Goal: Task Accomplishment & Management: Use online tool/utility

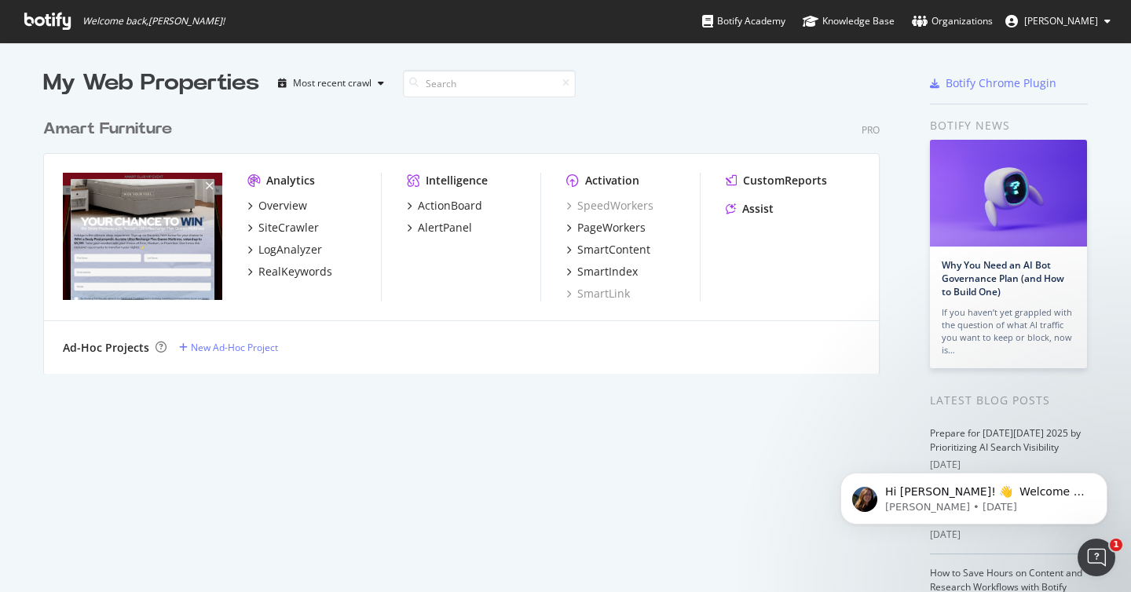
scroll to position [581, 1108]
click at [901, 319] on div "My Web Properties Most recent crawl Amart Furniture Pro Analytics Overview Site…" at bounding box center [477, 411] width 868 height 686
click at [415, 437] on div "My Web Properties Most recent crawl Amart Furniture Pro Analytics Overview Site…" at bounding box center [477, 411] width 868 height 686
click at [263, 228] on div "SiteCrawler" at bounding box center [289, 228] width 61 height 16
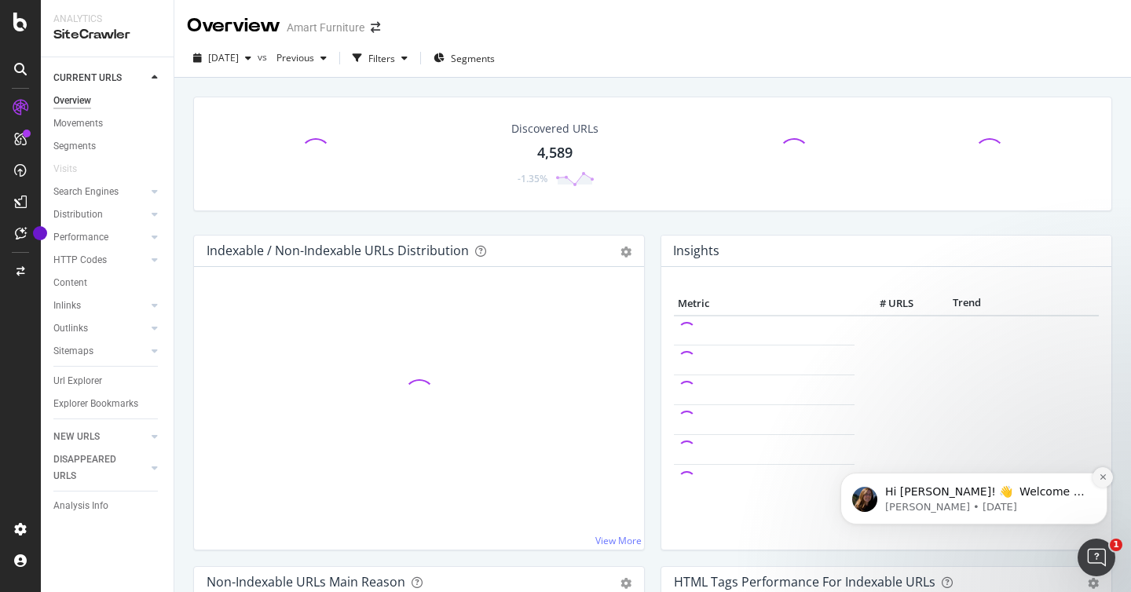
click at [1101, 476] on icon "Dismiss notification" at bounding box center [1103, 477] width 9 height 9
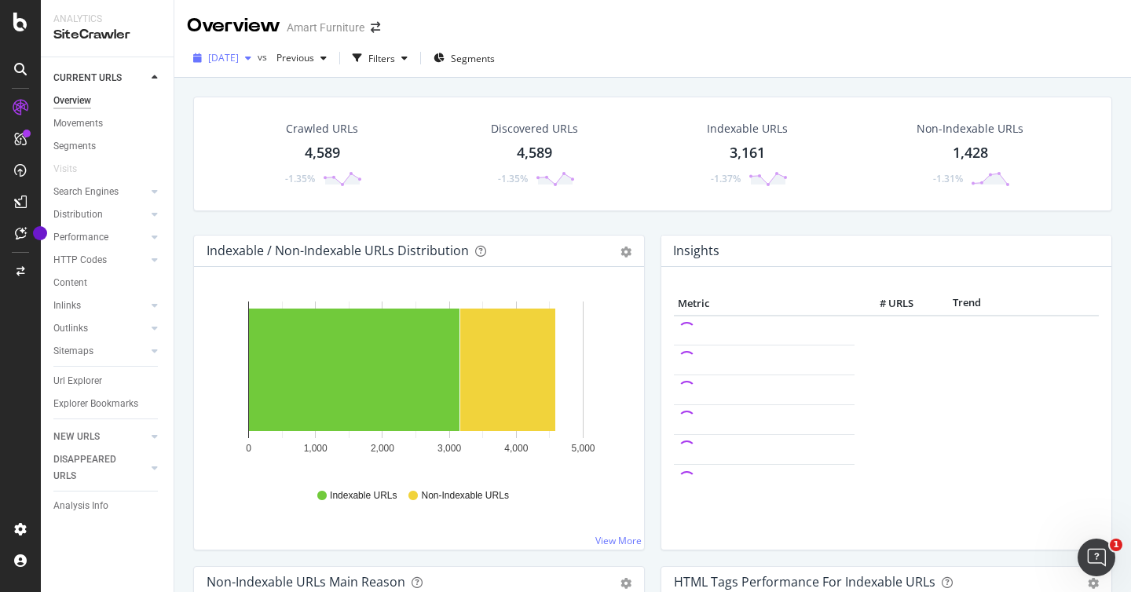
click at [239, 57] on span "[DATE]" at bounding box center [223, 57] width 31 height 13
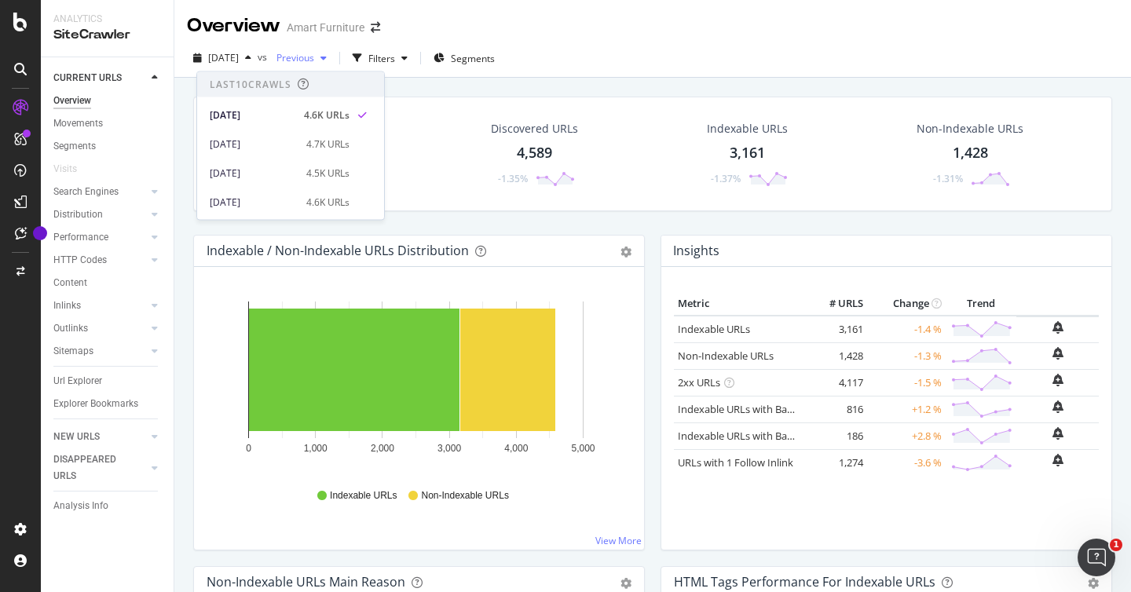
click at [314, 57] on span "Previous" at bounding box center [292, 57] width 44 height 13
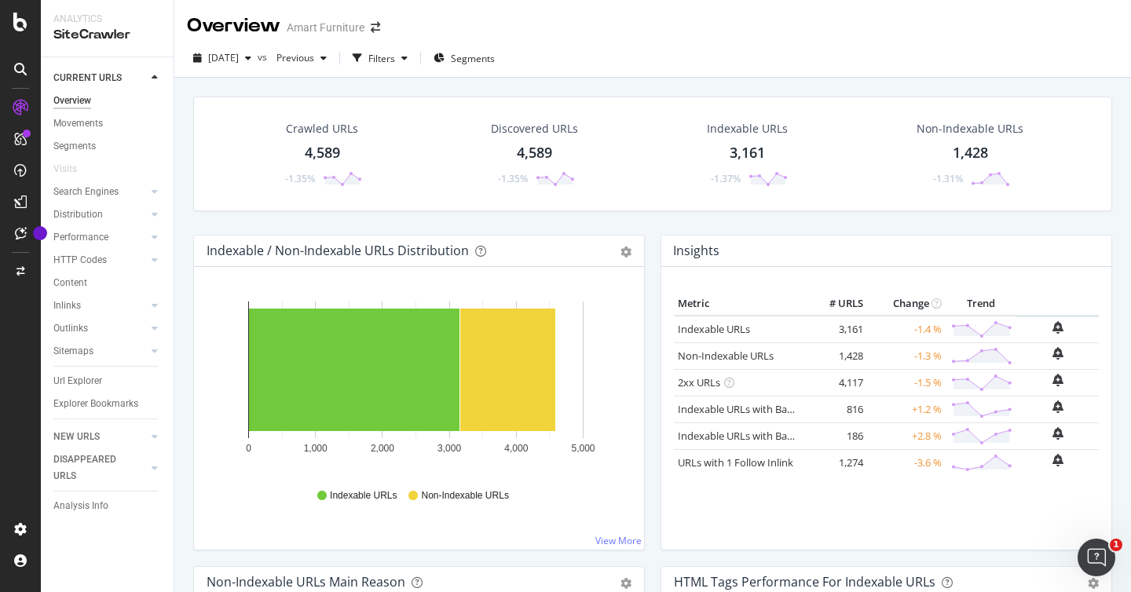
click at [644, 65] on div "2025 Oct. 1st vs Previous Filters Segments" at bounding box center [652, 61] width 957 height 31
click at [395, 53] on div "Filters" at bounding box center [382, 58] width 27 height 13
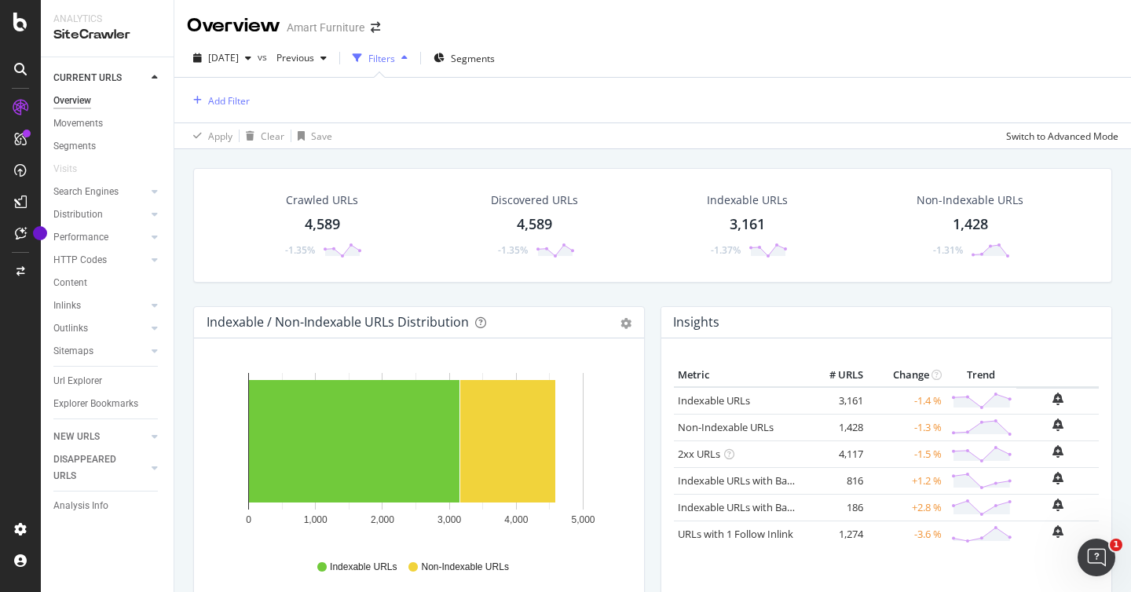
click at [633, 53] on div "2025 Oct. 1st vs Previous Filters Segments" at bounding box center [652, 61] width 957 height 31
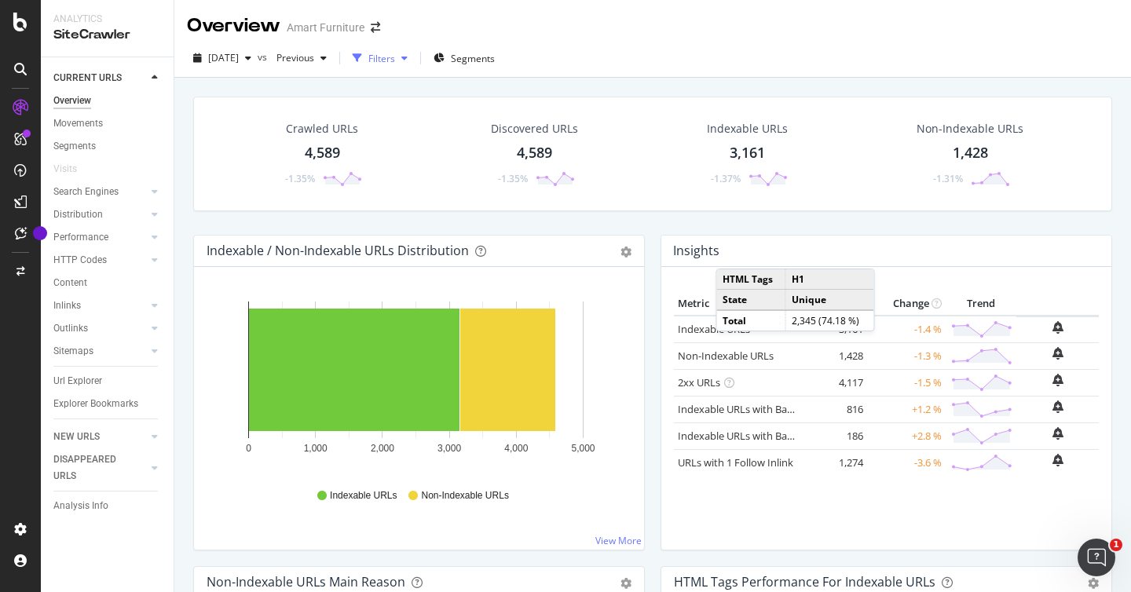
click at [395, 60] on div "Filters" at bounding box center [382, 58] width 27 height 13
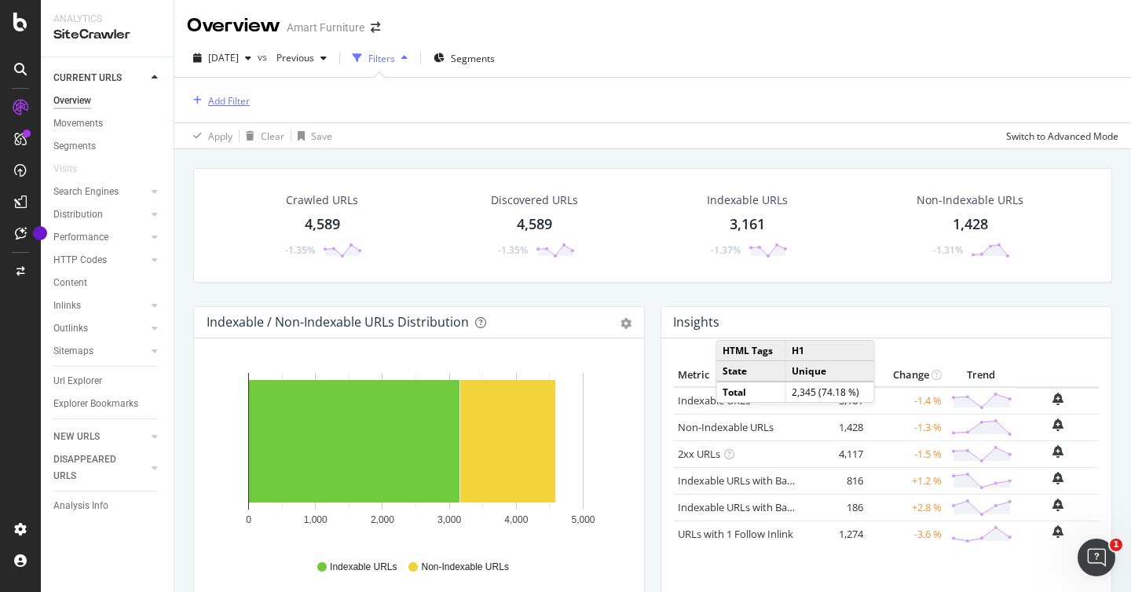
click at [229, 100] on div "Add Filter" at bounding box center [229, 100] width 42 height 13
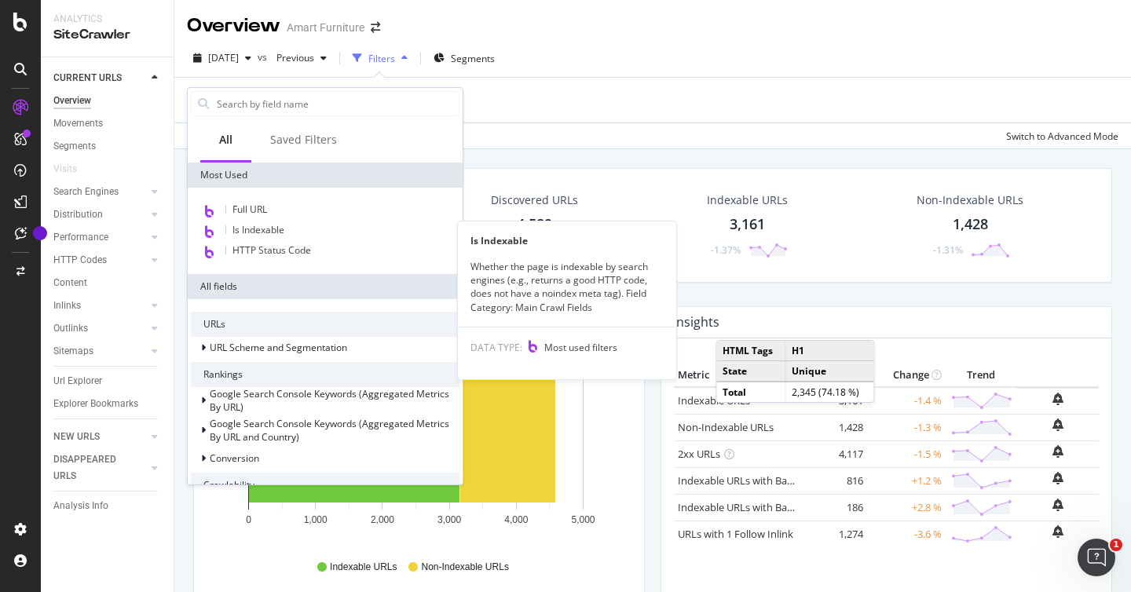
drag, startPoint x: 275, startPoint y: 230, endPoint x: 247, endPoint y: 224, distance: 29.0
click at [275, 230] on span "Is Indexable" at bounding box center [259, 229] width 52 height 13
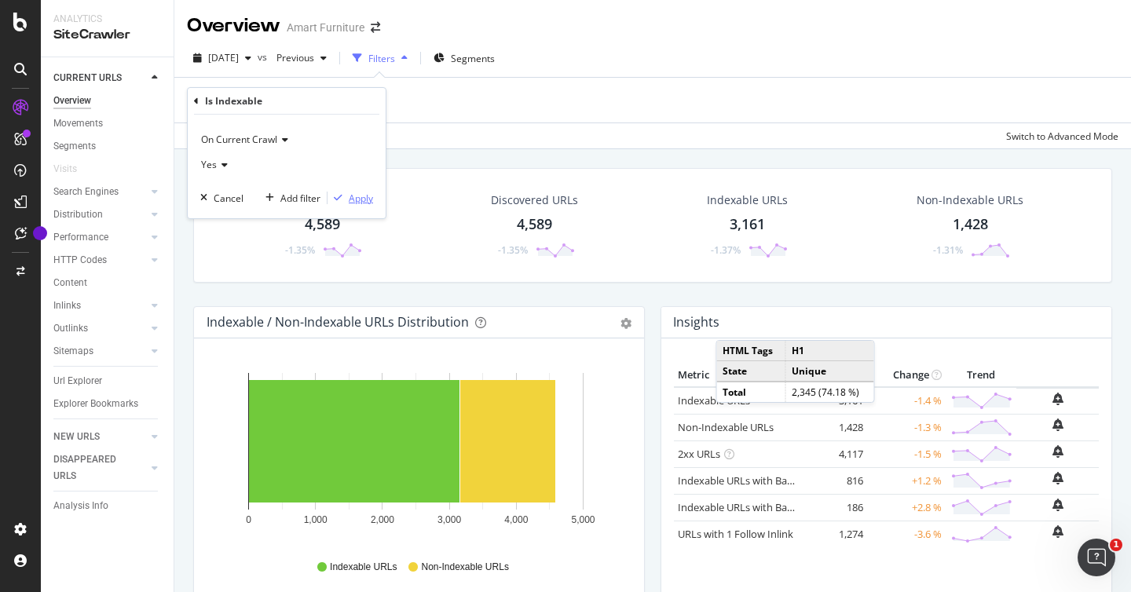
click at [354, 198] on div "Apply" at bounding box center [361, 198] width 24 height 13
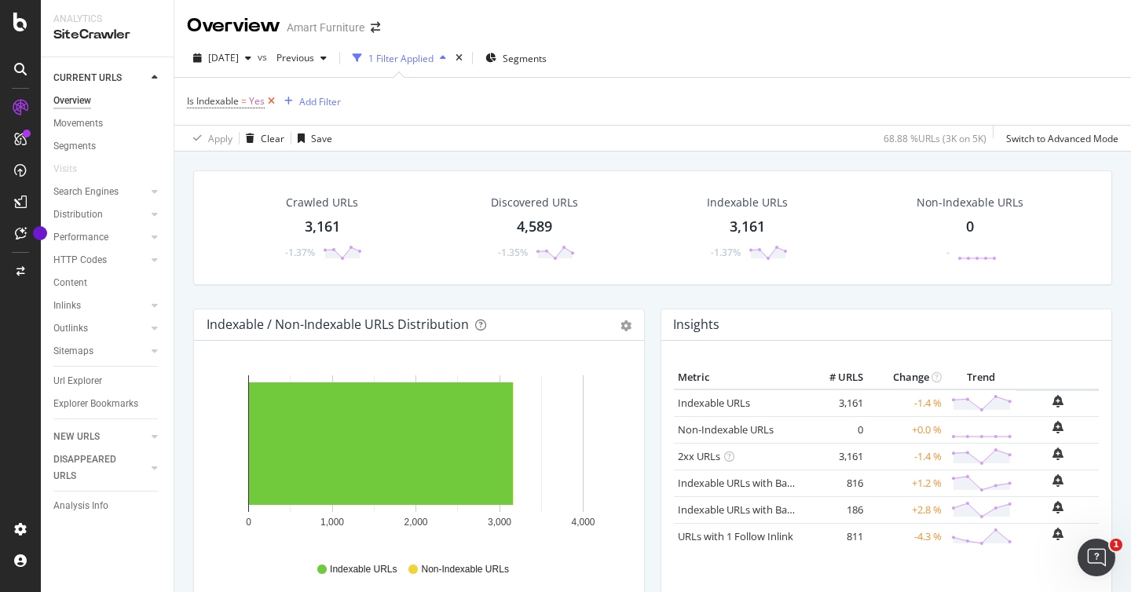
click at [272, 103] on icon at bounding box center [271, 102] width 13 height 16
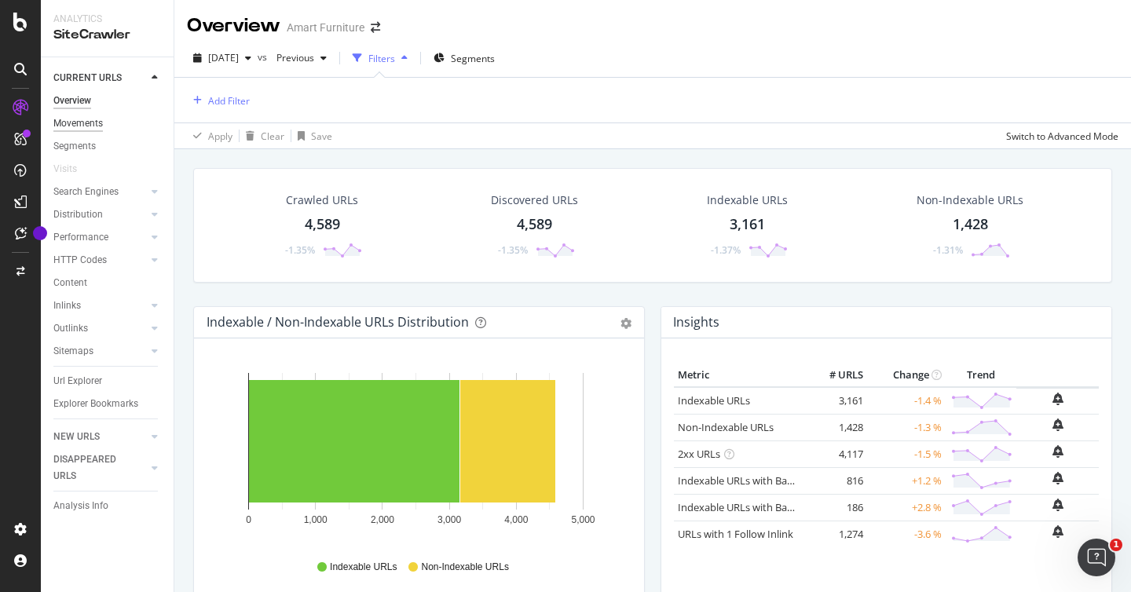
click at [76, 119] on div "Movements" at bounding box center [78, 124] width 50 height 17
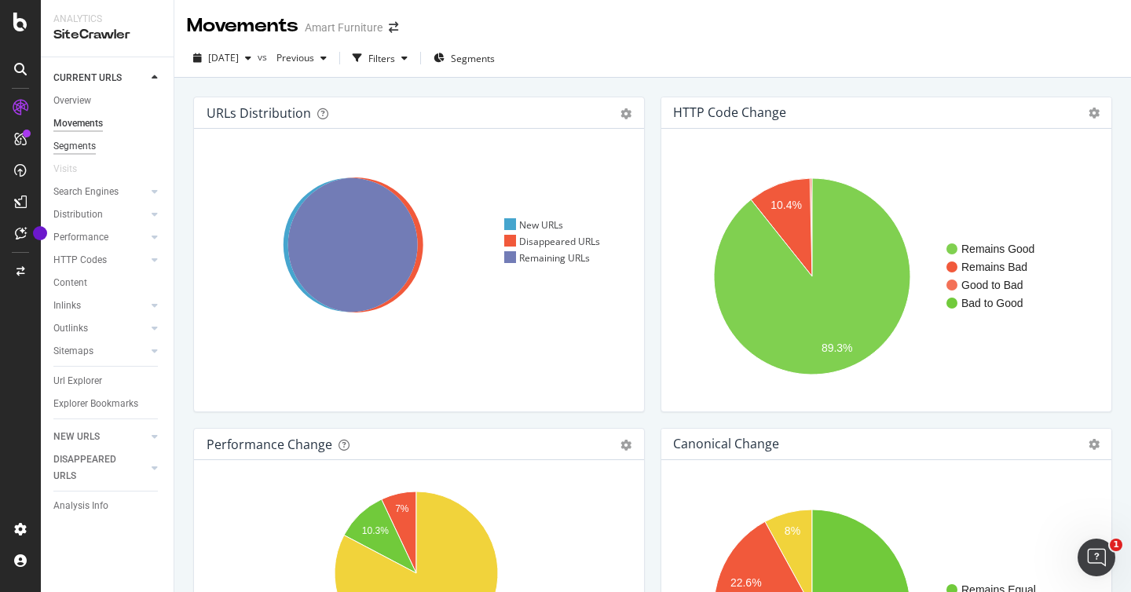
click at [85, 146] on div "Segments" at bounding box center [74, 146] width 42 height 17
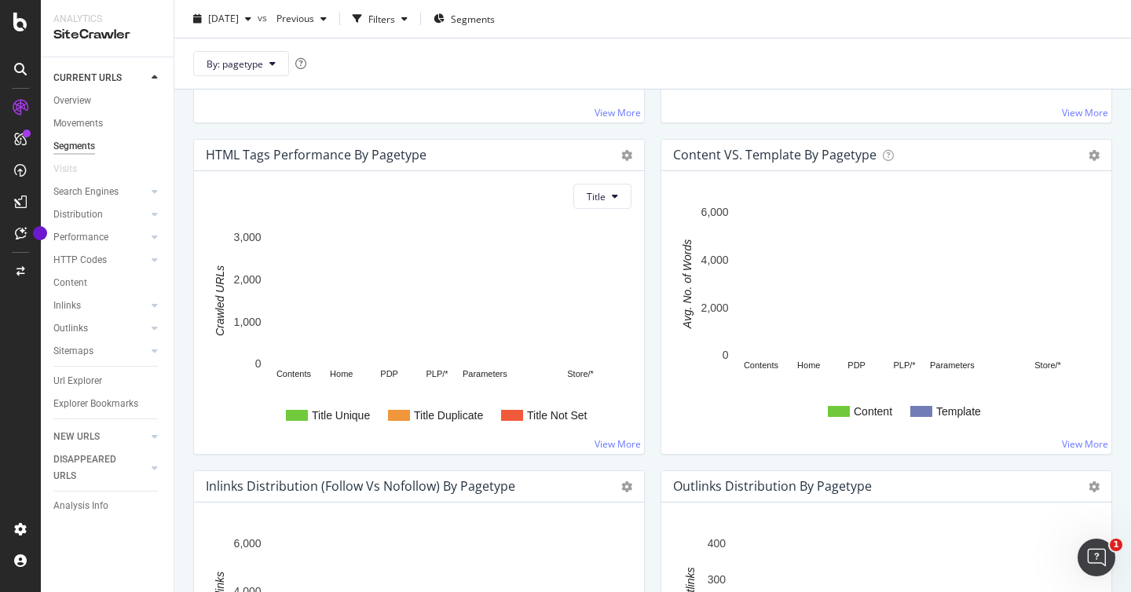
scroll to position [1412, 0]
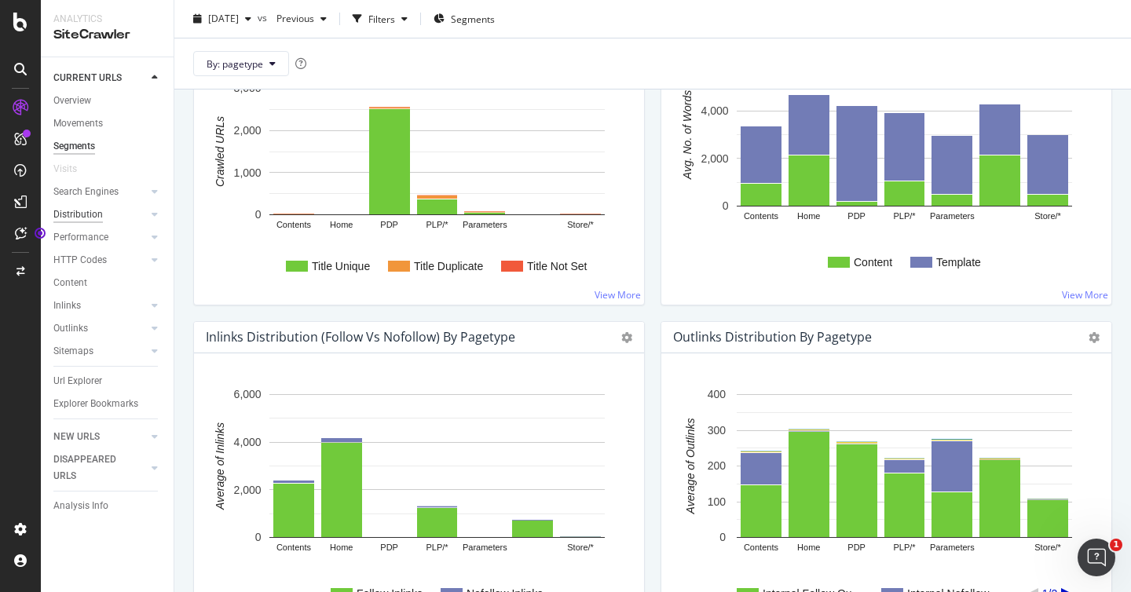
click at [69, 212] on div "Distribution" at bounding box center [78, 215] width 50 height 17
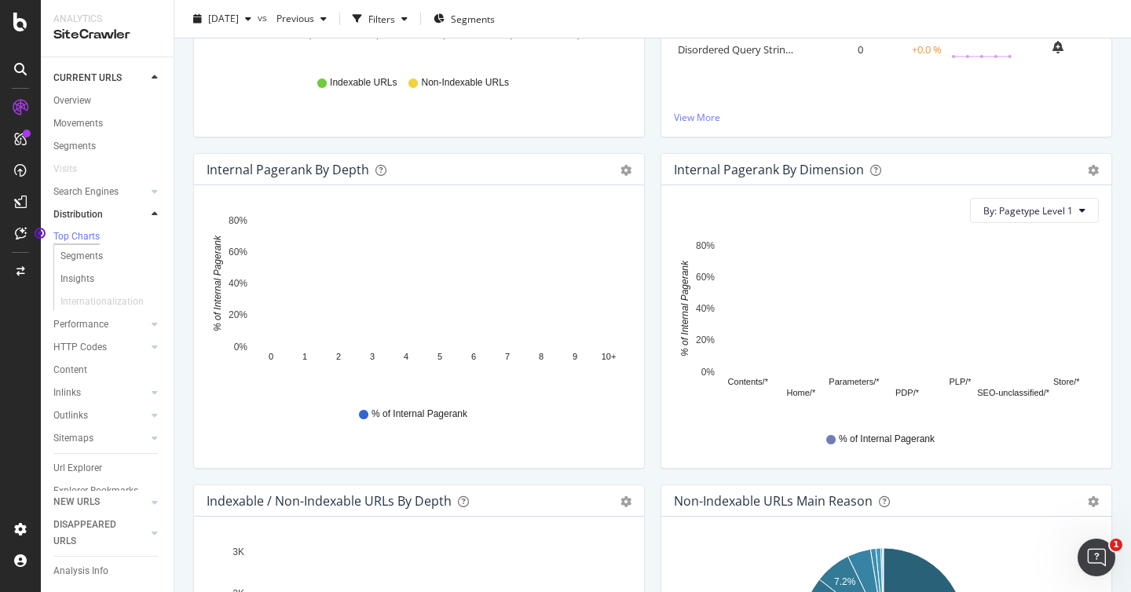
scroll to position [270, 0]
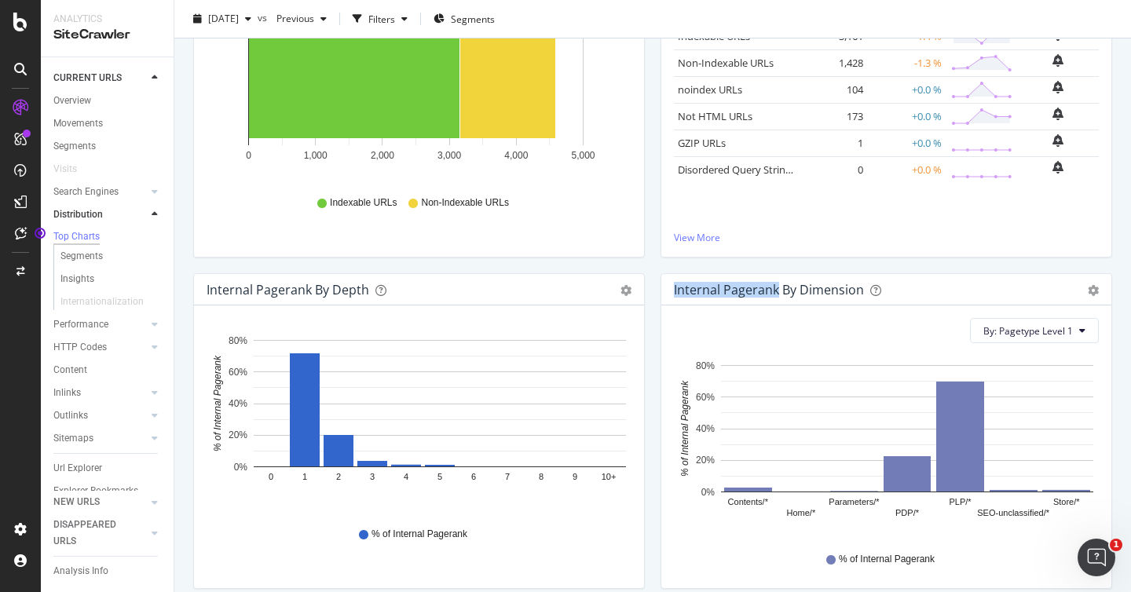
drag, startPoint x: 663, startPoint y: 292, endPoint x: 772, endPoint y: 295, distance: 108.5
click at [772, 295] on div "Internal Pagerank By Dimension Bar (by Value) Bar (by Percentage) Table Export …" at bounding box center [887, 289] width 450 height 31
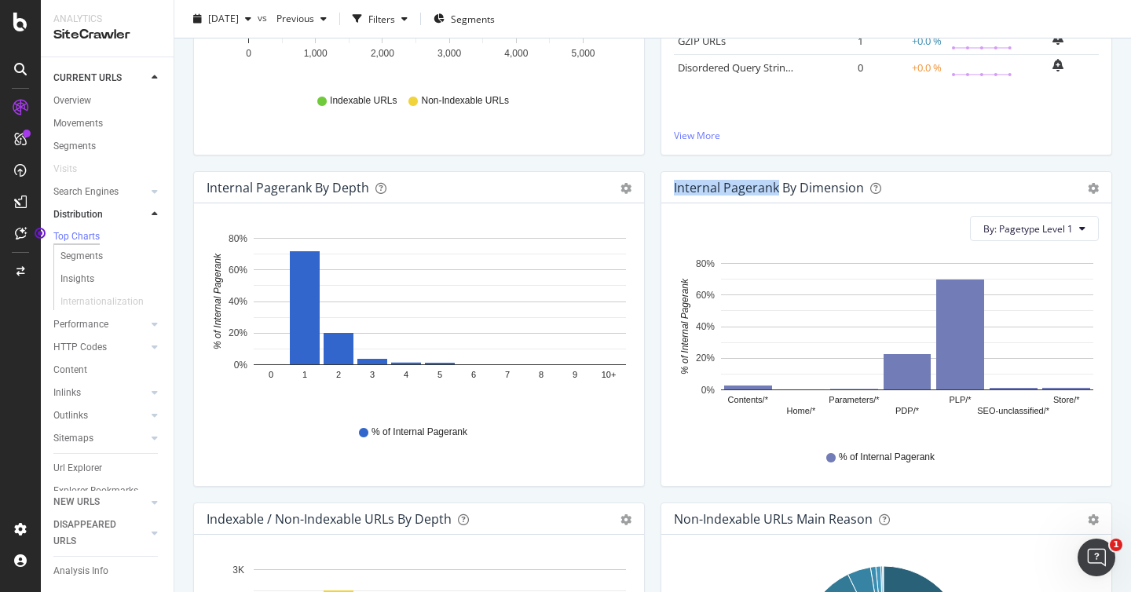
scroll to position [388, 0]
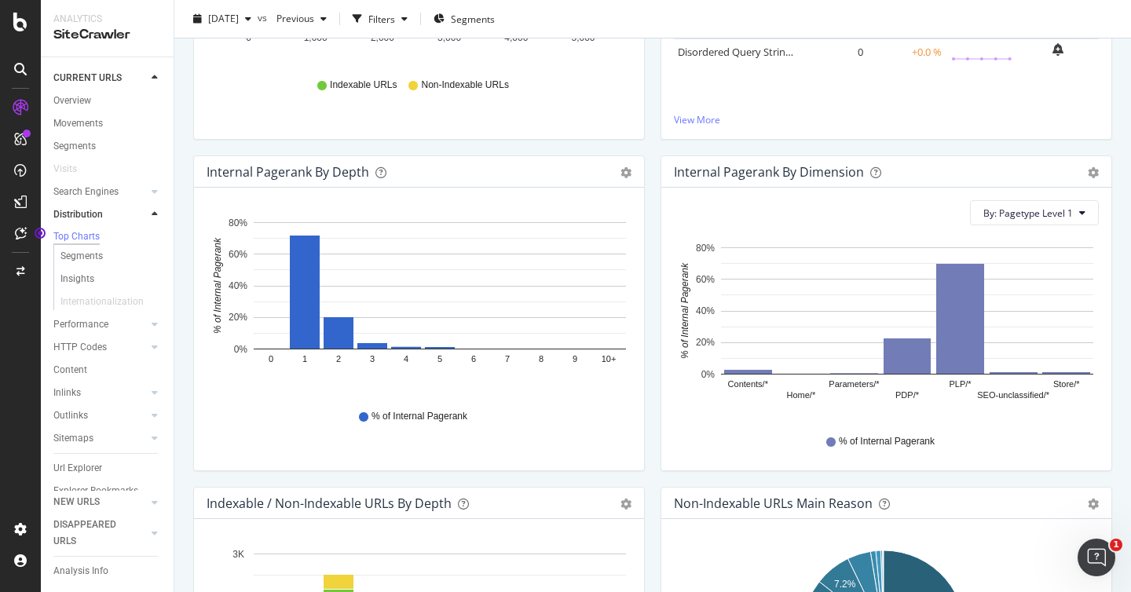
click at [640, 191] on div "Internal Pagerank by Depth Bar (by Value) Bar (by Percentage) Table Export as C…" at bounding box center [419, 322] width 468 height 332
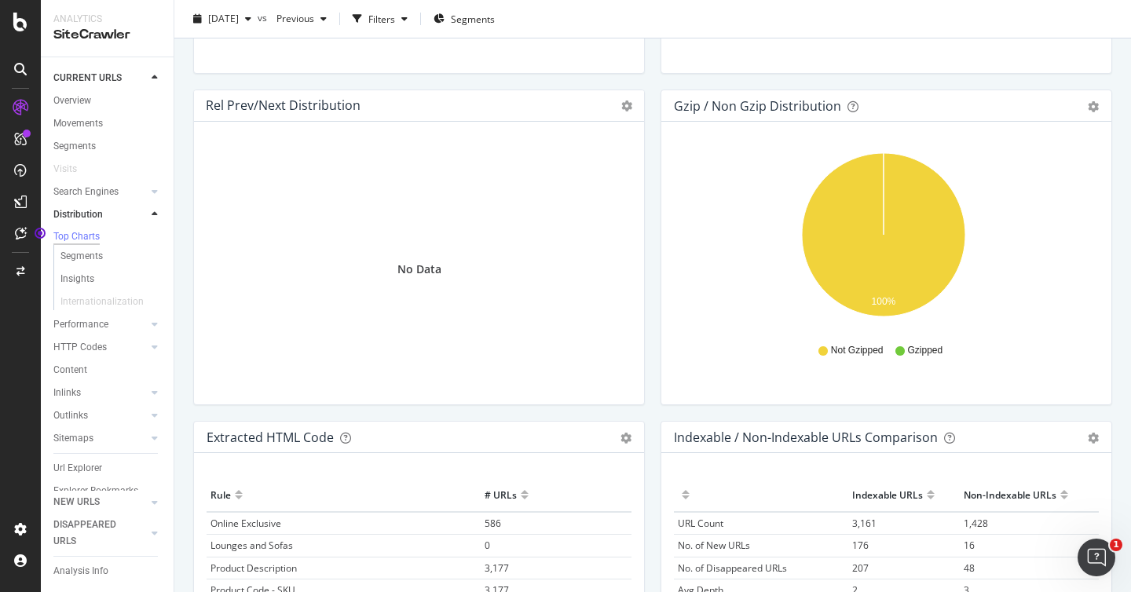
scroll to position [2053, 0]
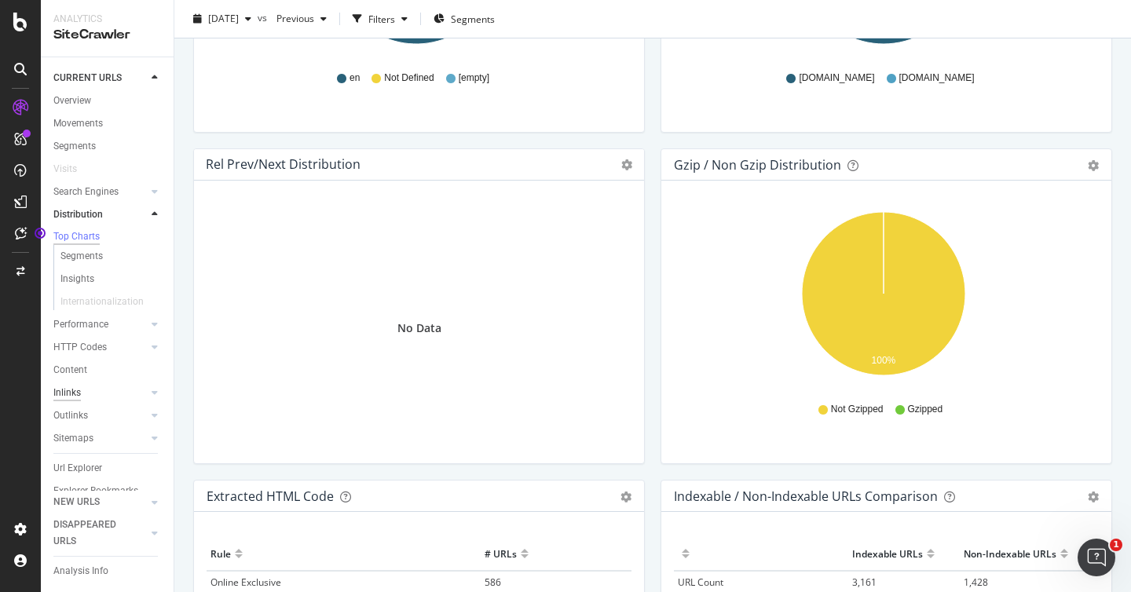
click at [66, 398] on div "Inlinks" at bounding box center [67, 393] width 28 height 17
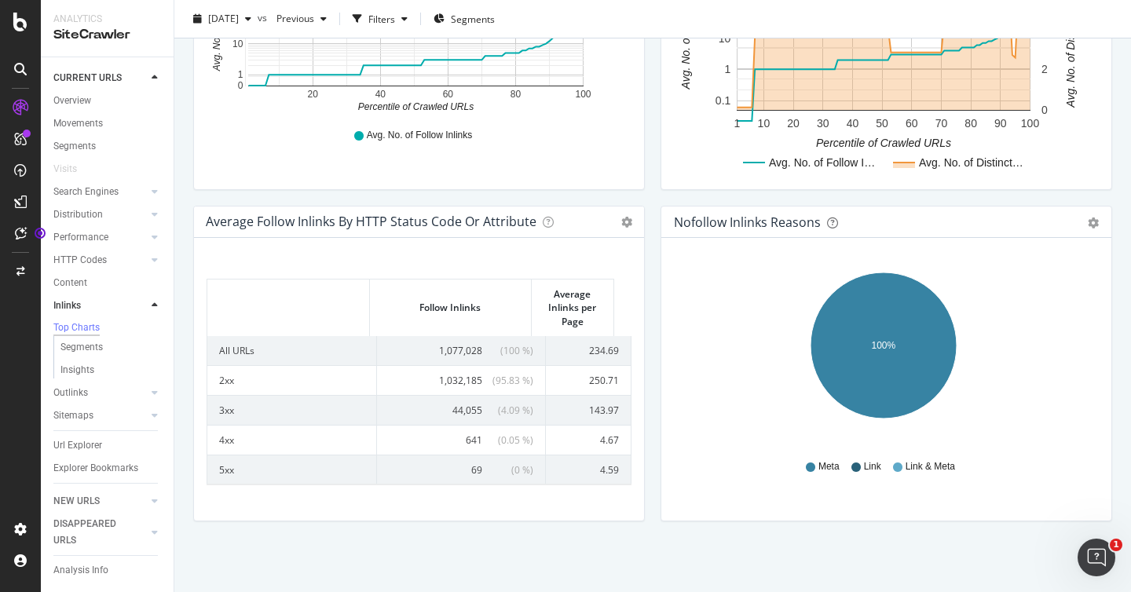
scroll to position [20, 0]
click at [152, 301] on icon at bounding box center [155, 305] width 6 height 9
click at [71, 281] on div "Content" at bounding box center [70, 283] width 34 height 17
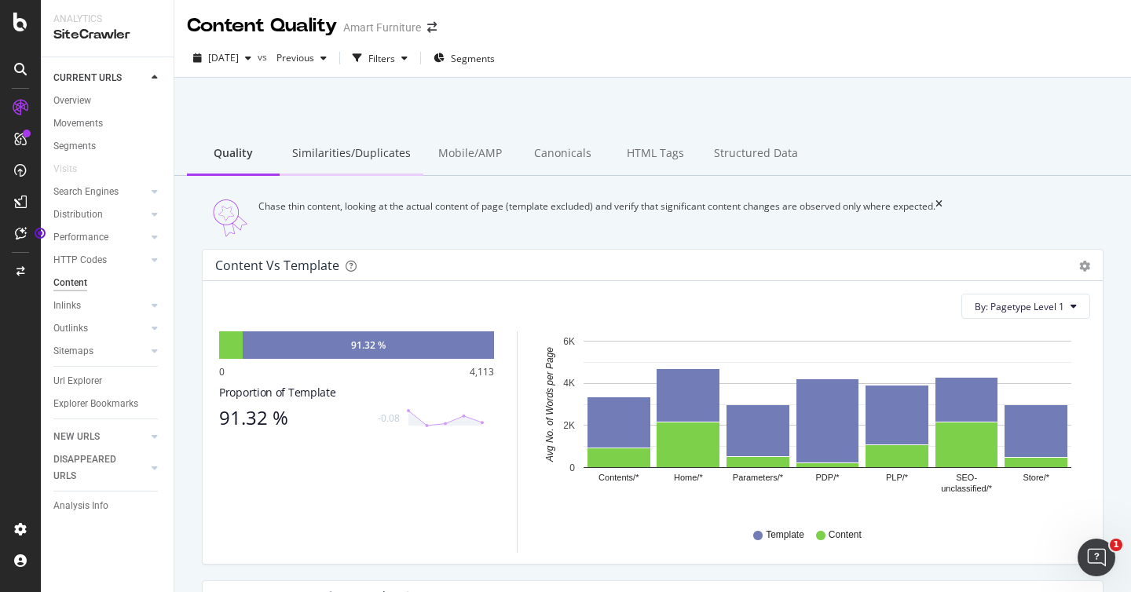
click at [343, 163] on div "Similarities/Duplicates" at bounding box center [352, 154] width 144 height 43
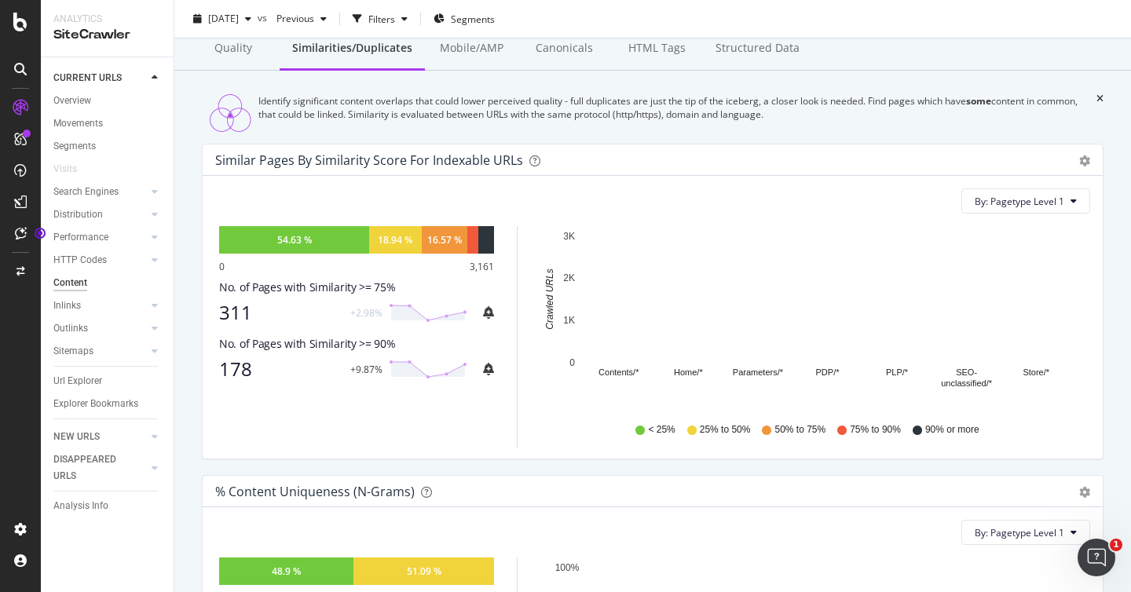
scroll to position [185, 0]
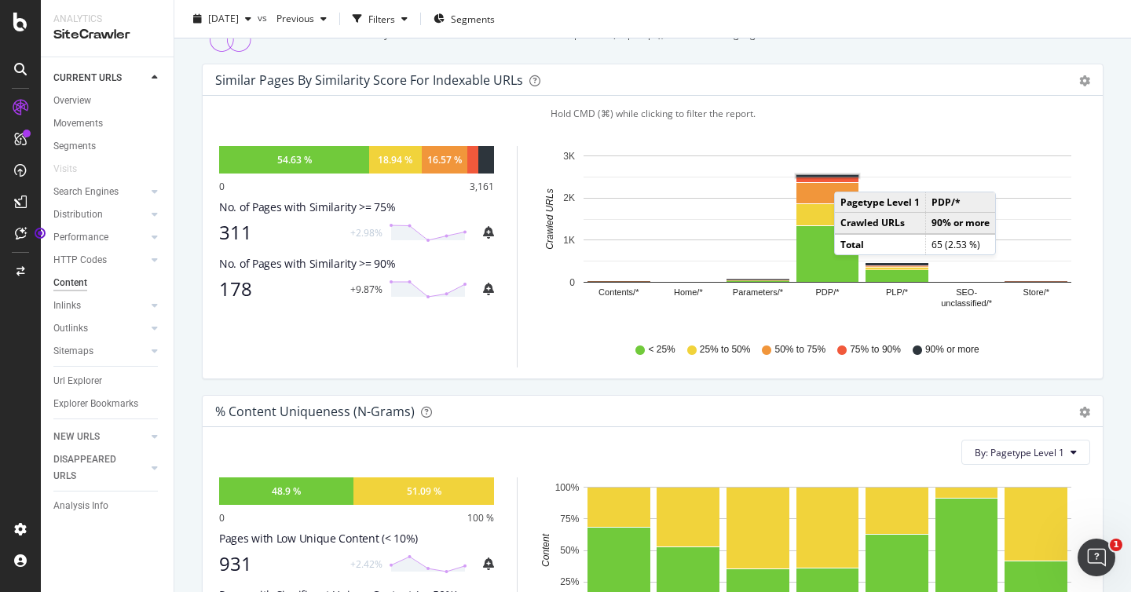
click at [850, 178] on rect "A chart." at bounding box center [828, 176] width 62 height 2
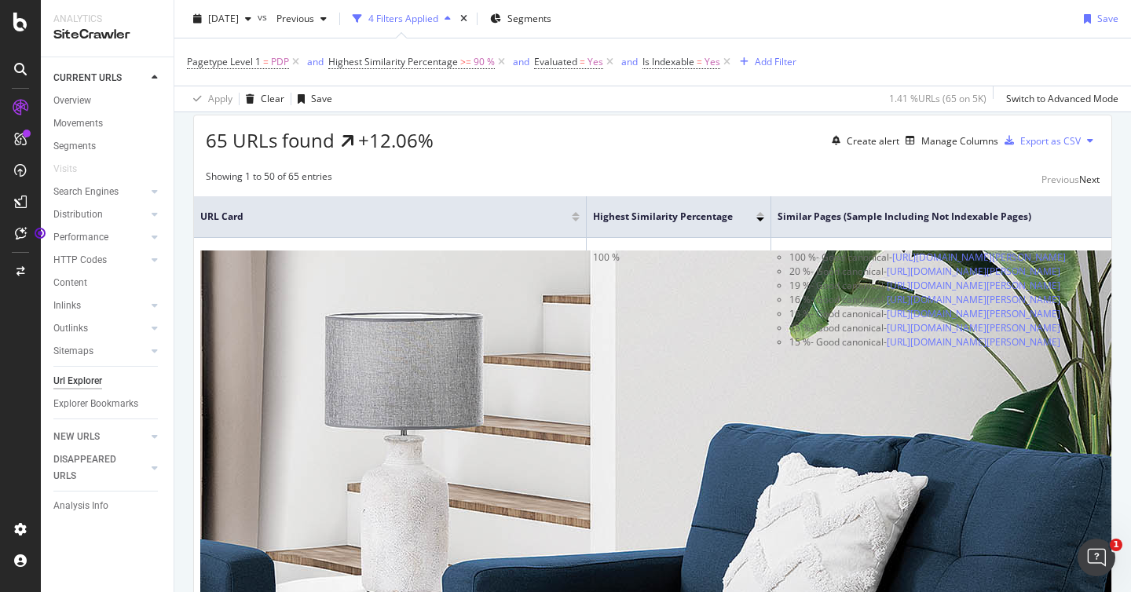
scroll to position [336, 0]
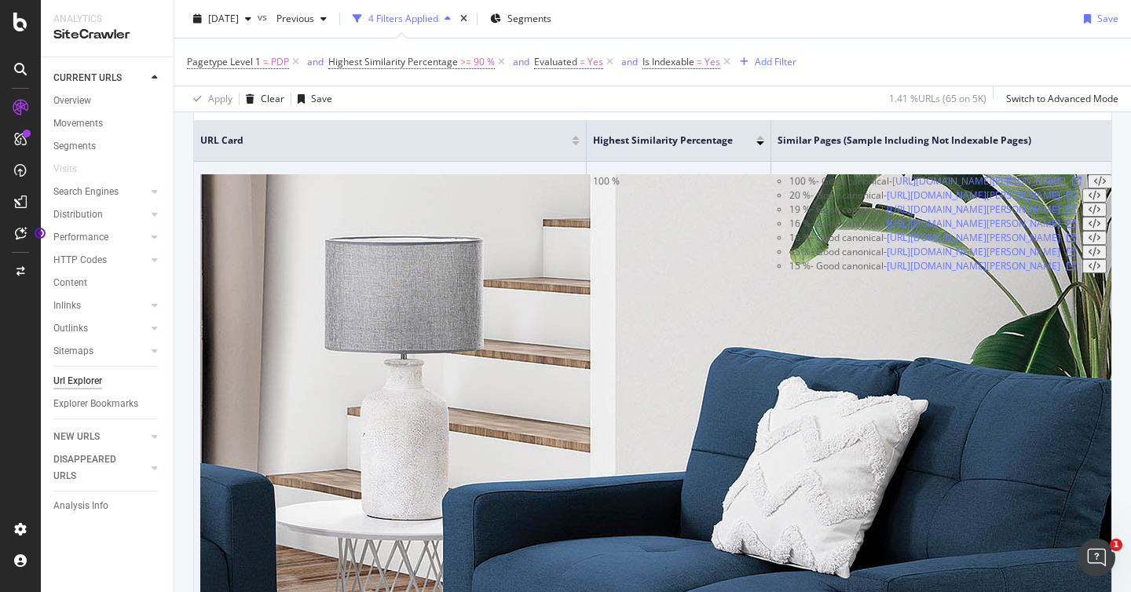
click at [1082, 186] on icon at bounding box center [1077, 181] width 9 height 9
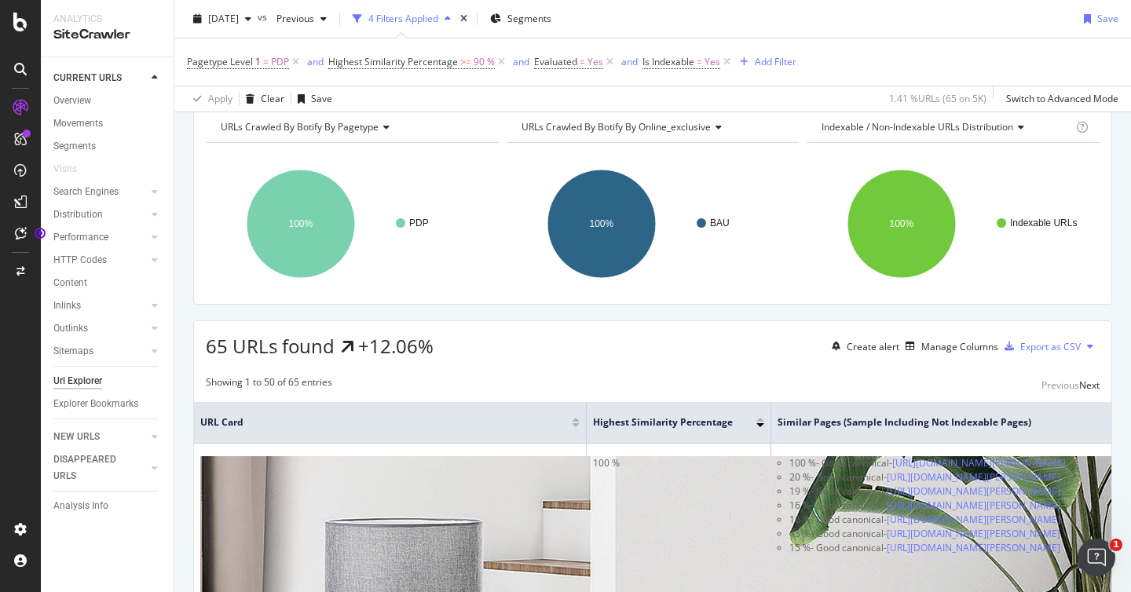
scroll to position [146, 0]
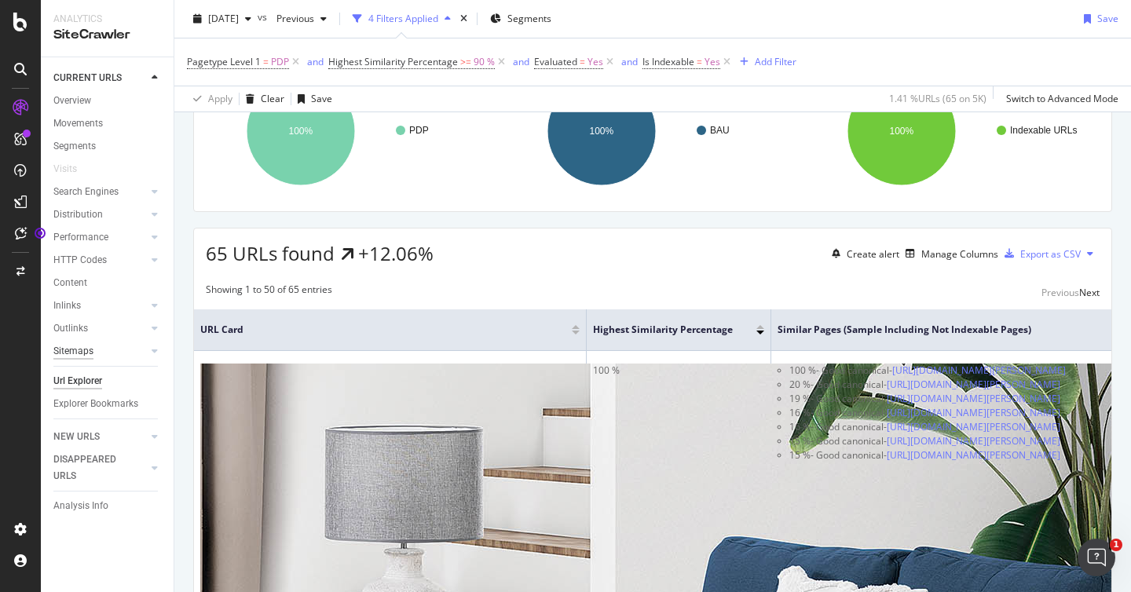
click at [86, 352] on div "Sitemaps" at bounding box center [73, 351] width 40 height 17
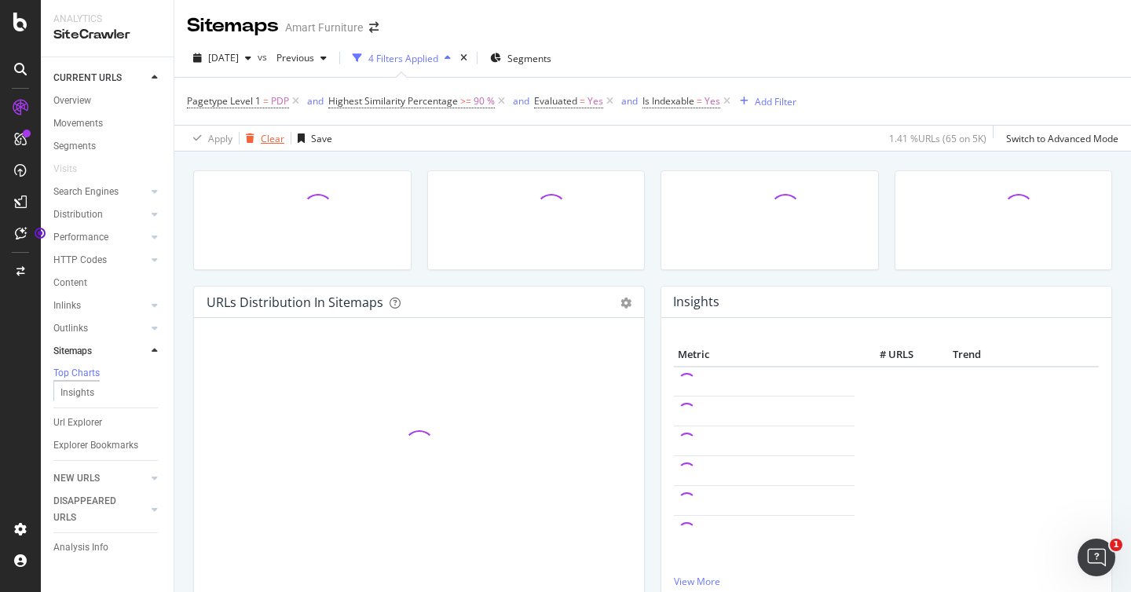
click at [269, 140] on div "Clear" at bounding box center [273, 138] width 24 height 13
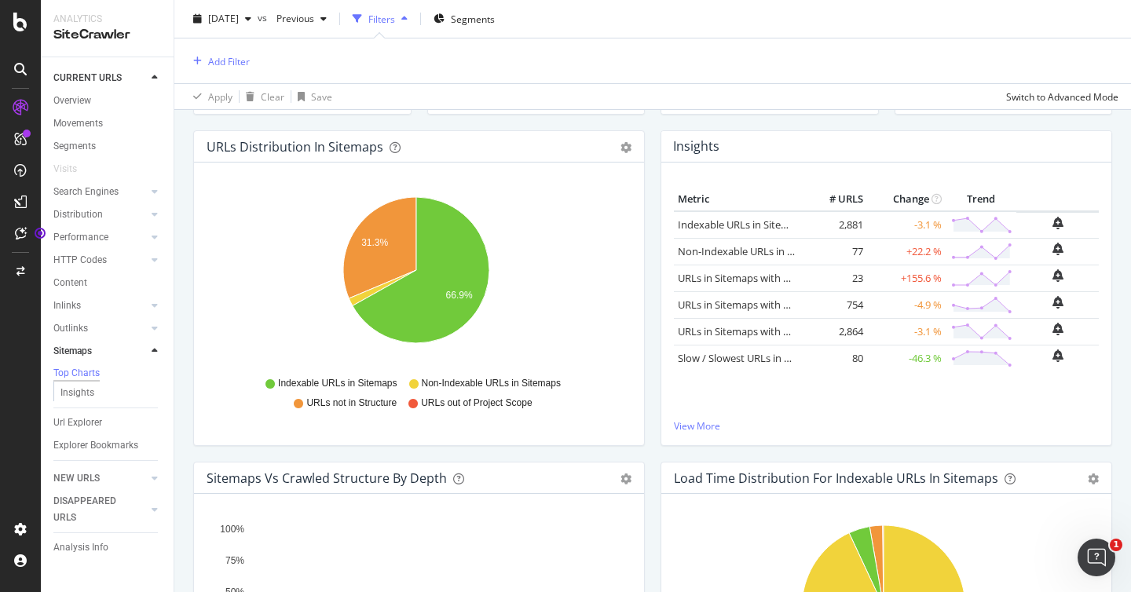
scroll to position [86, 0]
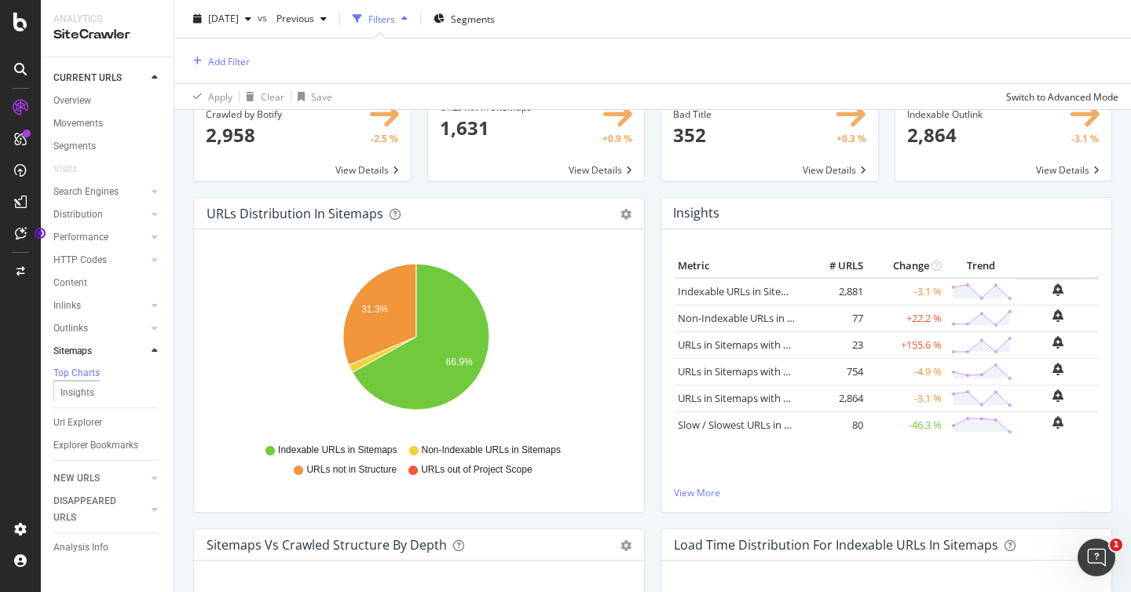
click at [282, 384] on icon "31.3% 66.9%" at bounding box center [417, 346] width 420 height 182
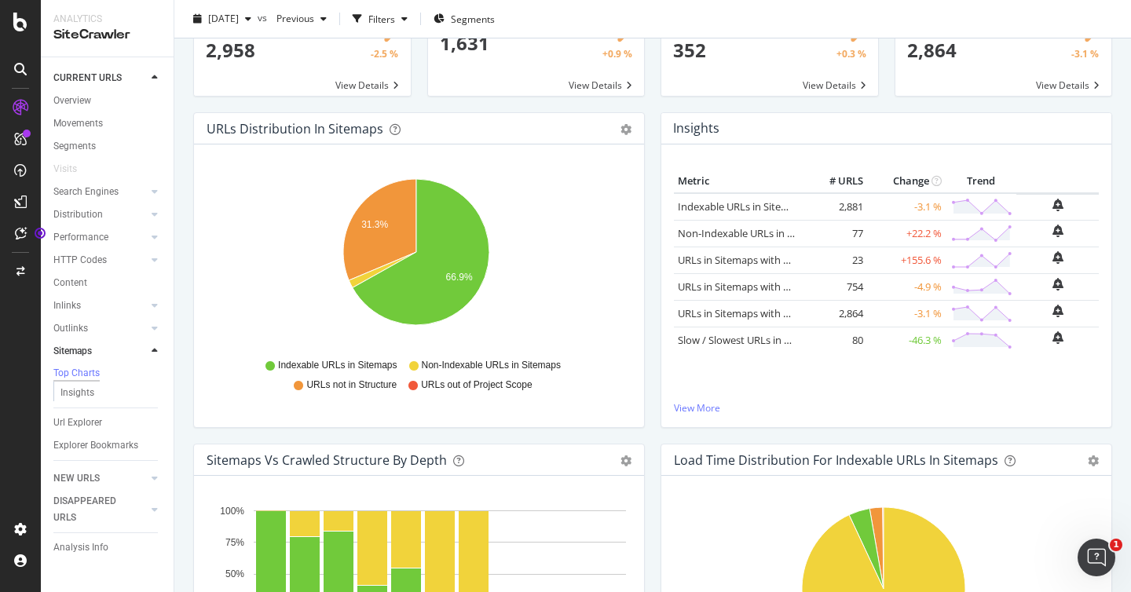
scroll to position [100, 0]
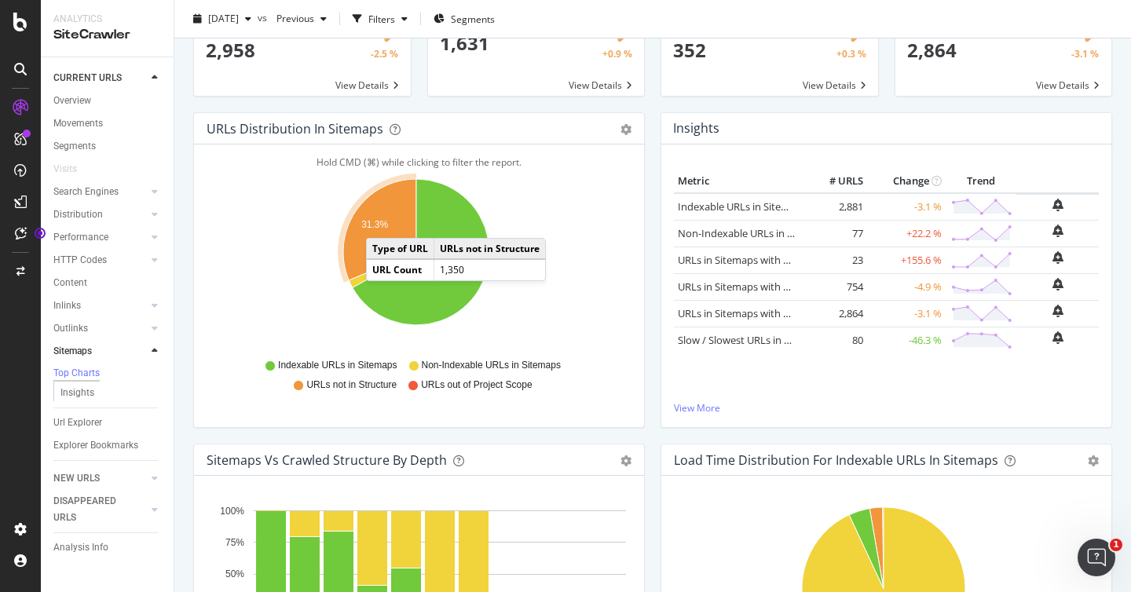
click at [382, 222] on text "31.3%" at bounding box center [374, 224] width 27 height 11
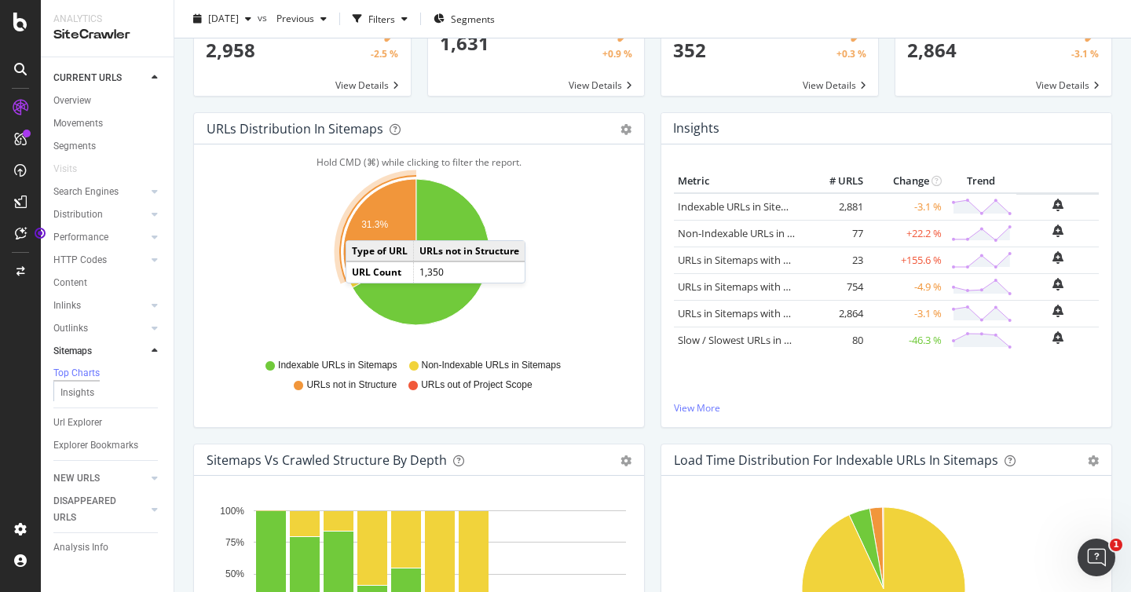
click at [368, 226] on text "31.3%" at bounding box center [374, 224] width 27 height 11
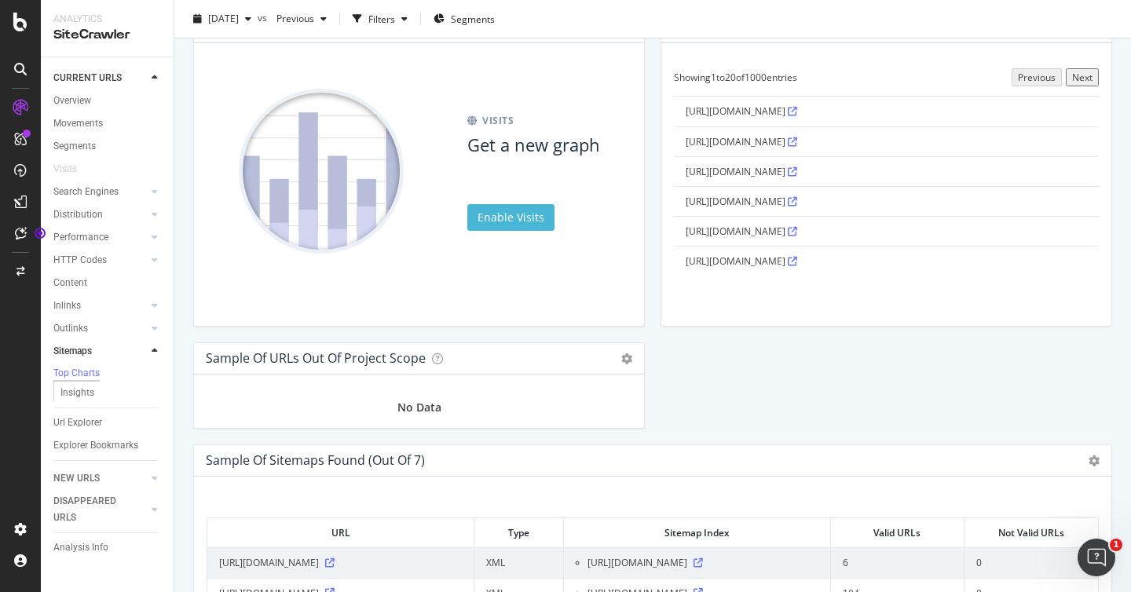
scroll to position [1399, 0]
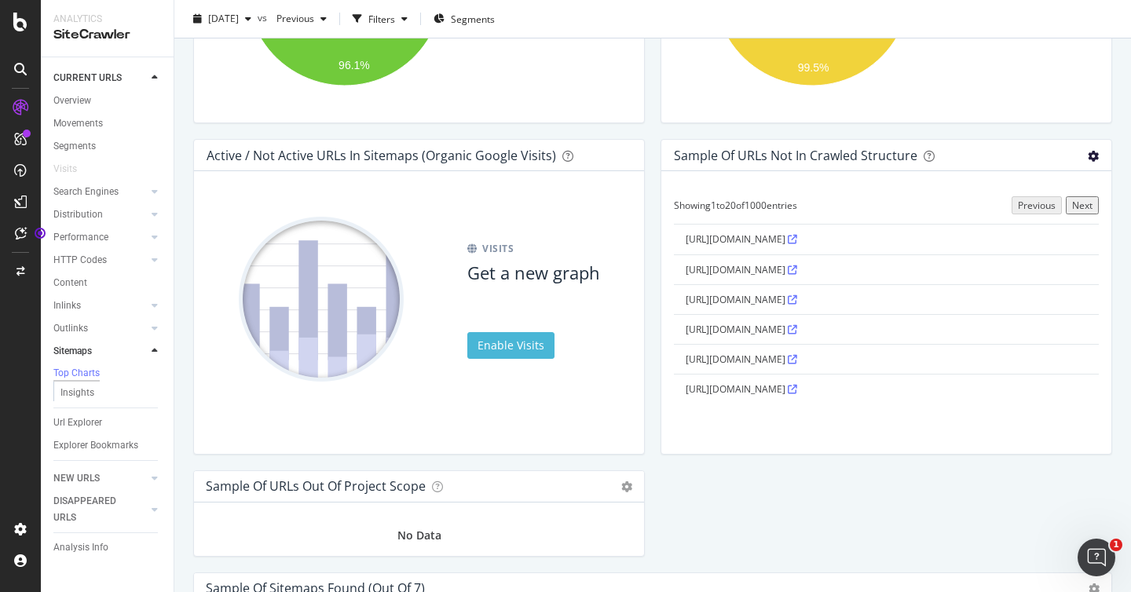
click at [1088, 159] on icon "gear" at bounding box center [1093, 156] width 11 height 11
click at [1116, 139] on div "Sitemaps Amart Furniture 2025 Oct. 1st vs Previous Filters Segments URLs in Sit…" at bounding box center [652, 296] width 957 height 592
click at [1088, 152] on icon "gear" at bounding box center [1093, 156] width 11 height 11
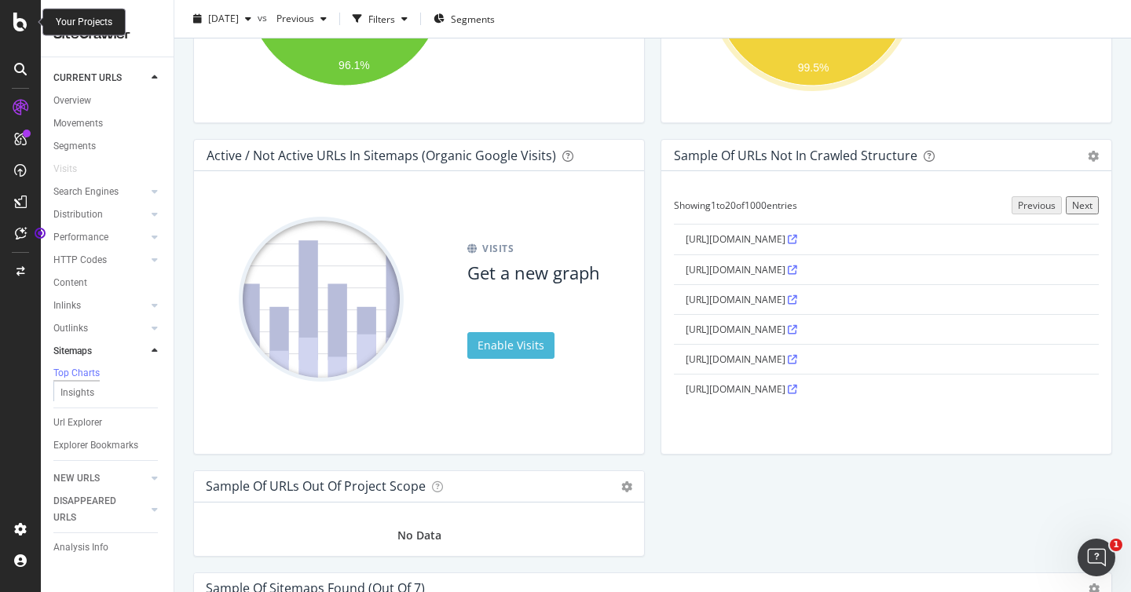
click at [21, 21] on icon at bounding box center [20, 22] width 14 height 19
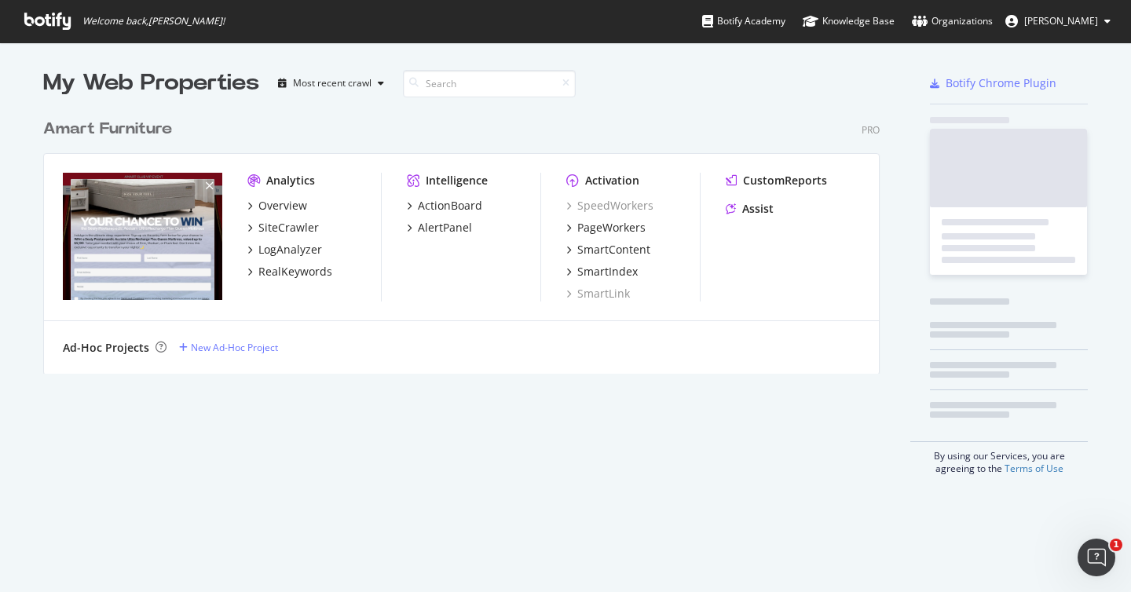
scroll to position [581, 1108]
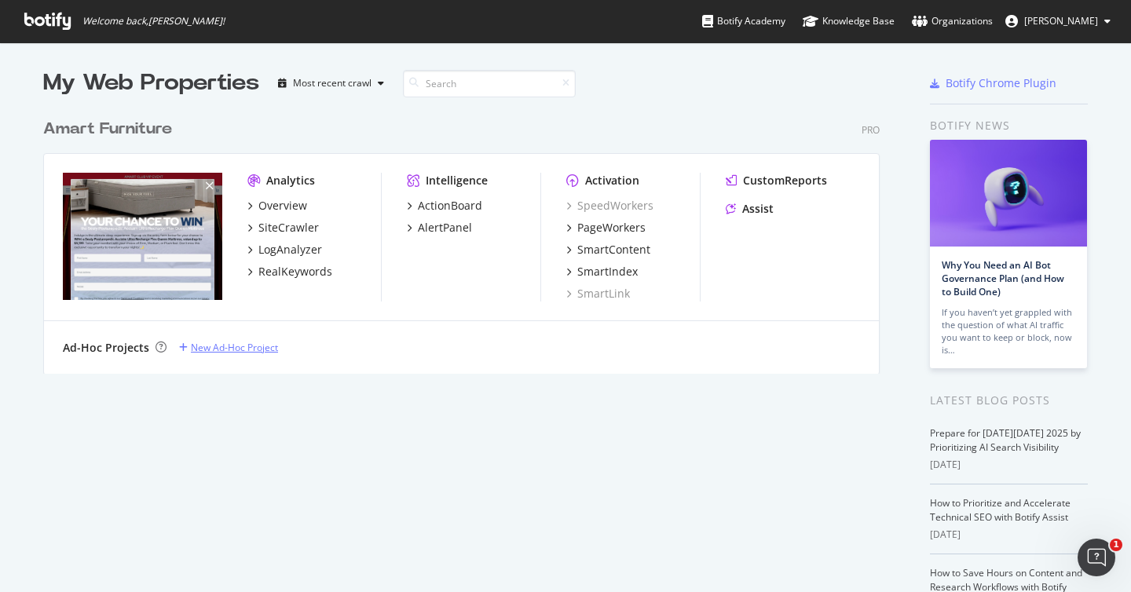
click at [242, 351] on div "New Ad-Hoc Project" at bounding box center [234, 347] width 87 height 13
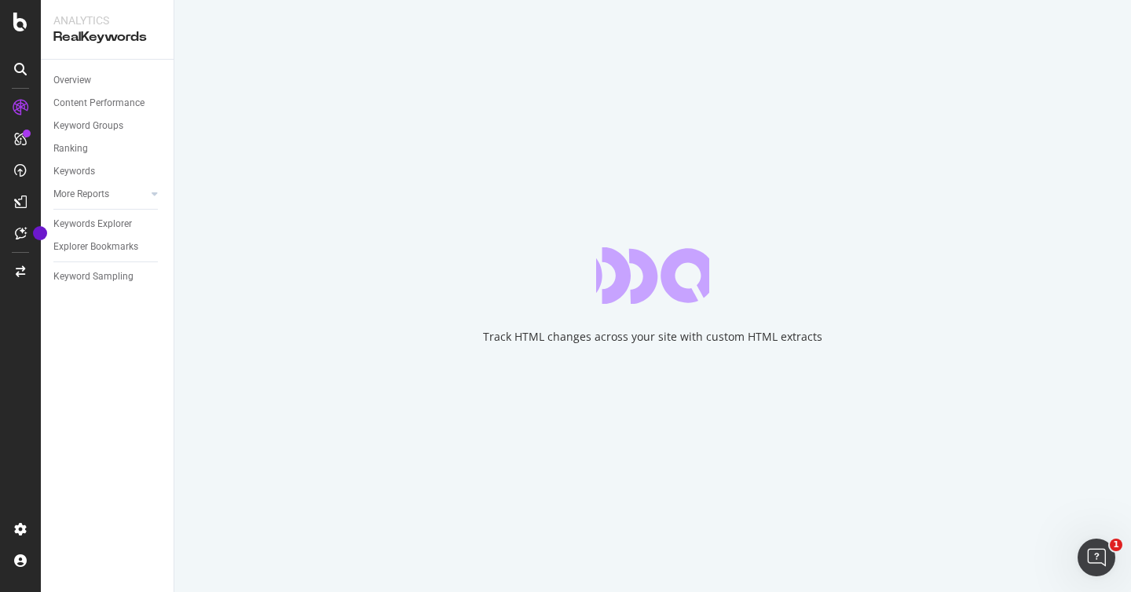
click at [83, 346] on div "Overview Content Performance Keyword Groups Ranking Keywords More Reports Count…" at bounding box center [107, 326] width 133 height 533
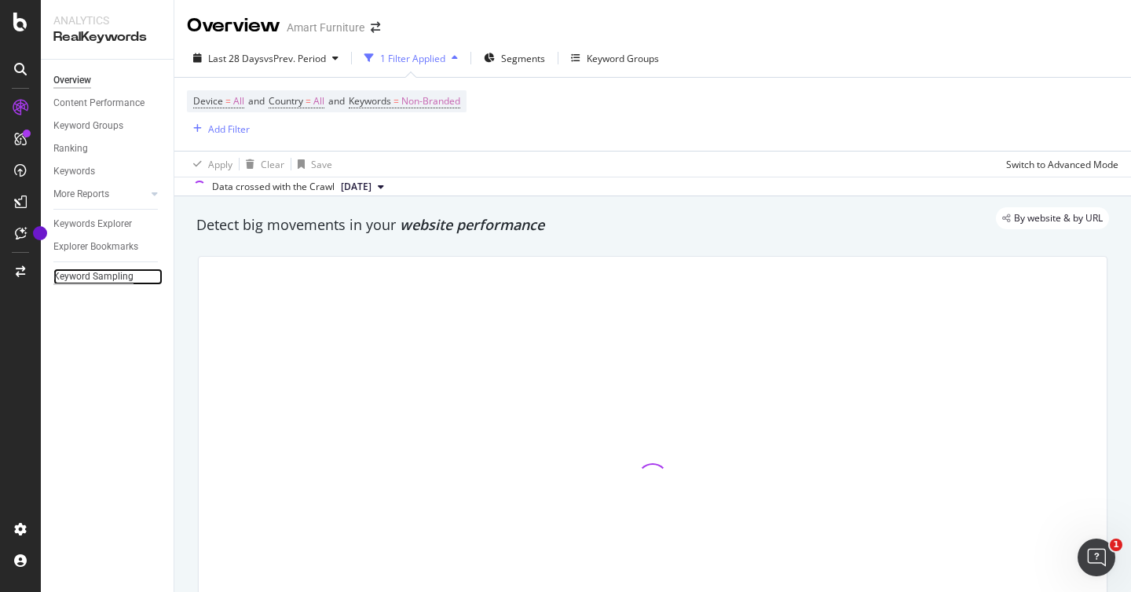
click at [95, 277] on div "Keyword Sampling" at bounding box center [93, 277] width 80 height 17
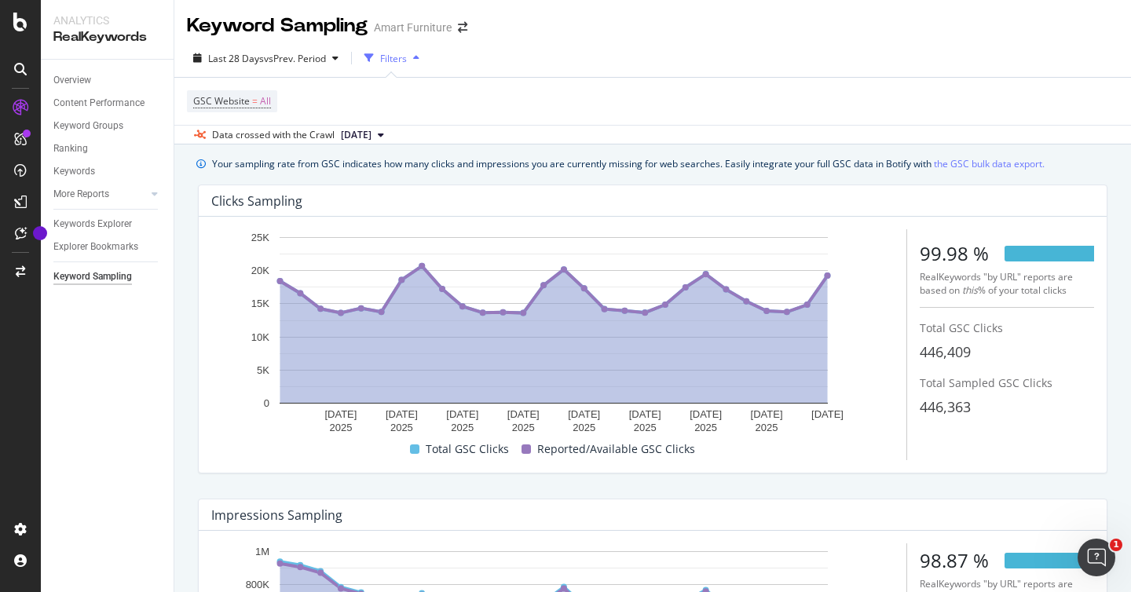
click at [185, 177] on div "Your sampling rate from GSC indicates how many clicks and impressions you are c…" at bounding box center [652, 500] width 957 height 711
click at [89, 76] on div "Overview" at bounding box center [72, 80] width 38 height 17
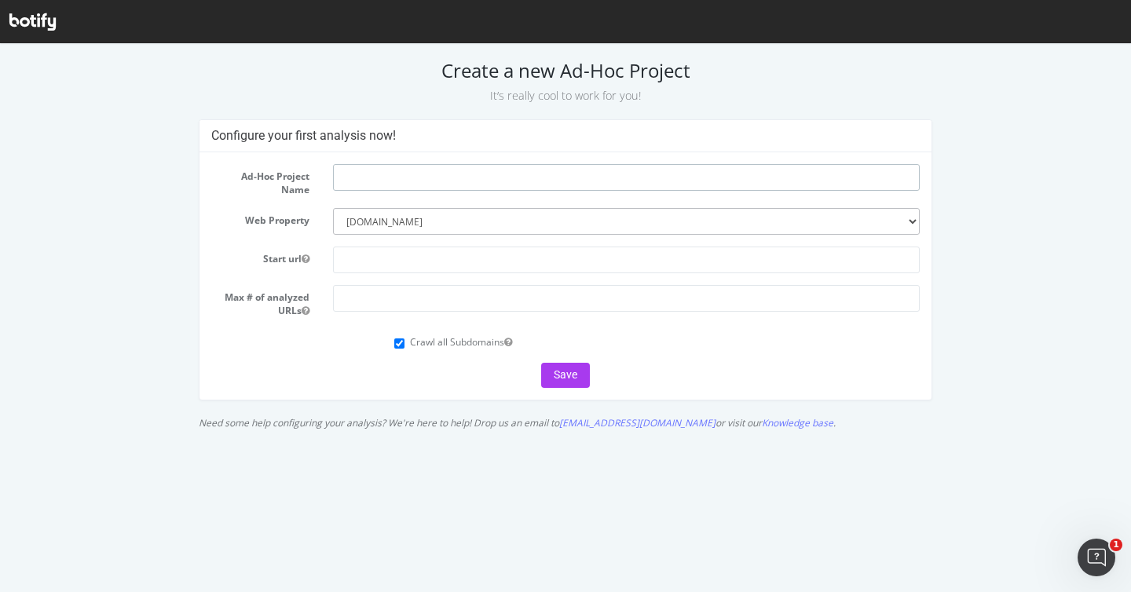
click at [581, 176] on input "text" at bounding box center [626, 177] width 587 height 27
type input "Sitemap Crawl"
click at [383, 261] on input "text" at bounding box center [626, 260] width 587 height 27
type input "[DOMAIN_NAME]"
click at [359, 294] on input "number" at bounding box center [626, 298] width 587 height 27
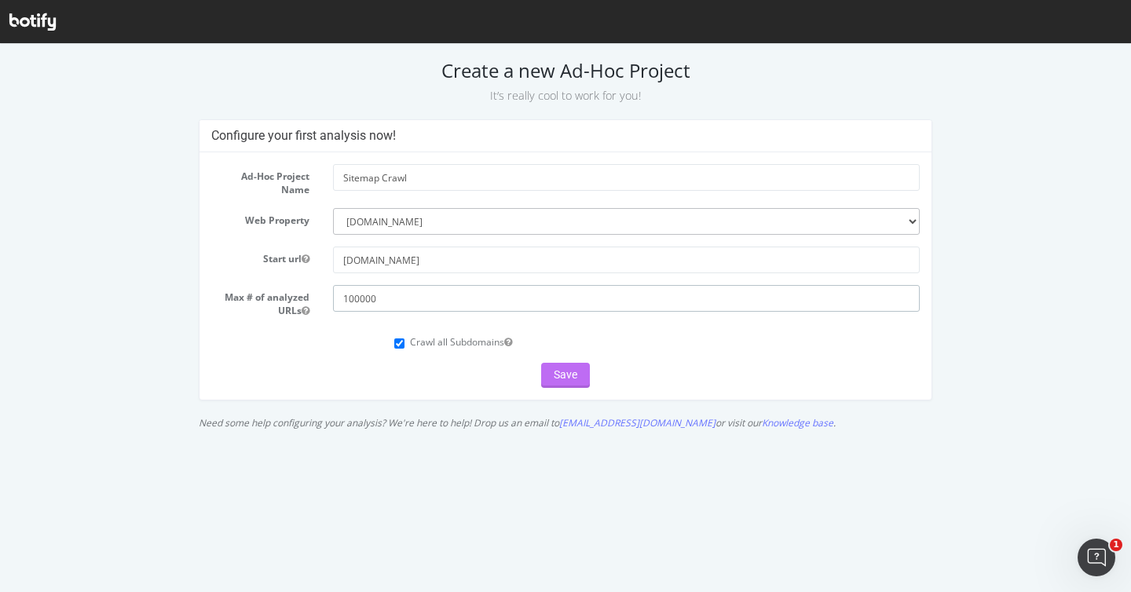
type input "100000"
click at [586, 374] on button "Save" at bounding box center [565, 375] width 49 height 25
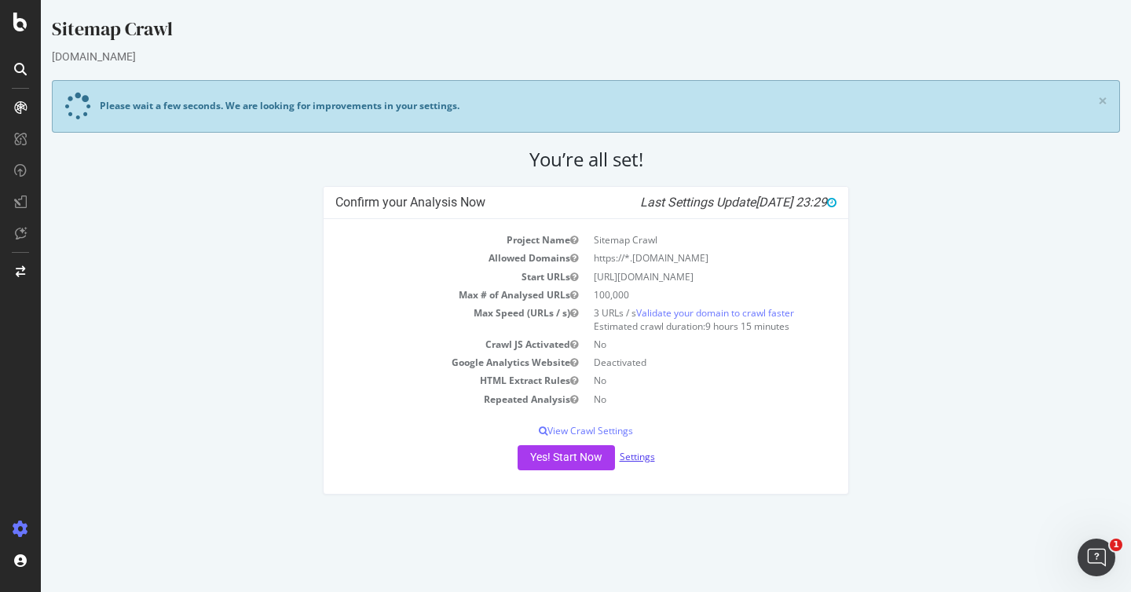
click at [633, 457] on link "Settings" at bounding box center [637, 456] width 35 height 13
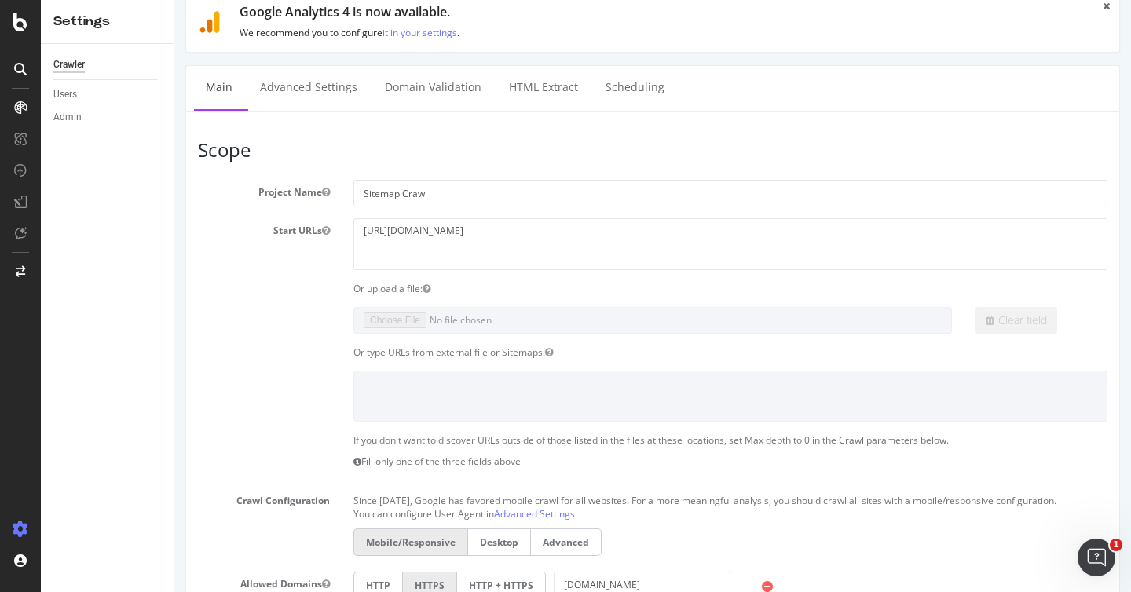
scroll to position [182, 0]
drag, startPoint x: 528, startPoint y: 233, endPoint x: 321, endPoint y: 235, distance: 206.7
click at [320, 237] on div "Start URLs [URL][DOMAIN_NAME]" at bounding box center [652, 243] width 933 height 51
click at [512, 240] on textarea "[URL][DOMAIN_NAME]" at bounding box center [731, 243] width 754 height 51
drag, startPoint x: 532, startPoint y: 230, endPoint x: 328, endPoint y: 234, distance: 204.3
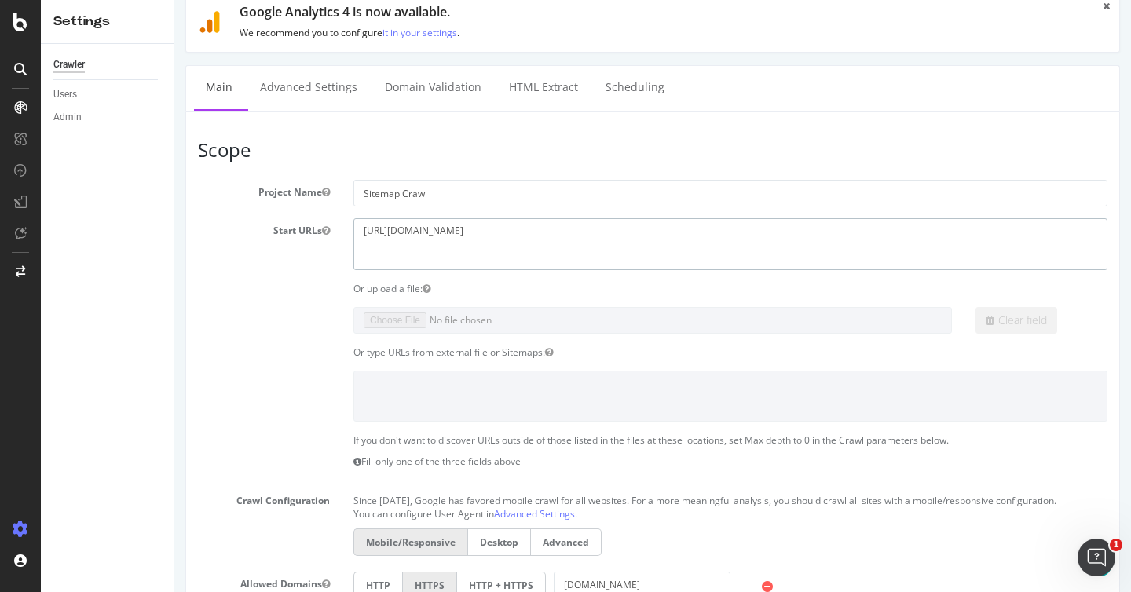
click at [328, 234] on div "Start URLs [URL][DOMAIN_NAME]" at bounding box center [652, 243] width 933 height 51
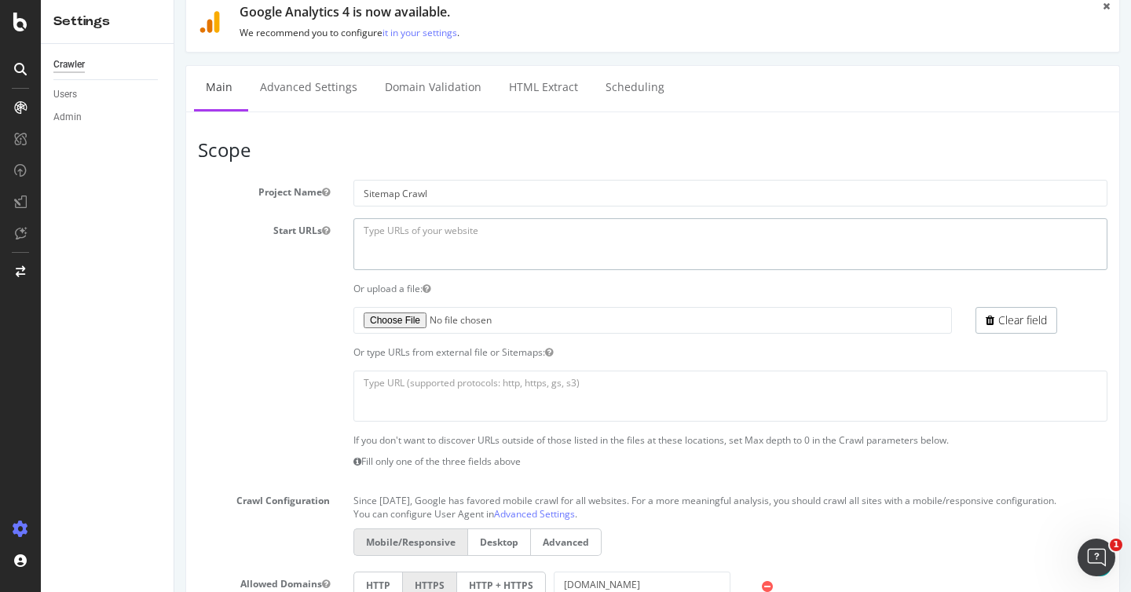
scroll to position [195, 0]
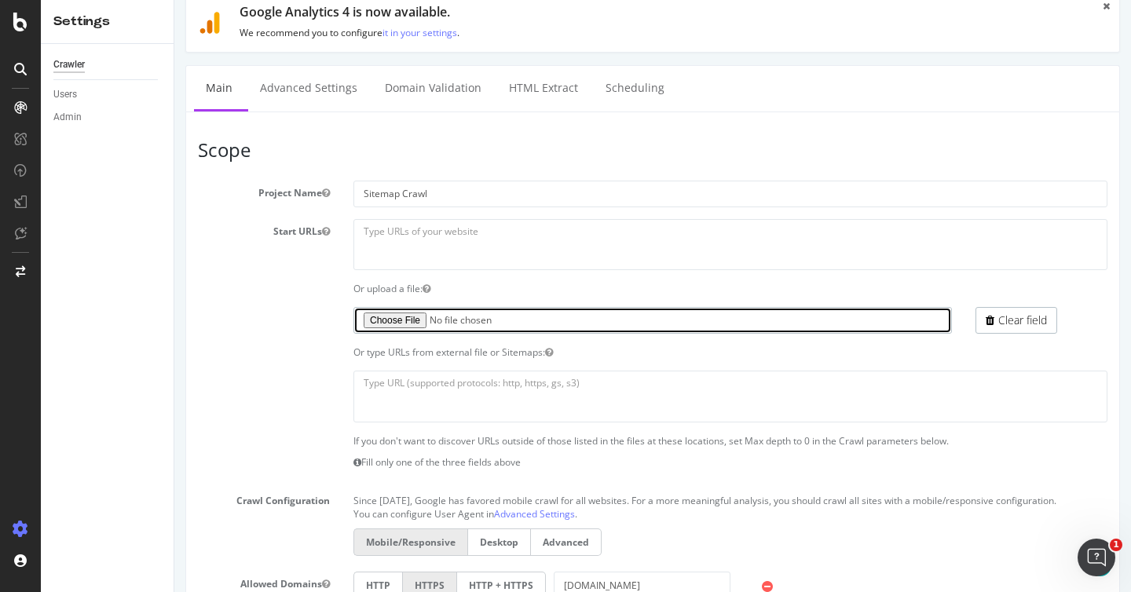
click at [539, 328] on input "file" at bounding box center [653, 320] width 599 height 27
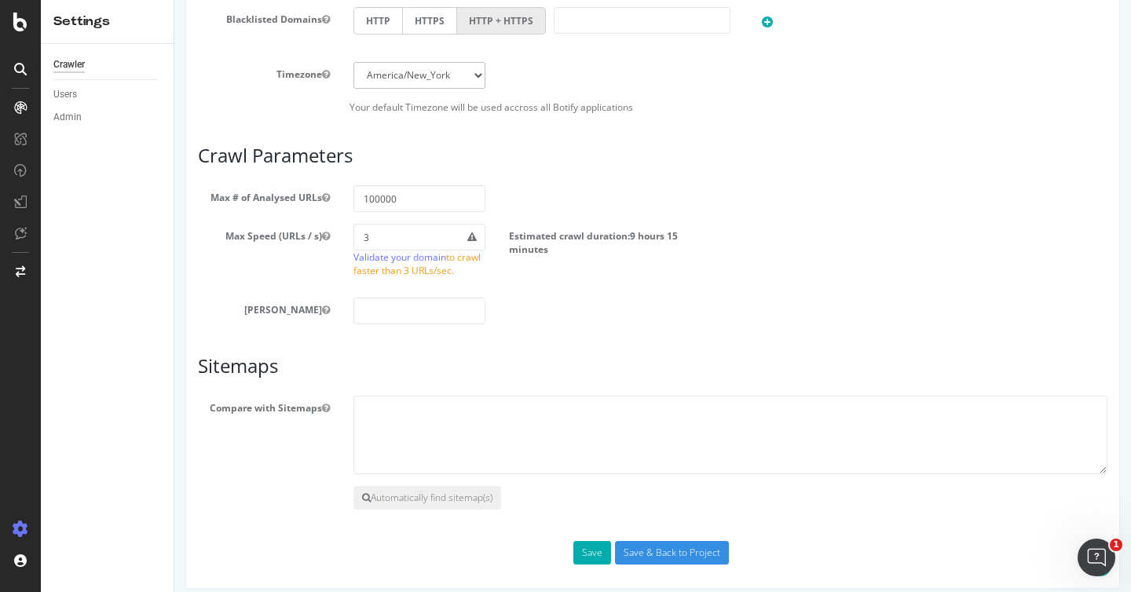
scroll to position [933, 0]
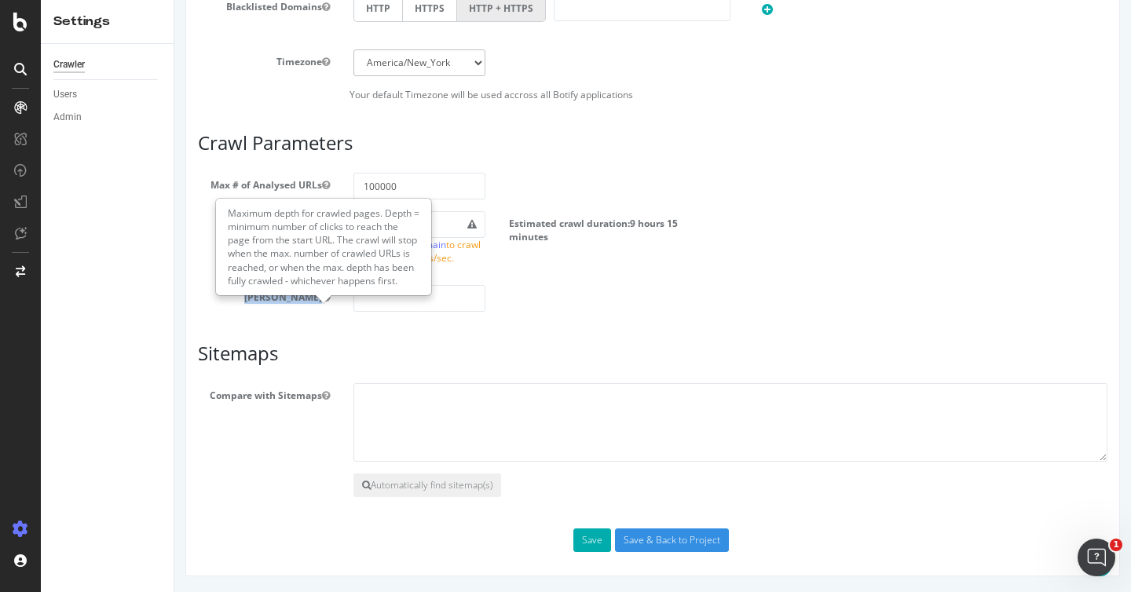
drag, startPoint x: 260, startPoint y: 299, endPoint x: 322, endPoint y: 295, distance: 62.3
click at [322, 295] on label "[PERSON_NAME]" at bounding box center [264, 294] width 156 height 19
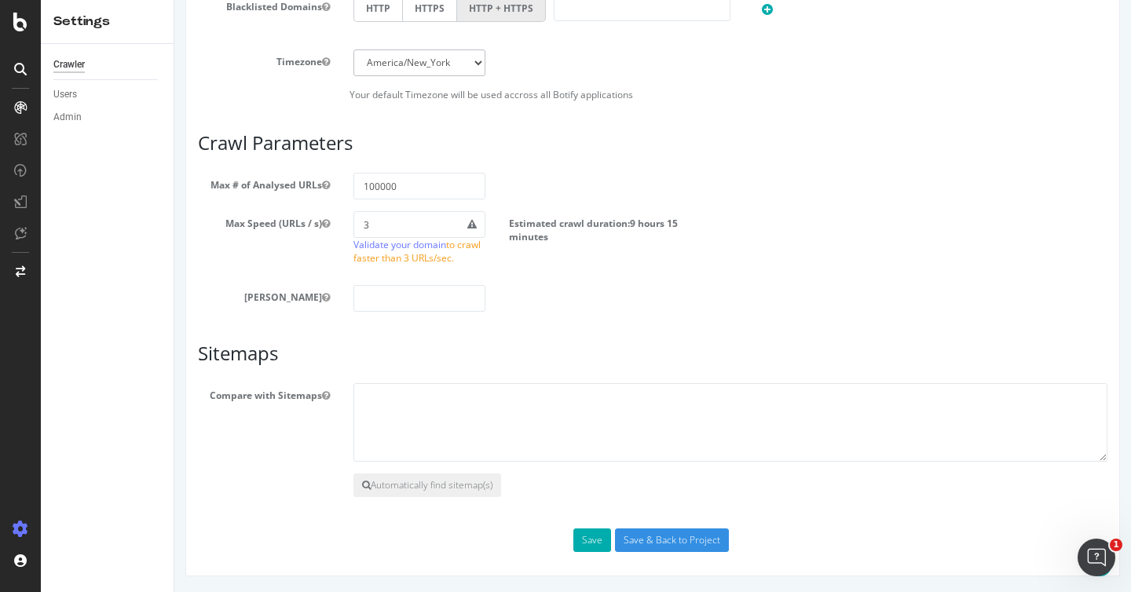
click at [432, 306] on input "number" at bounding box center [420, 298] width 132 height 27
type input "0"
click at [518, 303] on div "[PERSON_NAME] 0" at bounding box center [652, 298] width 933 height 27
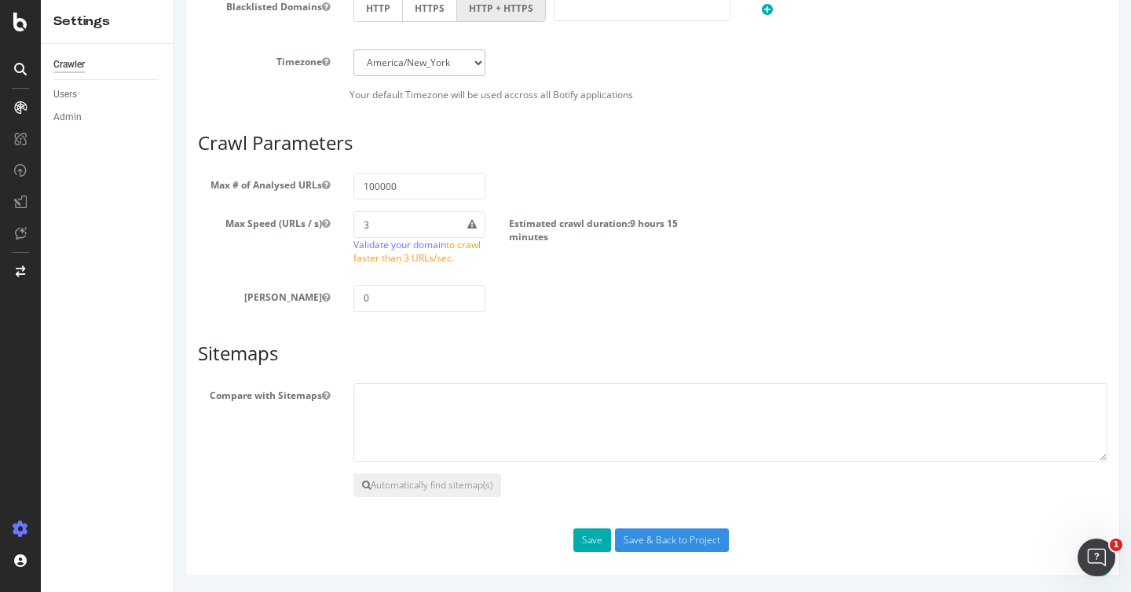
click at [561, 288] on div "[PERSON_NAME] 0" at bounding box center [652, 298] width 933 height 27
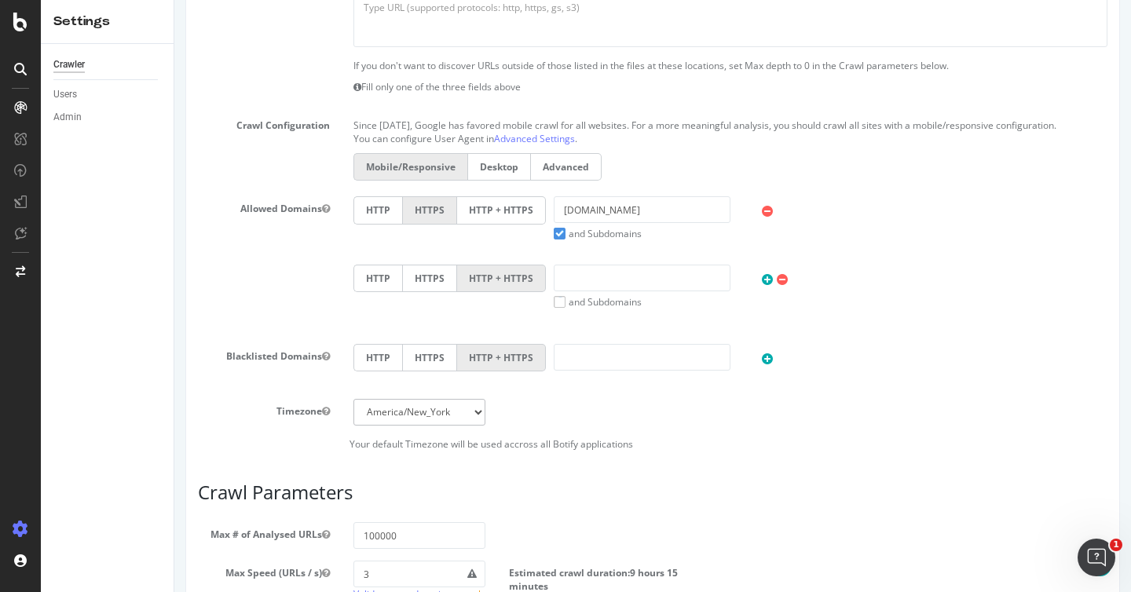
scroll to position [581, 0]
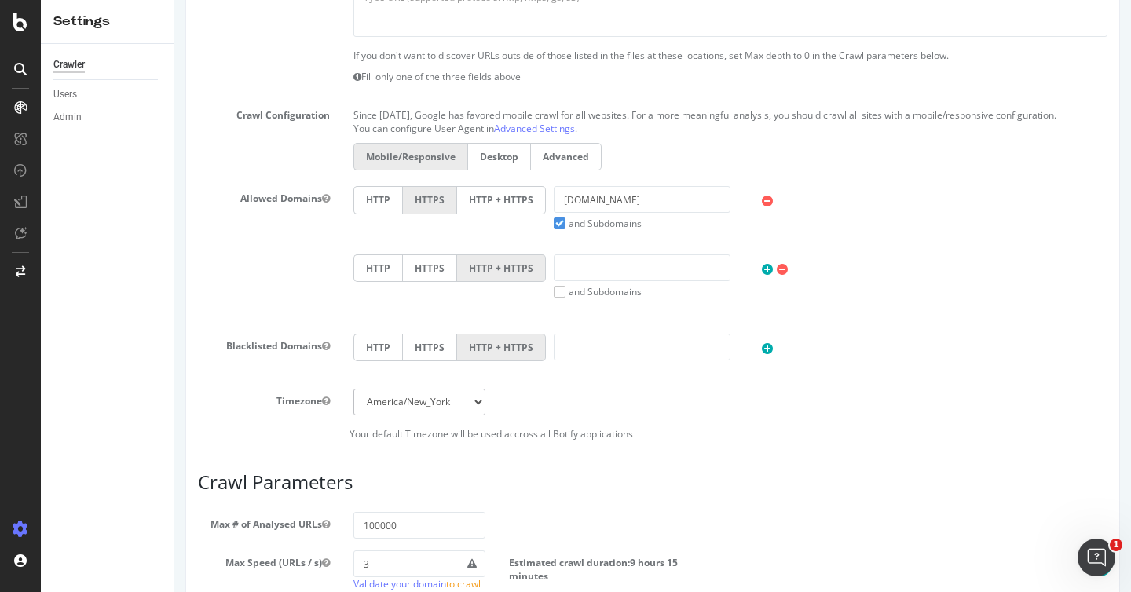
click at [573, 171] on label "Advanced" at bounding box center [566, 157] width 71 height 28
click at [174, 0] on input "Advanced" at bounding box center [174, 0] width 0 height 0
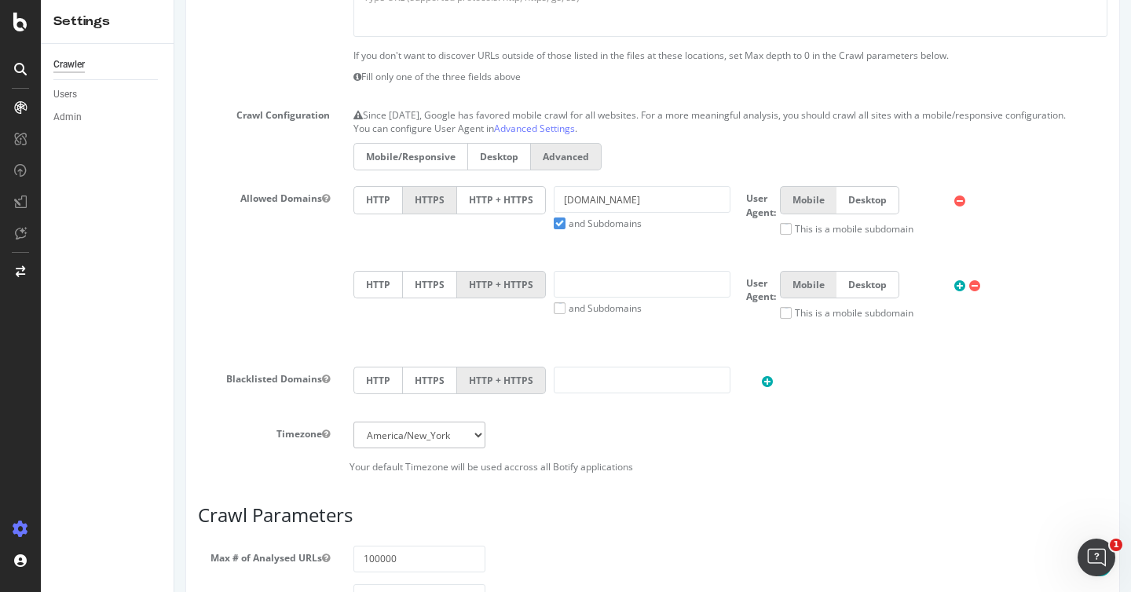
click at [435, 171] on label "Mobile/Responsive" at bounding box center [411, 157] width 114 height 28
click at [174, 0] on input "Mobile/Responsive" at bounding box center [174, 0] width 0 height 0
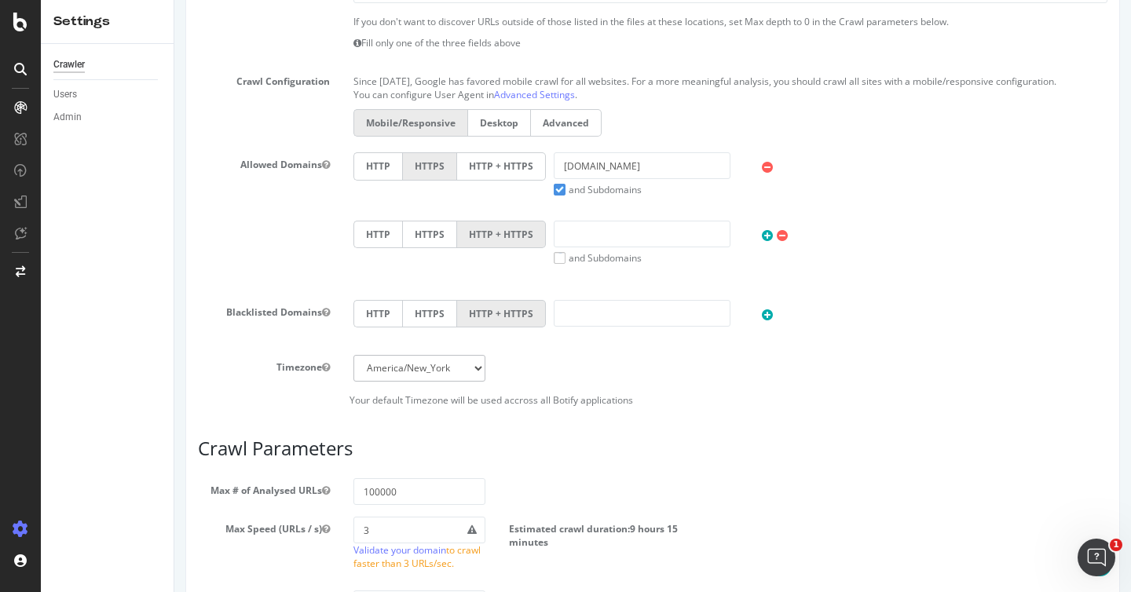
scroll to position [626, 0]
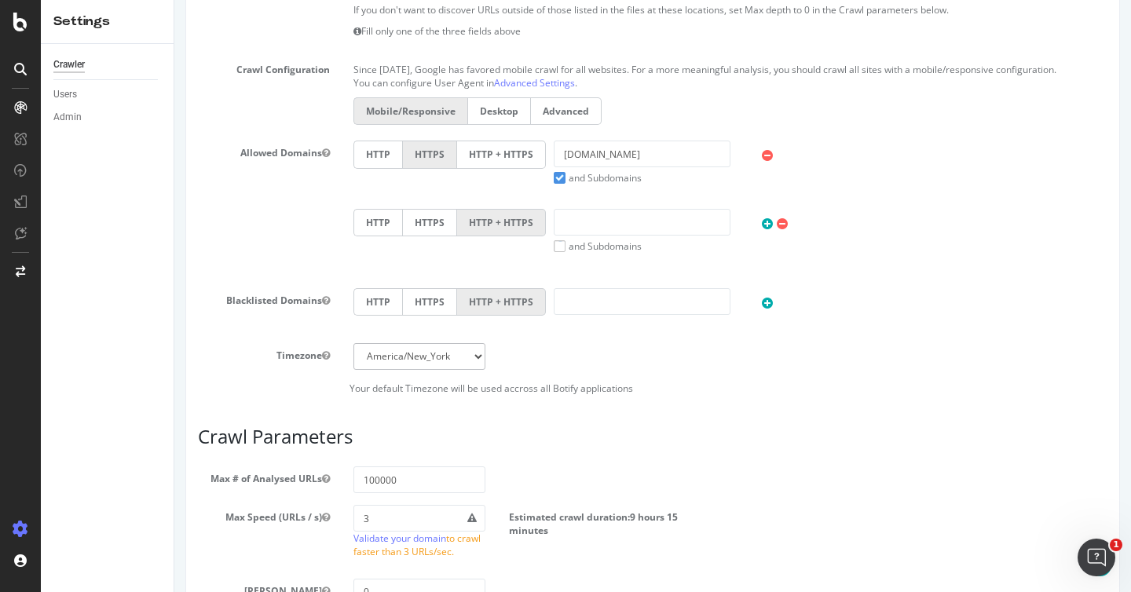
click at [985, 395] on p "Your default Timezone will be used accross all Botify applications" at bounding box center [653, 388] width 910 height 13
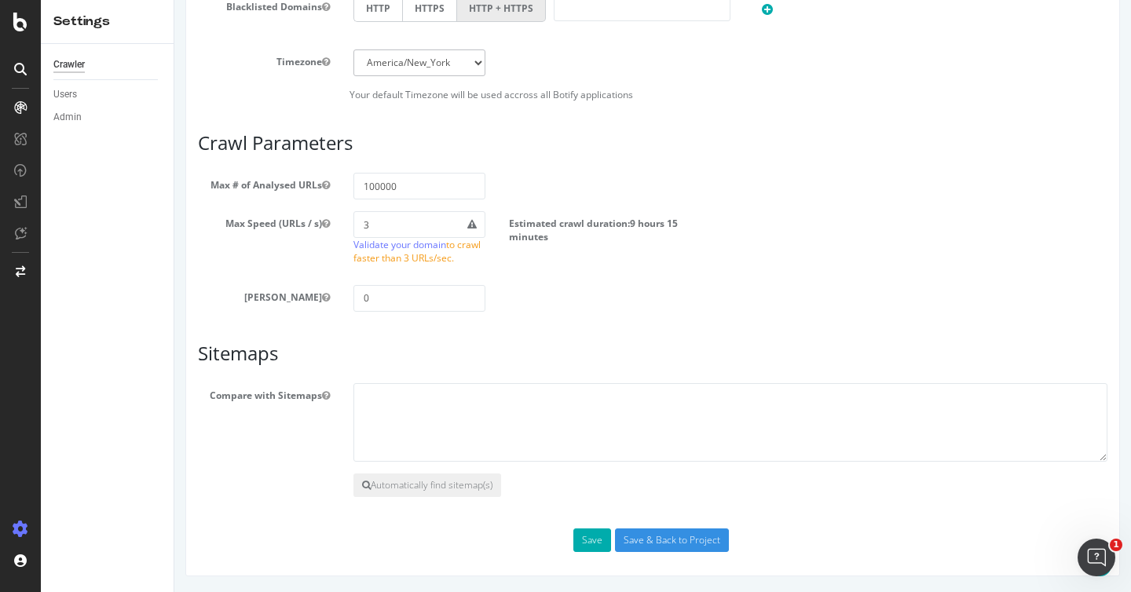
scroll to position [933, 0]
click at [387, 400] on textarea at bounding box center [731, 422] width 754 height 79
click at [373, 402] on textarea at bounding box center [731, 422] width 754 height 79
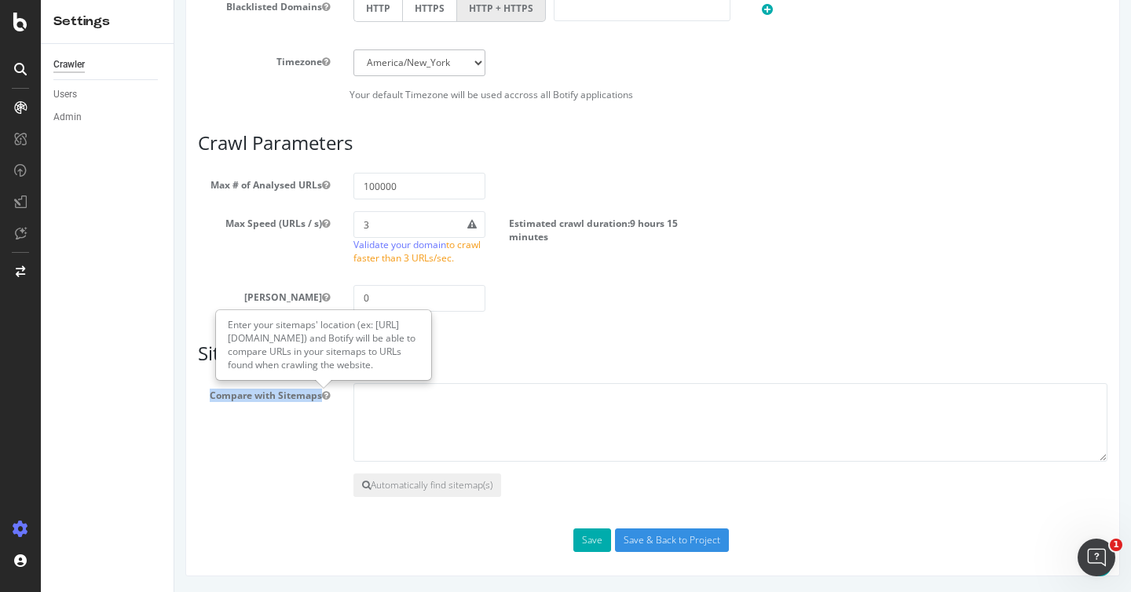
drag, startPoint x: 196, startPoint y: 394, endPoint x: 318, endPoint y: 398, distance: 121.9
click at [318, 398] on label "Compare with Sitemaps" at bounding box center [264, 392] width 156 height 19
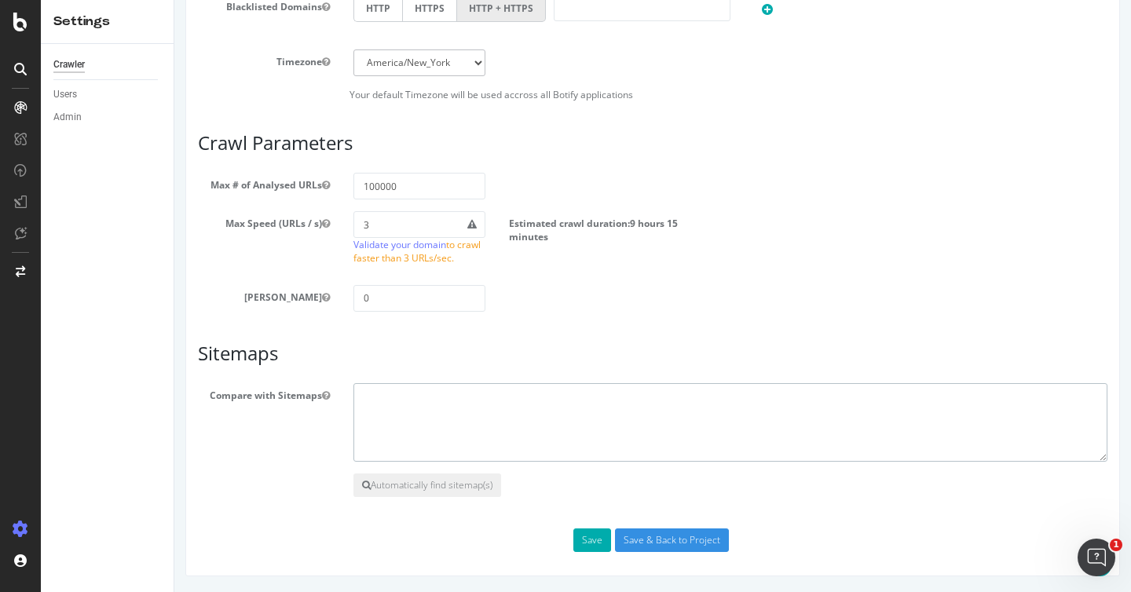
click at [414, 425] on textarea at bounding box center [731, 422] width 754 height 79
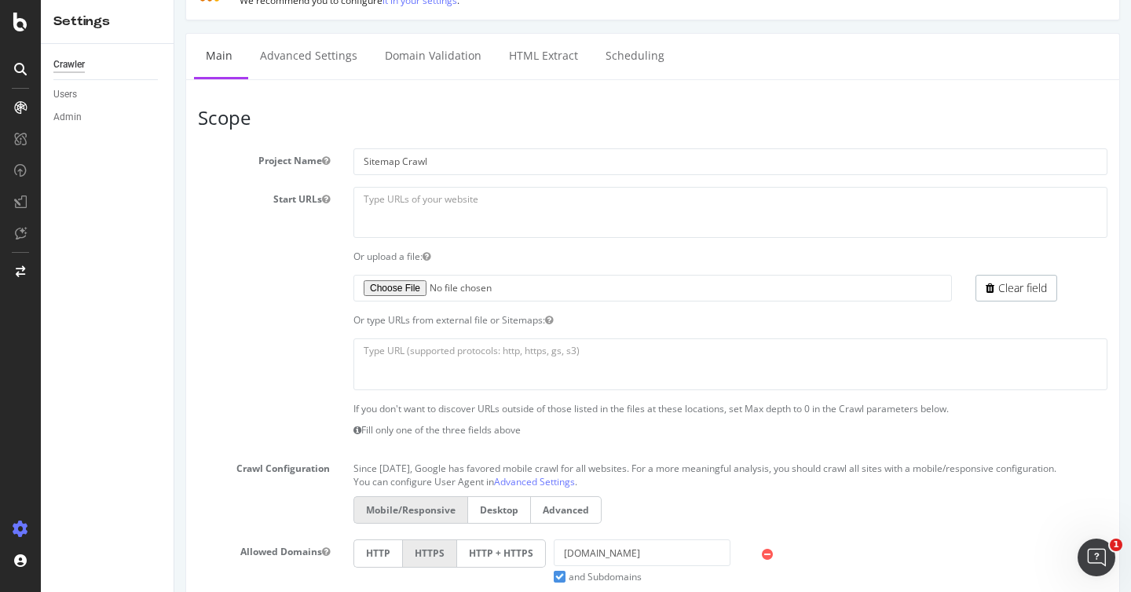
scroll to position [0, 0]
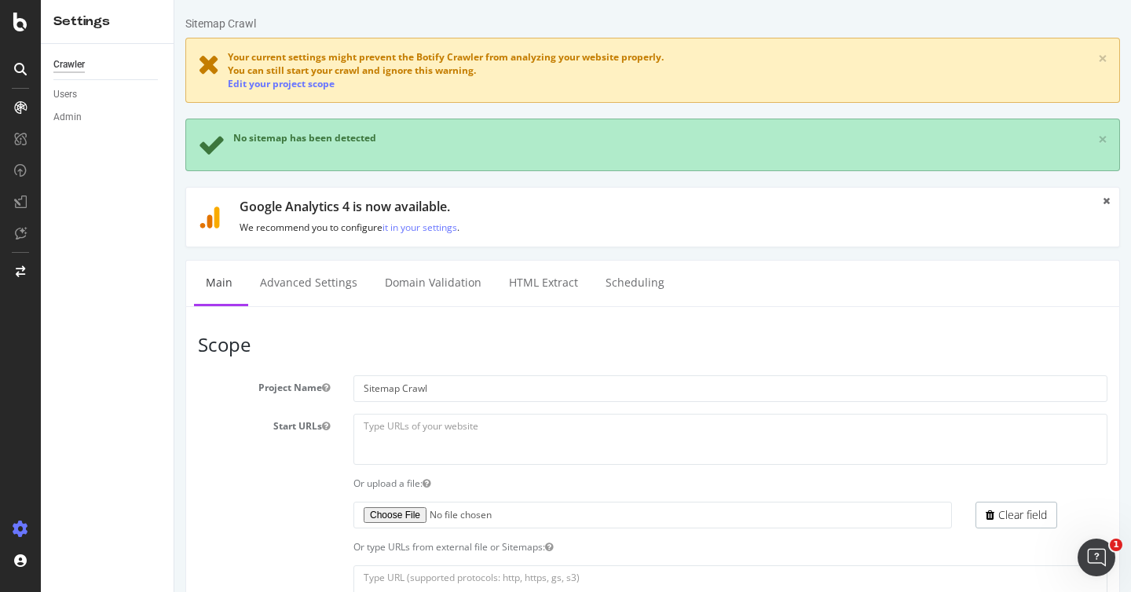
click at [310, 343] on h3 "Scope" at bounding box center [653, 345] width 910 height 20
click at [325, 284] on link "Advanced Settings" at bounding box center [308, 282] width 121 height 43
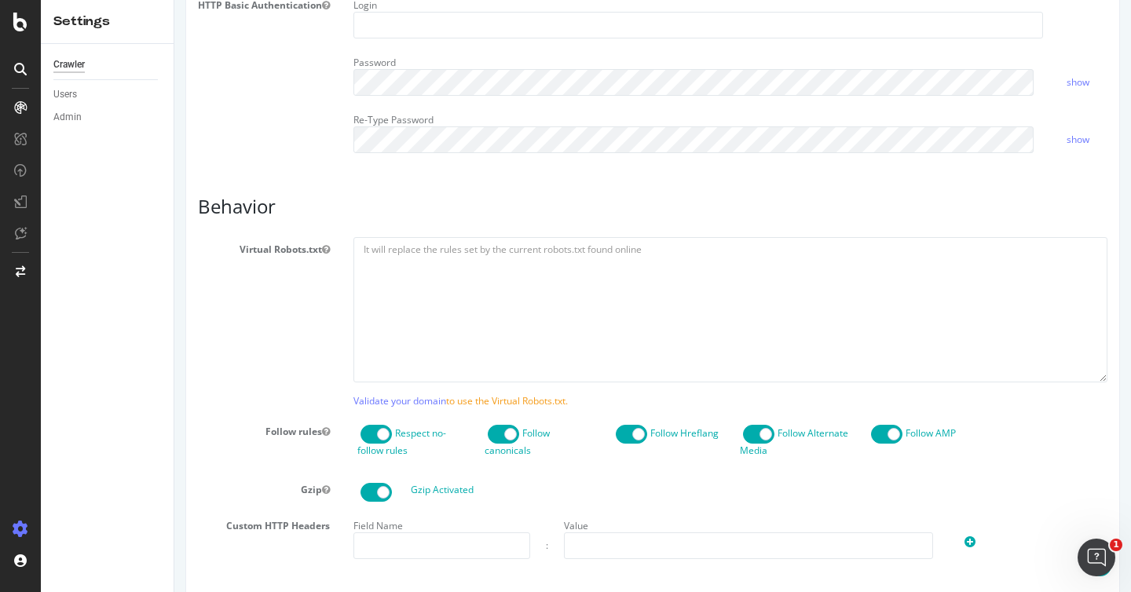
scroll to position [685, 0]
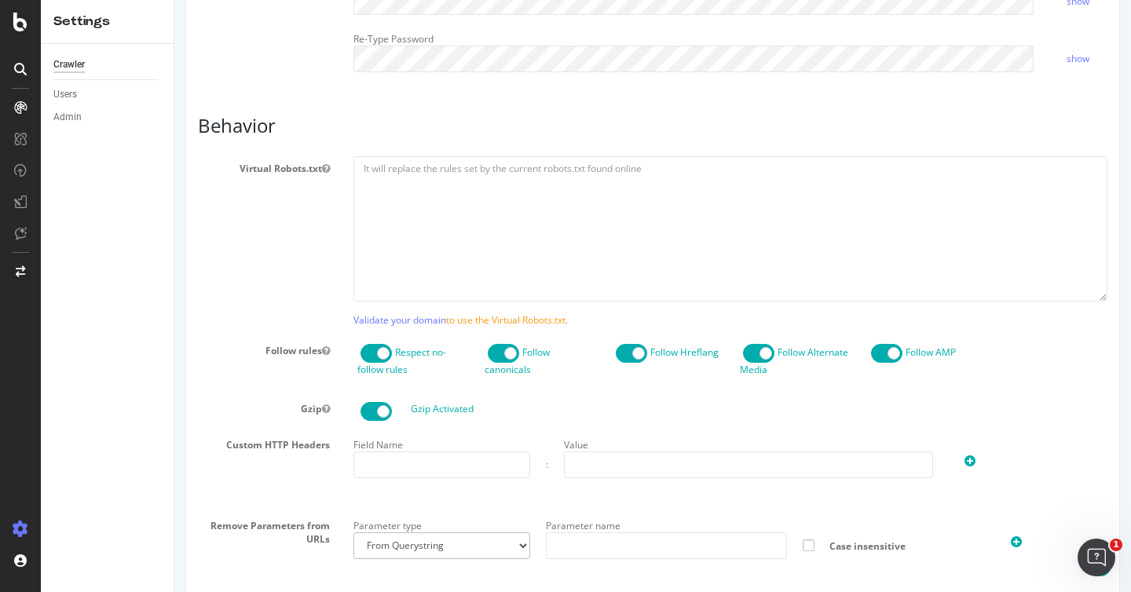
click at [313, 277] on div "Virtual Robots.txt" at bounding box center [652, 228] width 933 height 145
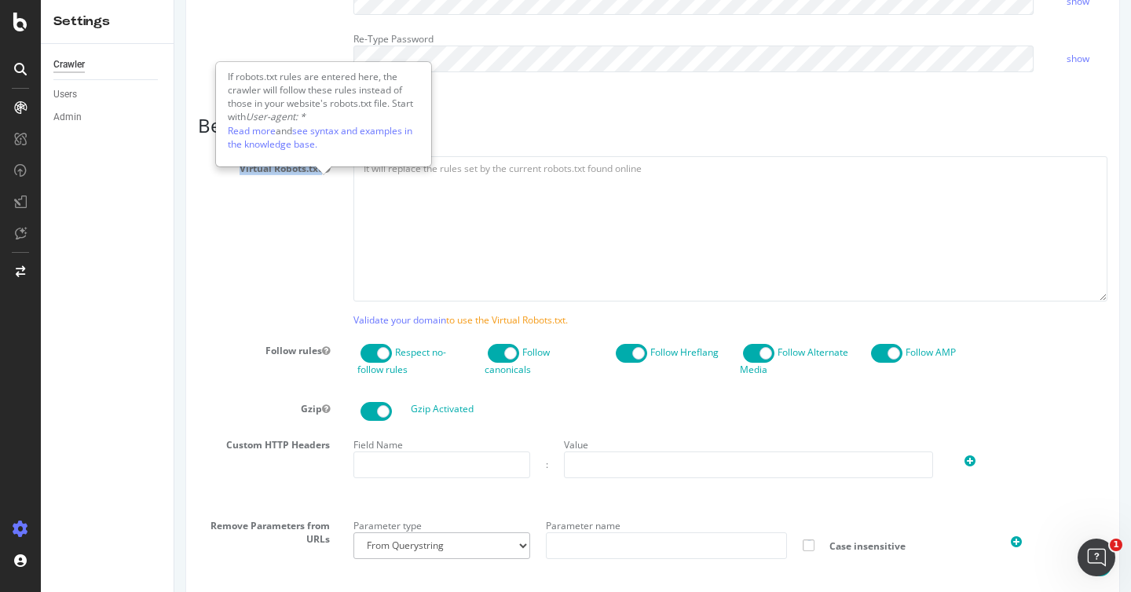
drag, startPoint x: 251, startPoint y: 185, endPoint x: 326, endPoint y: 185, distance: 75.4
click at [326, 175] on label "Virtual Robots.txt" at bounding box center [264, 165] width 156 height 19
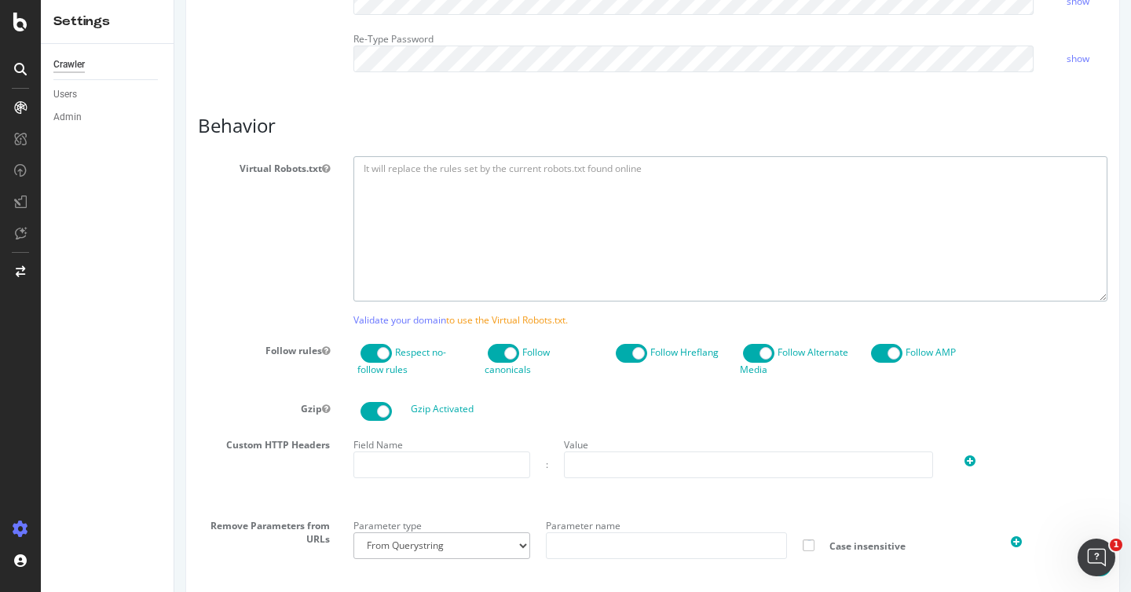
click at [405, 180] on textarea at bounding box center [731, 228] width 754 height 145
drag, startPoint x: 361, startPoint y: 185, endPoint x: 456, endPoint y: 249, distance: 114.8
click at [456, 249] on textarea at bounding box center [731, 228] width 754 height 145
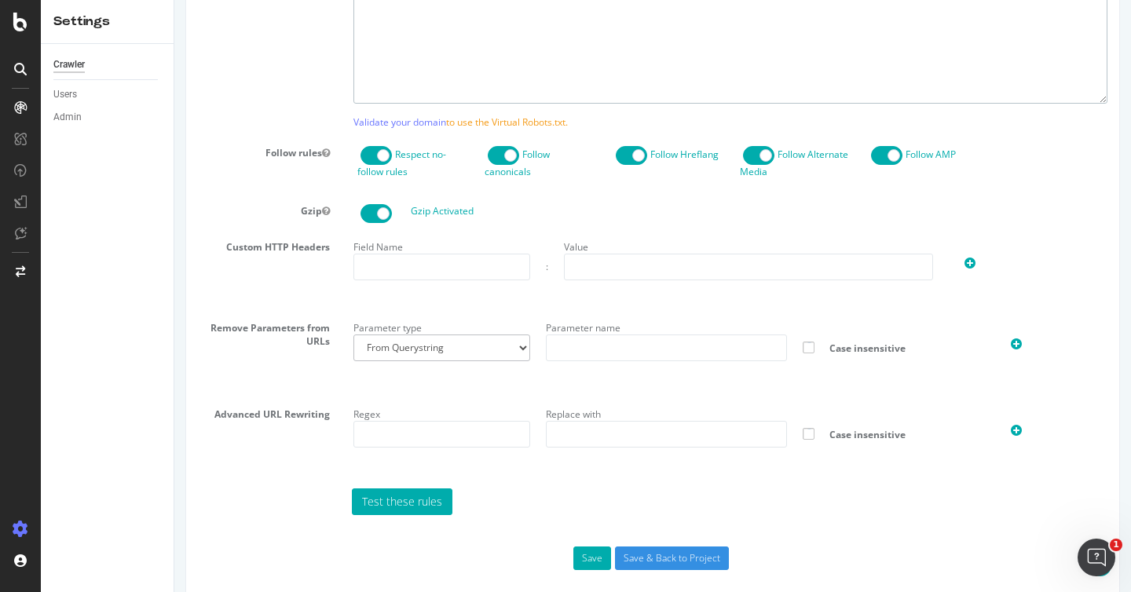
scroll to position [915, 0]
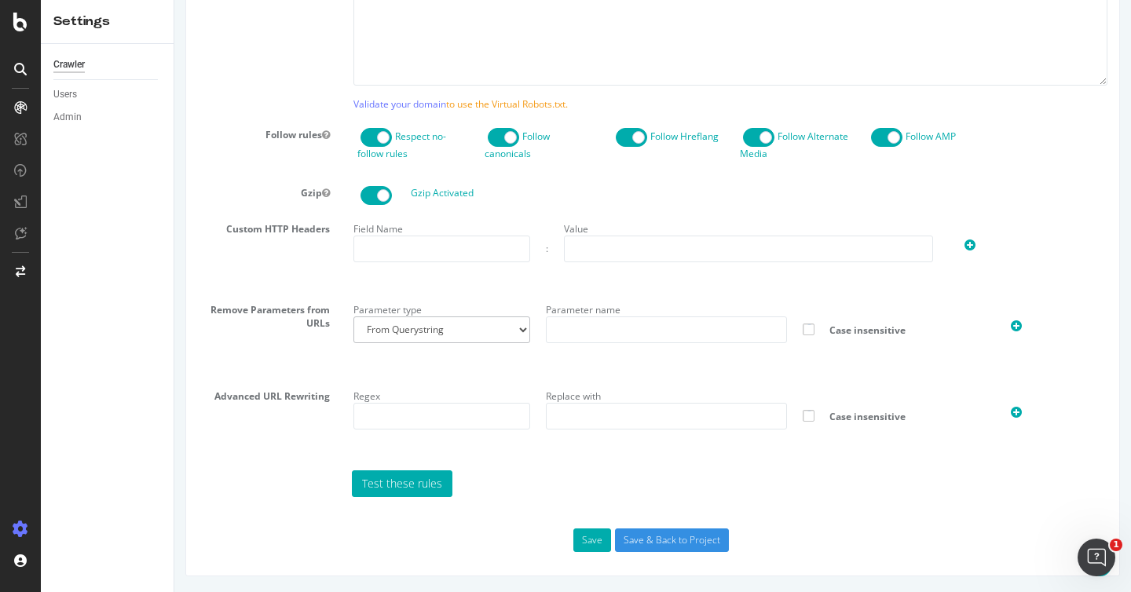
click at [283, 337] on div "Remove Parameters from URLs Parameter type From Querystring From Semicolon Para…" at bounding box center [652, 335] width 933 height 75
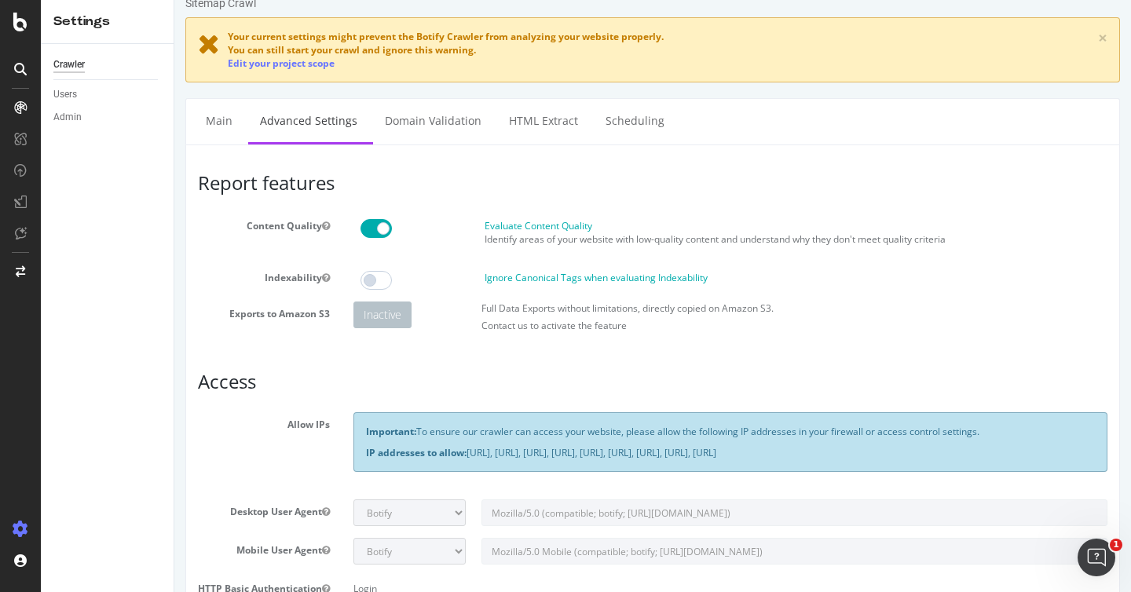
scroll to position [0, 0]
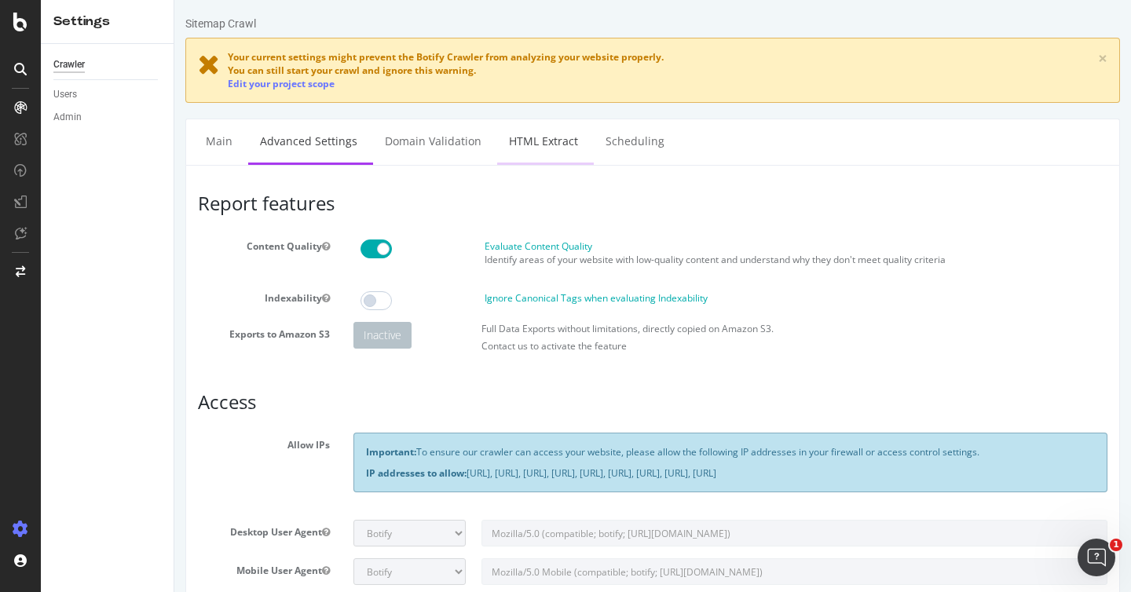
click at [540, 153] on link "HTML Extract" at bounding box center [543, 140] width 93 height 43
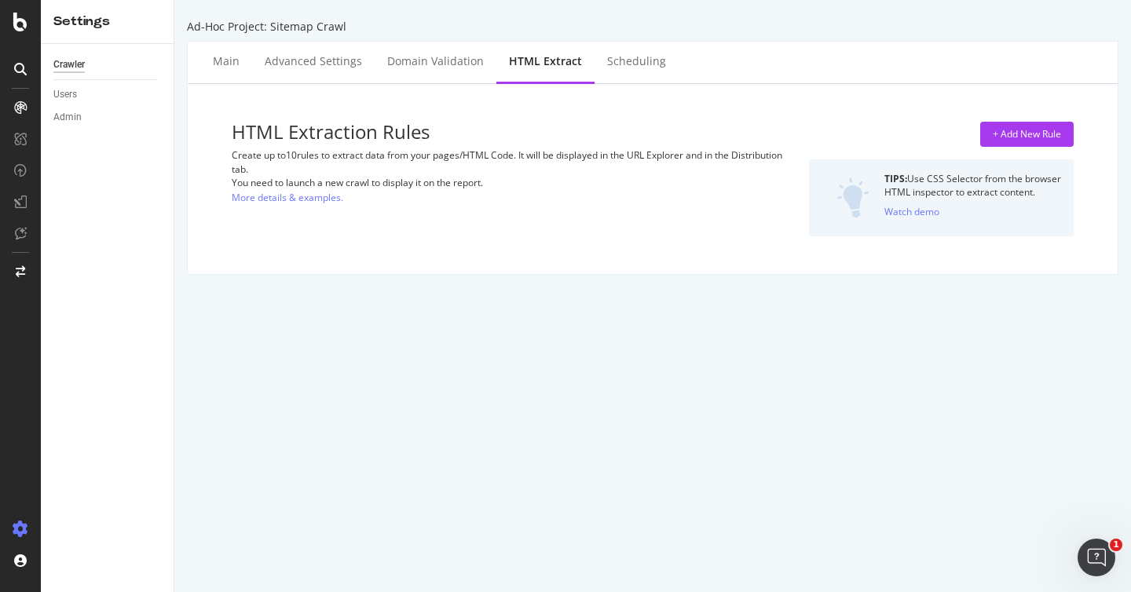
click at [807, 110] on div "HTML Extraction Rules Create up to 10 rules to extract data from your pages/HTM…" at bounding box center [652, 179] width 905 height 165
click at [618, 71] on div "Scheduling" at bounding box center [637, 62] width 84 height 43
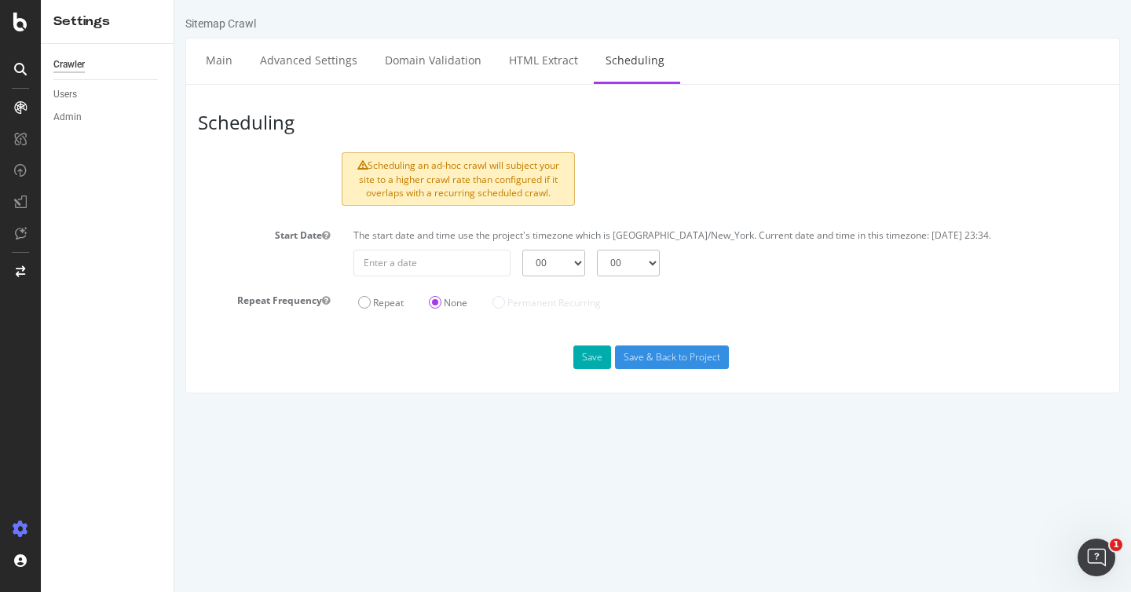
click at [182, 23] on div "Sitemap Crawl Main Advanced Settings Domain Validation HTML Extract Scheduling …" at bounding box center [652, 205] width 957 height 378
click at [24, 28] on icon at bounding box center [20, 22] width 14 height 19
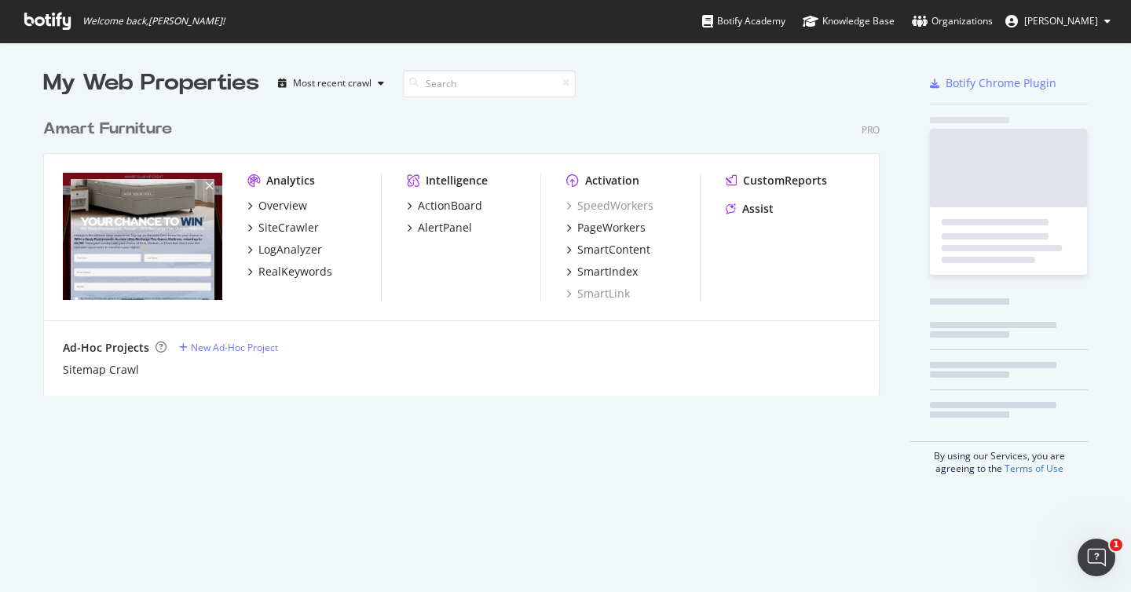
scroll to position [581, 1108]
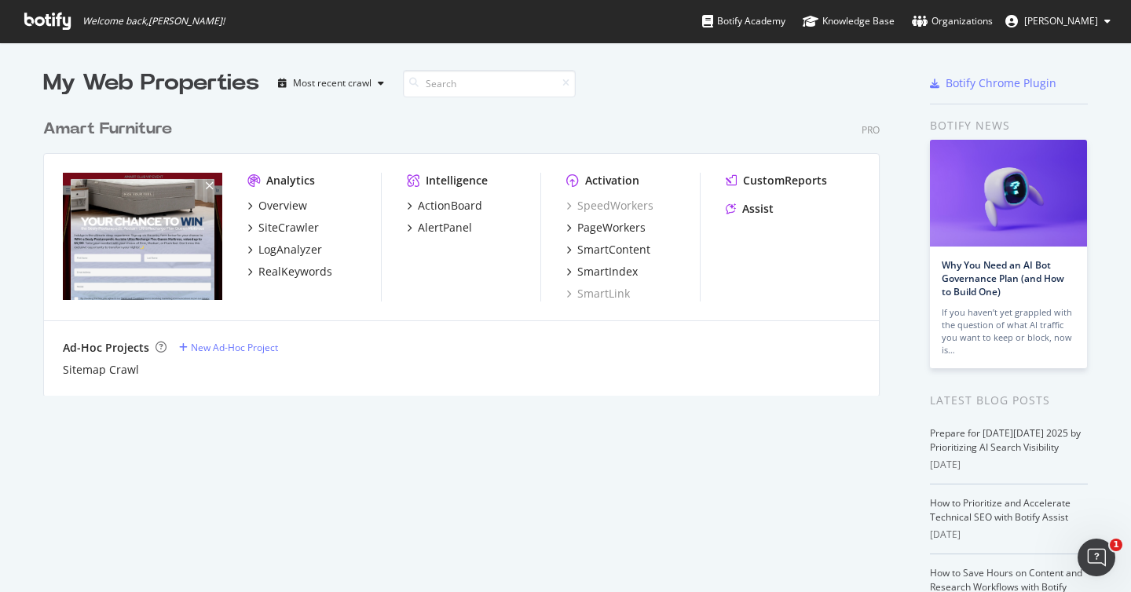
click at [822, 87] on div at bounding box center [839, 83] width 105 height 31
click at [281, 273] on div "RealKeywords" at bounding box center [296, 272] width 74 height 16
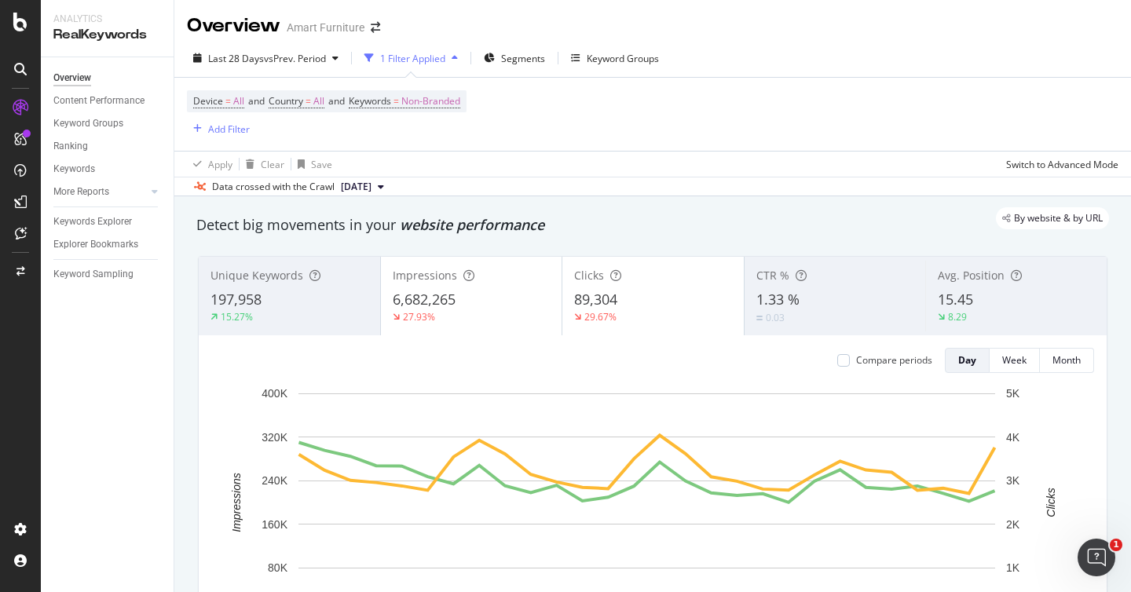
click at [778, 24] on div "Overview Amart Furniture" at bounding box center [652, 19] width 957 height 39
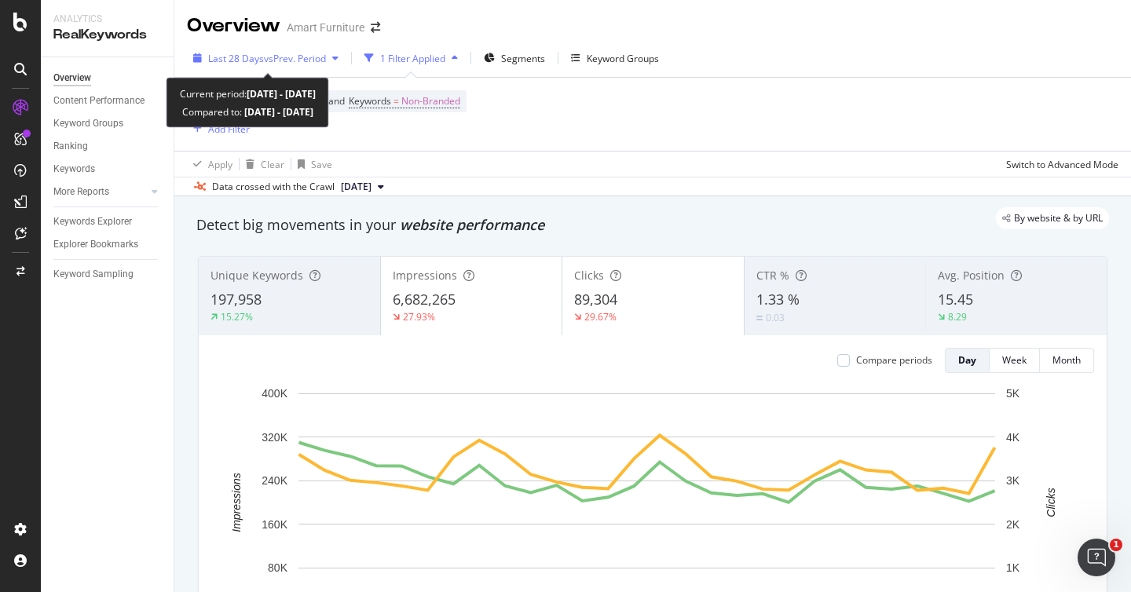
click at [275, 62] on span "vs Prev. Period" at bounding box center [295, 58] width 62 height 13
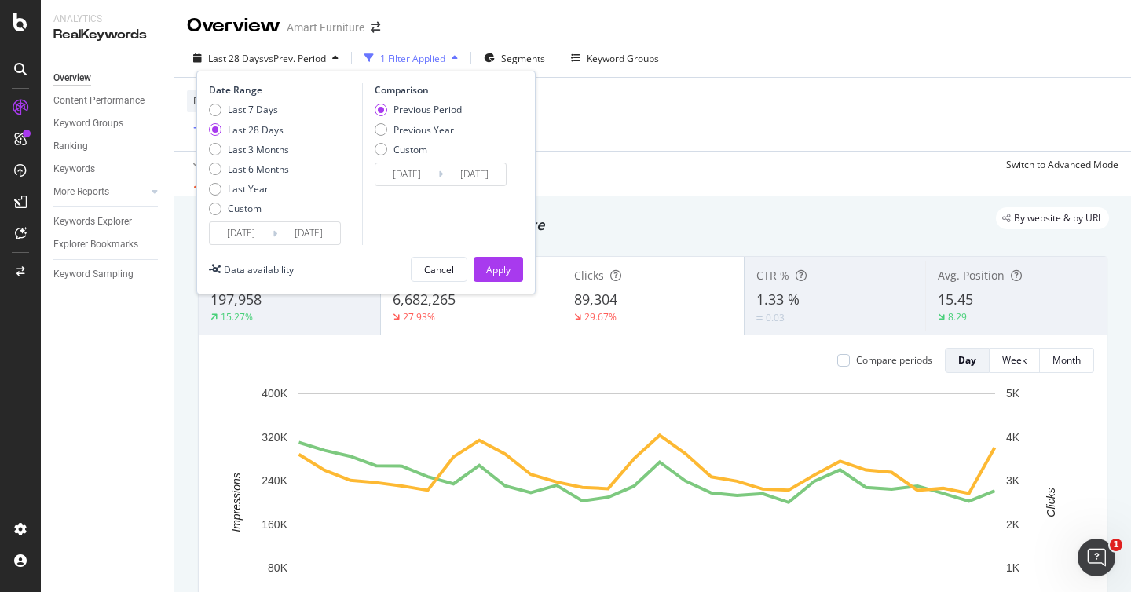
click at [223, 234] on input "[DATE]" at bounding box center [241, 233] width 63 height 22
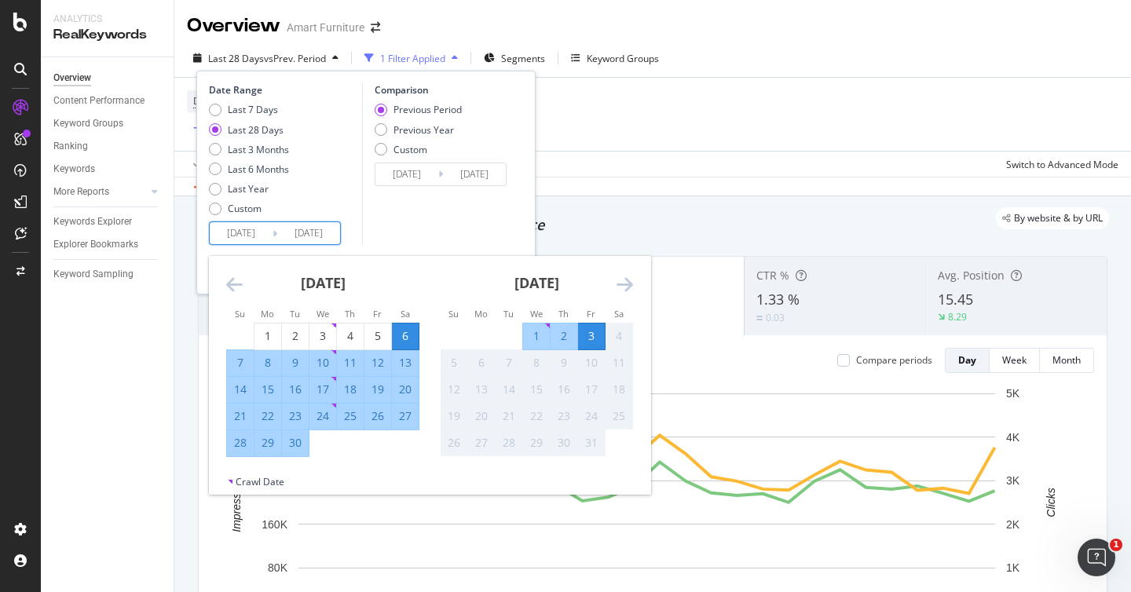
click at [449, 224] on div "Comparison Previous Period Previous Year Custom [DATE] Navigate forward to inte…" at bounding box center [436, 164] width 149 height 162
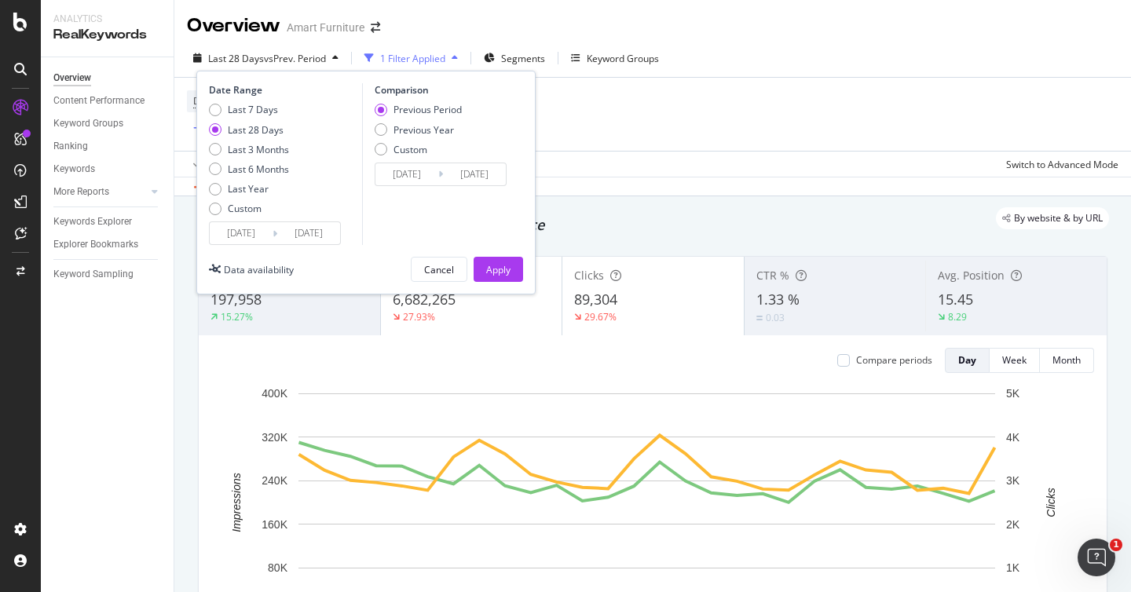
click at [458, 33] on div "Overview Amart Furniture" at bounding box center [652, 19] width 957 height 39
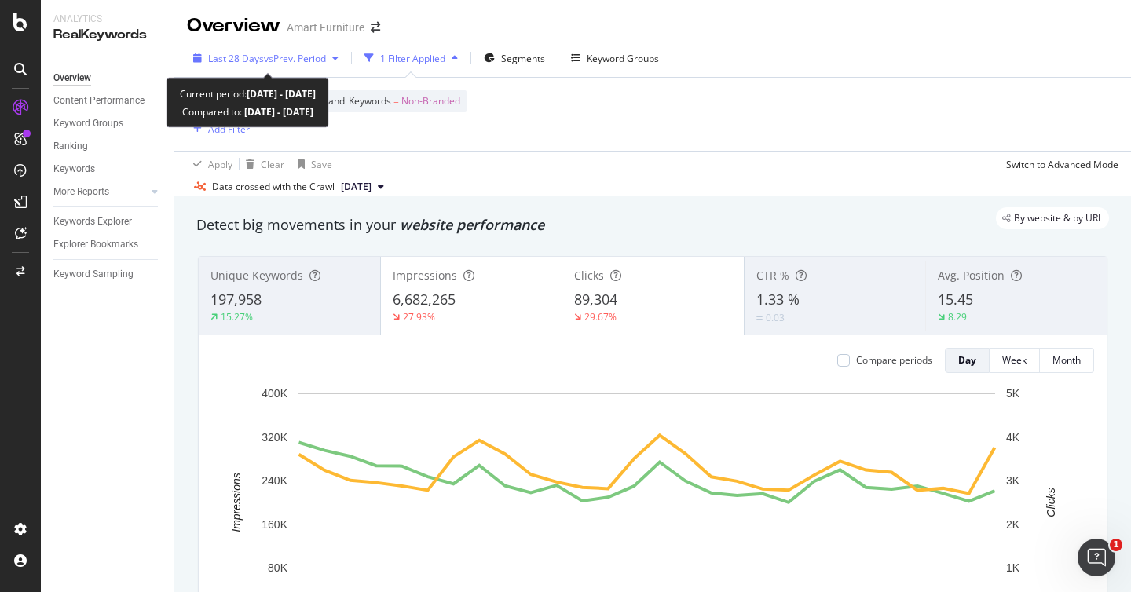
click at [299, 65] on div "Last 28 Days vs Prev. Period" at bounding box center [266, 58] width 158 height 24
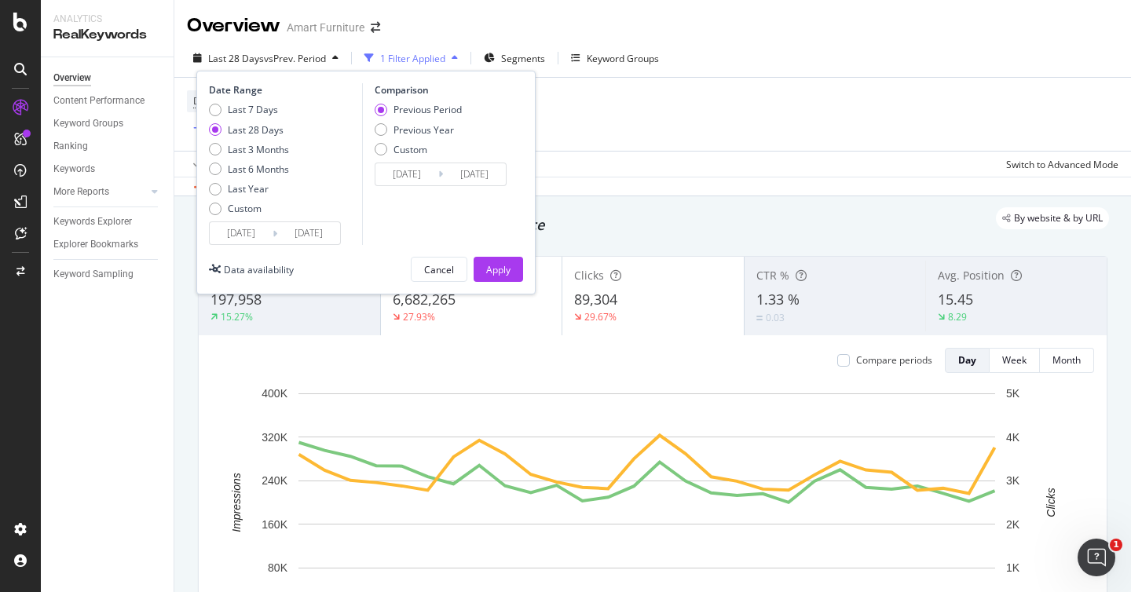
click at [440, 31] on div "Overview Amart Furniture" at bounding box center [652, 19] width 957 height 39
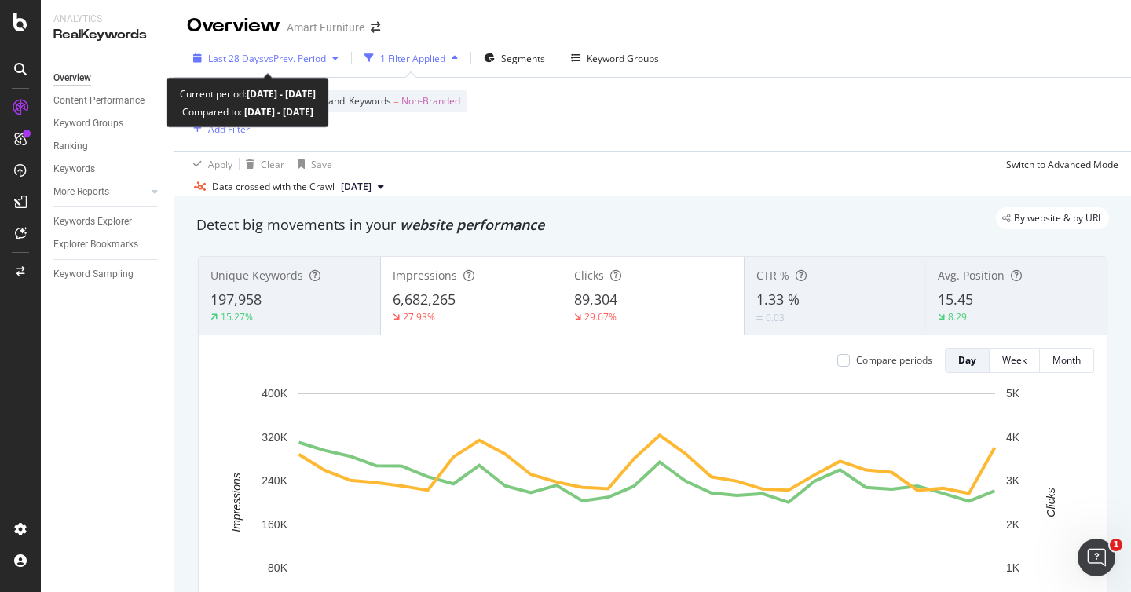
click at [281, 58] on span "vs Prev. Period" at bounding box center [295, 58] width 62 height 13
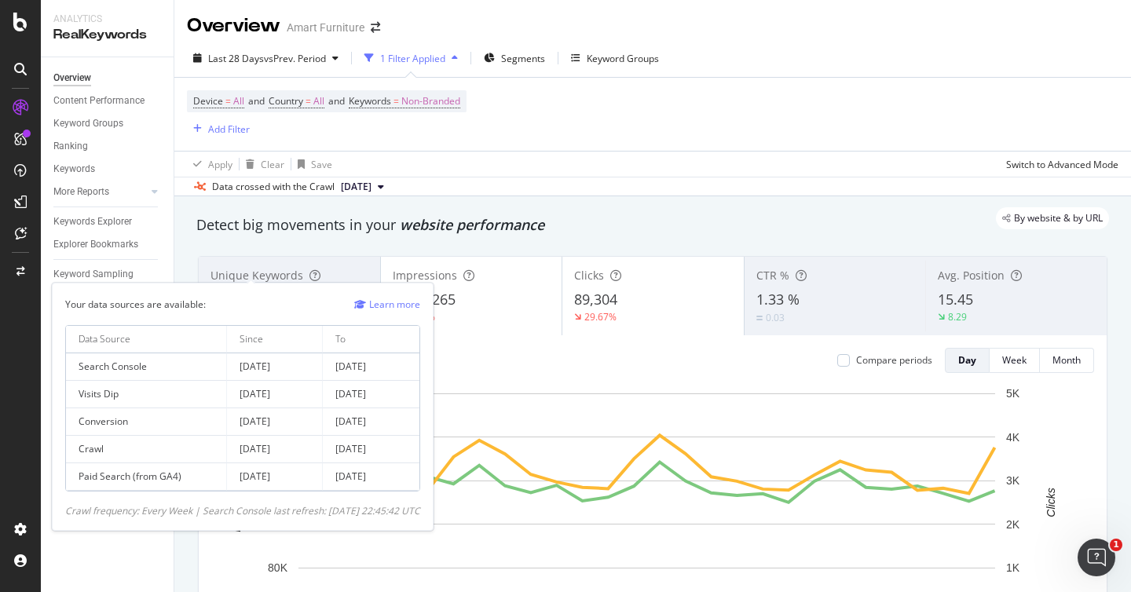
drag, startPoint x: 314, startPoint y: 370, endPoint x: 234, endPoint y: 365, distance: 80.3
click at [234, 365] on td "[DATE]" at bounding box center [275, 368] width 97 height 28
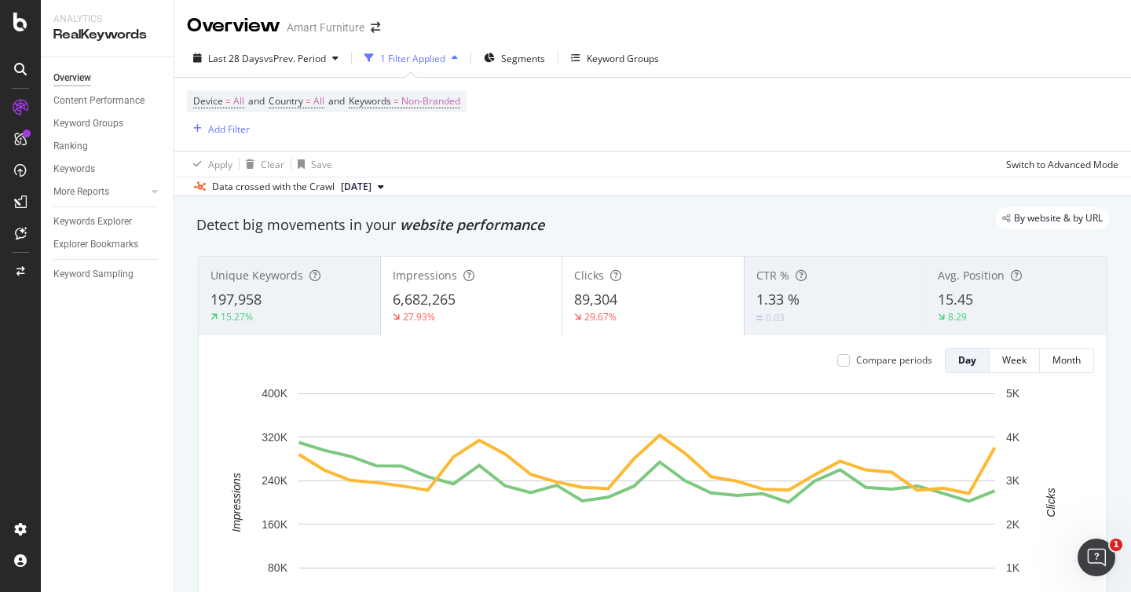
click at [744, 134] on div "Device = All and Country = All and Keywords = Non-Branded Add Filter" at bounding box center [653, 114] width 932 height 73
click at [227, 123] on div "Add Filter" at bounding box center [229, 129] width 42 height 13
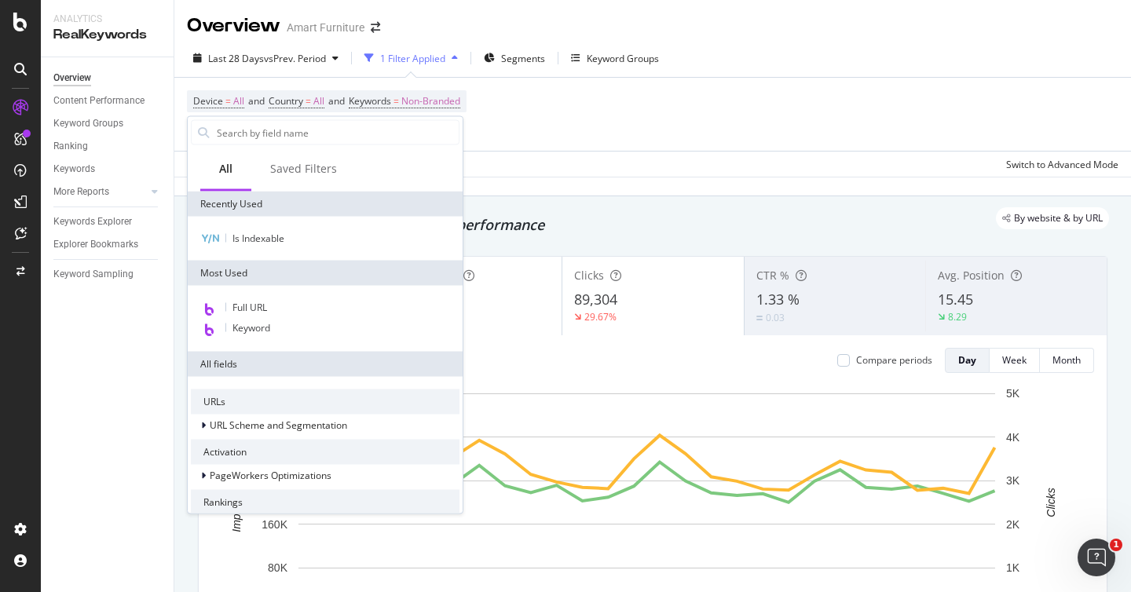
click at [845, 57] on div "Last 28 Days vs Prev. Period 1 Filter Applied Segments Keyword Groups" at bounding box center [652, 61] width 957 height 31
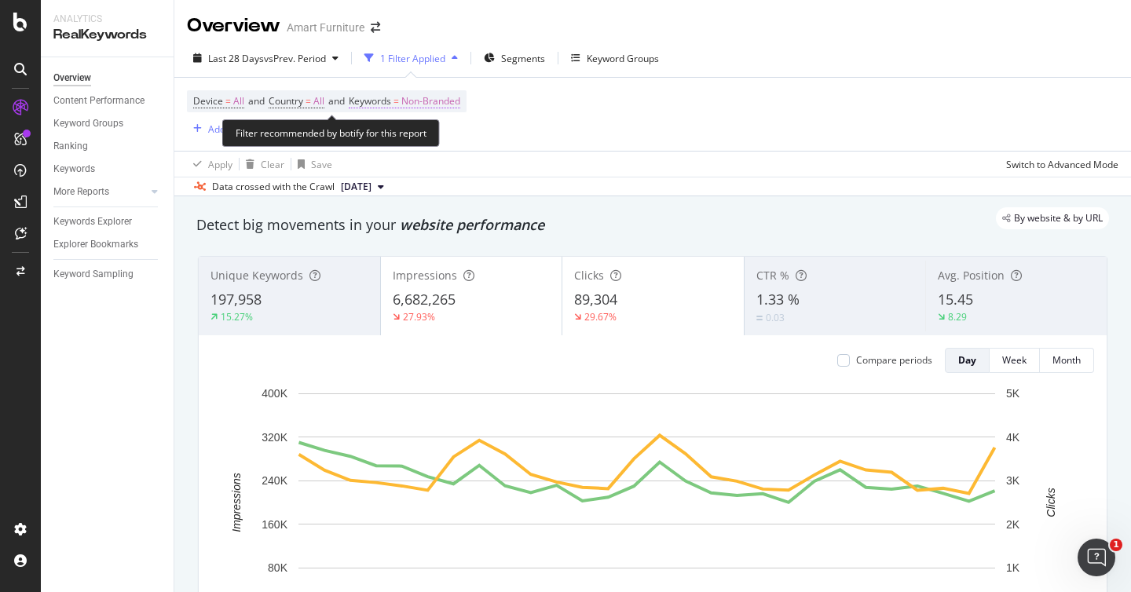
click at [422, 103] on span "Non-Branded" at bounding box center [431, 101] width 59 height 22
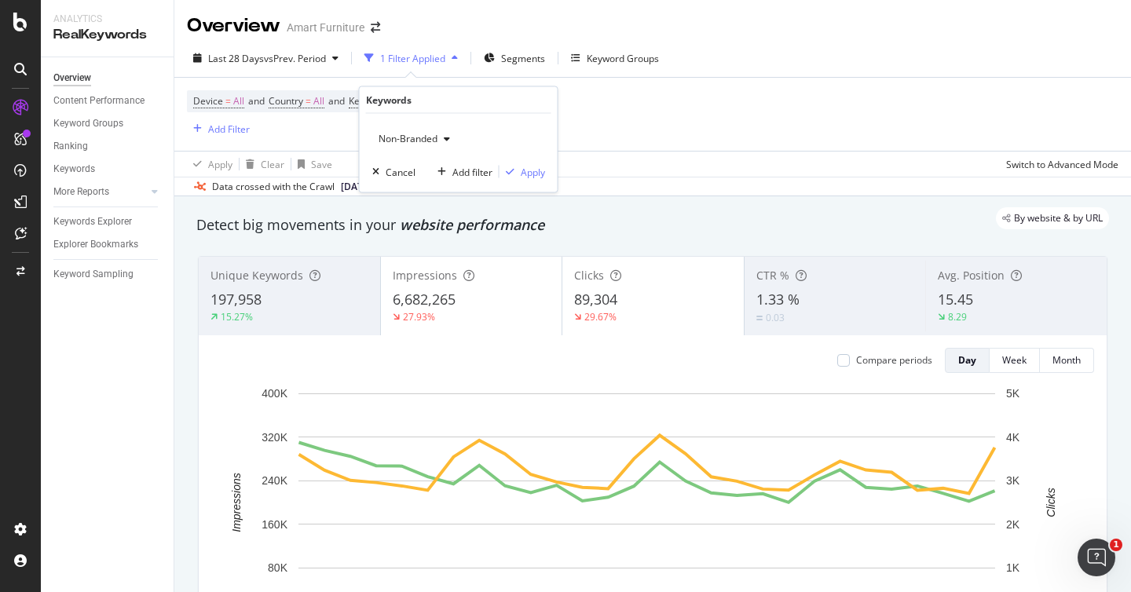
click at [449, 138] on icon "button" at bounding box center [447, 138] width 6 height 9
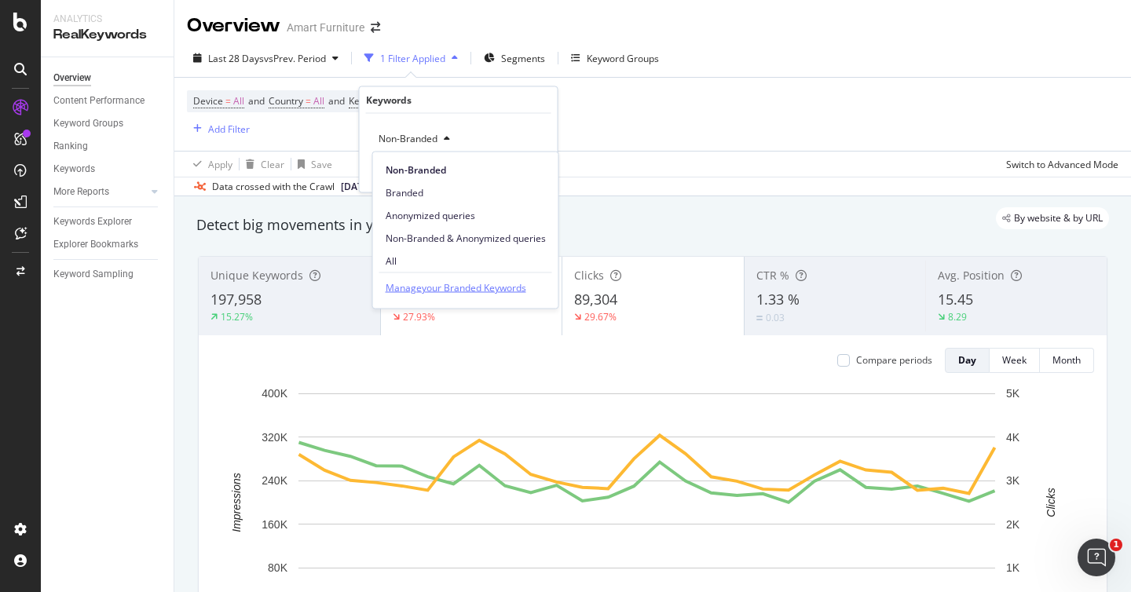
click at [438, 287] on div "Manage your Branded Keywords" at bounding box center [456, 288] width 141 height 17
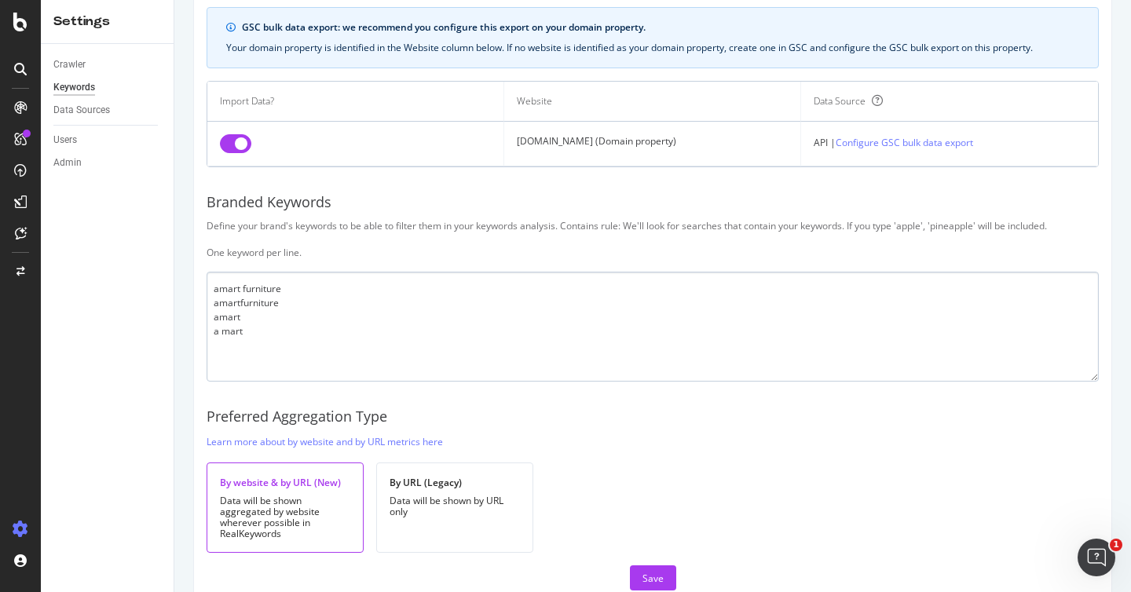
scroll to position [155, 0]
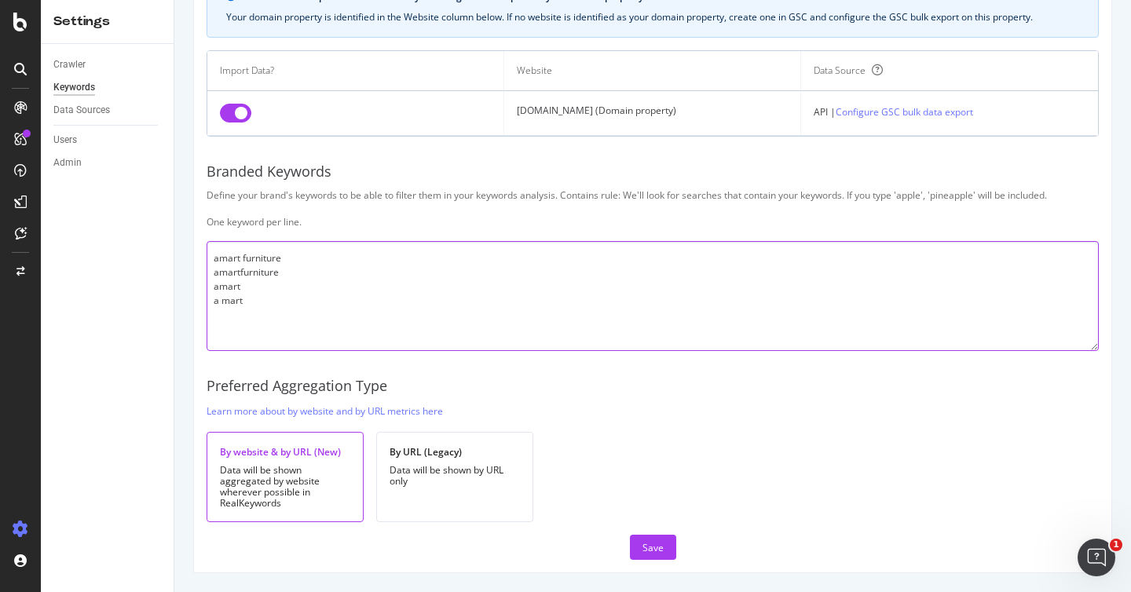
click at [246, 295] on textarea "amart furniture amartfurniture amart a mart" at bounding box center [653, 296] width 893 height 110
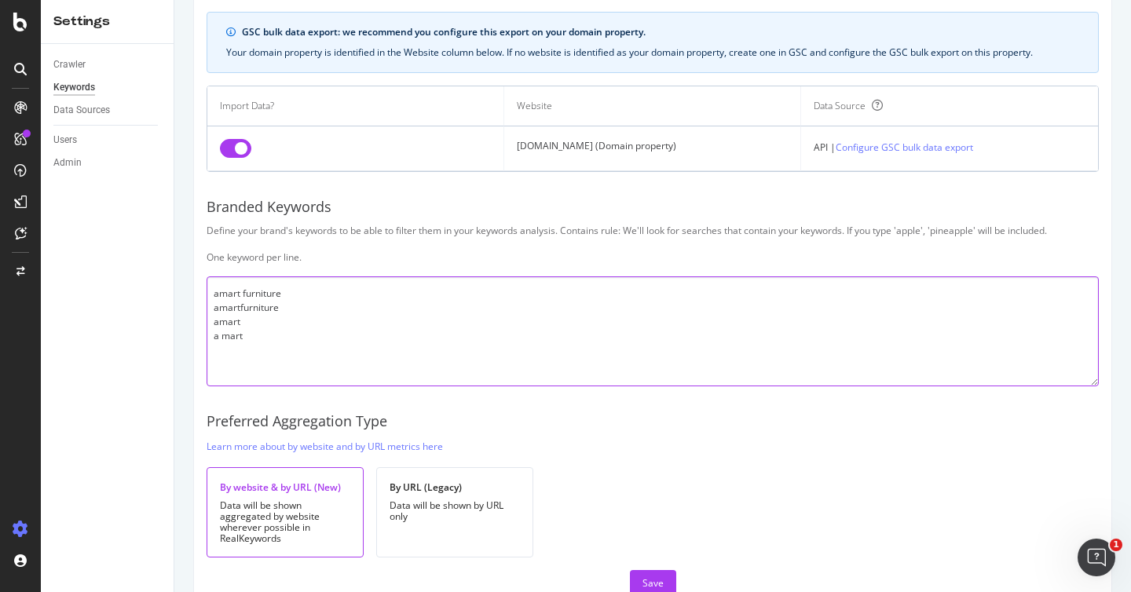
scroll to position [0, 0]
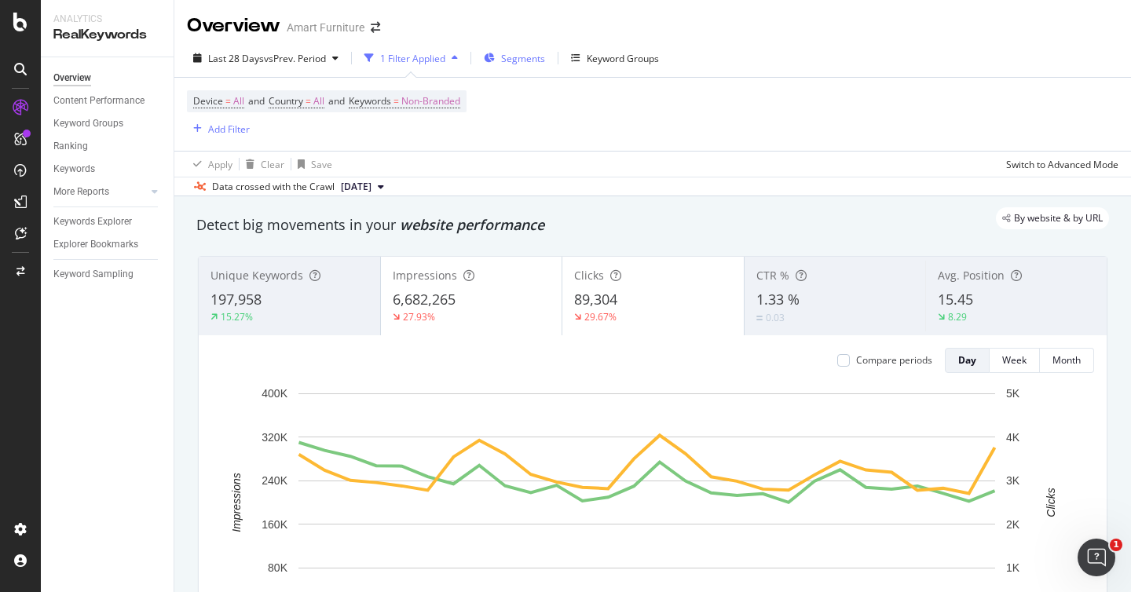
click at [533, 63] on span "Segments" at bounding box center [523, 58] width 44 height 13
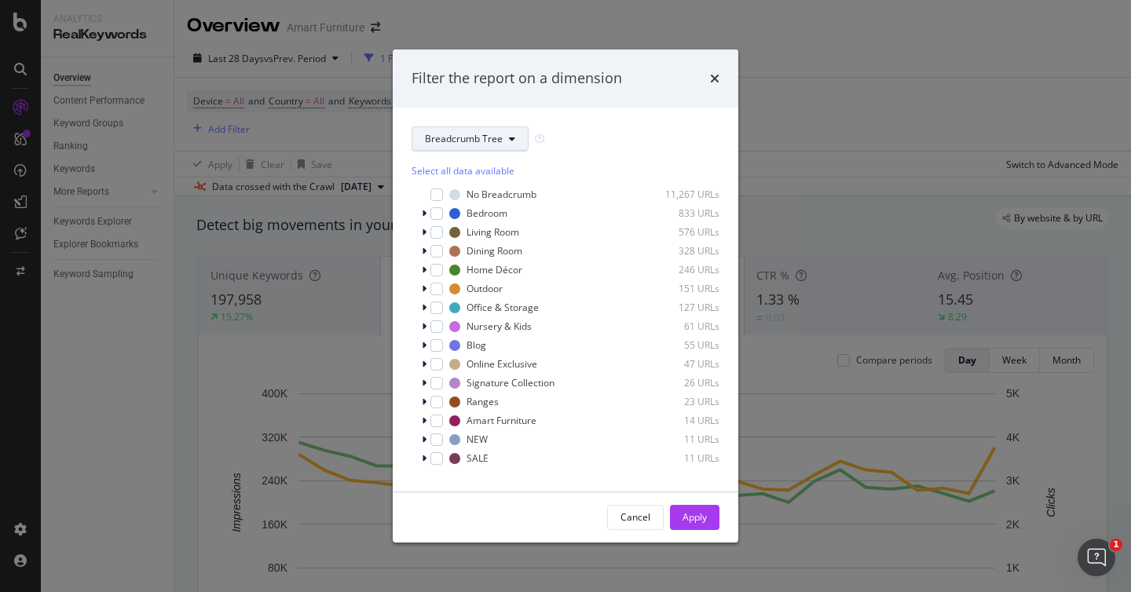
click at [471, 149] on button "Breadcrumb Tree" at bounding box center [470, 139] width 117 height 25
click at [475, 198] on span "Pagetype" at bounding box center [475, 196] width 101 height 14
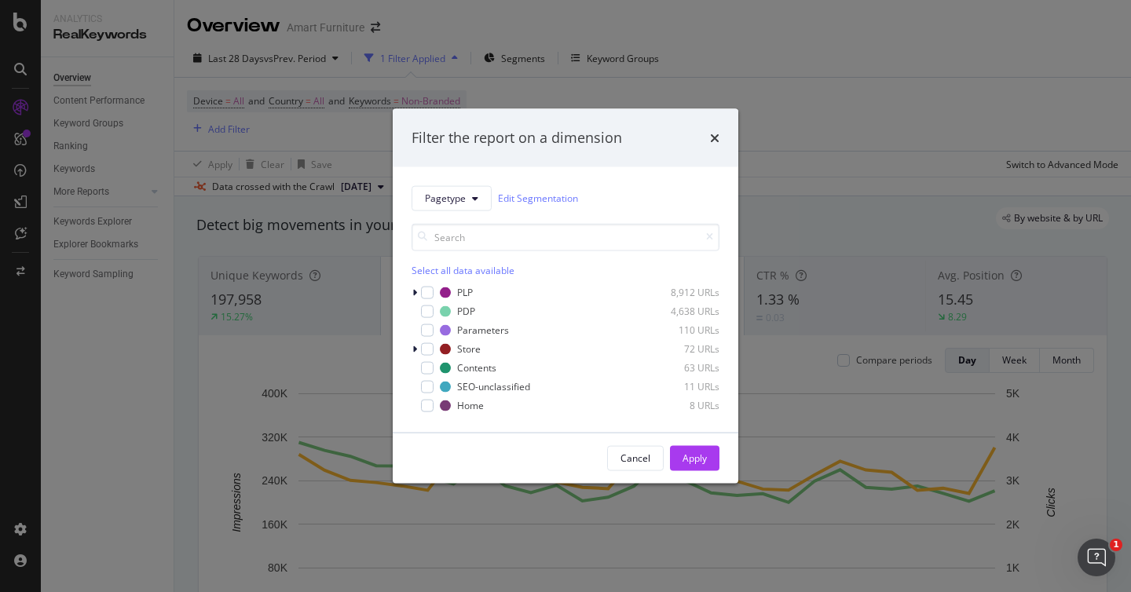
click at [629, 460] on div "Cancel" at bounding box center [636, 458] width 30 height 13
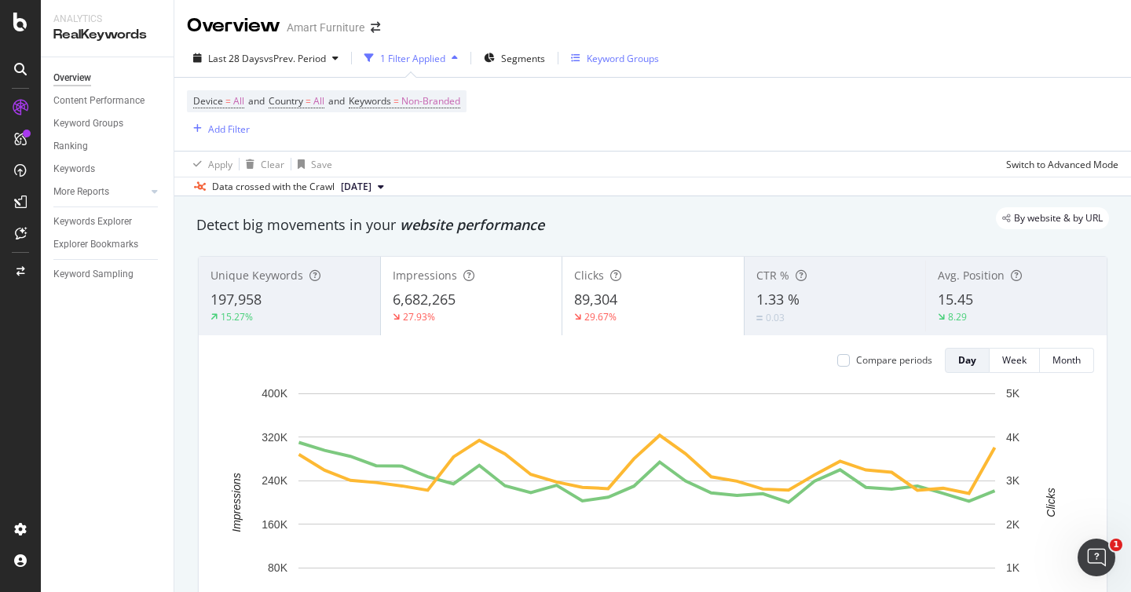
click at [642, 61] on div "Keyword Groups" at bounding box center [623, 58] width 72 height 13
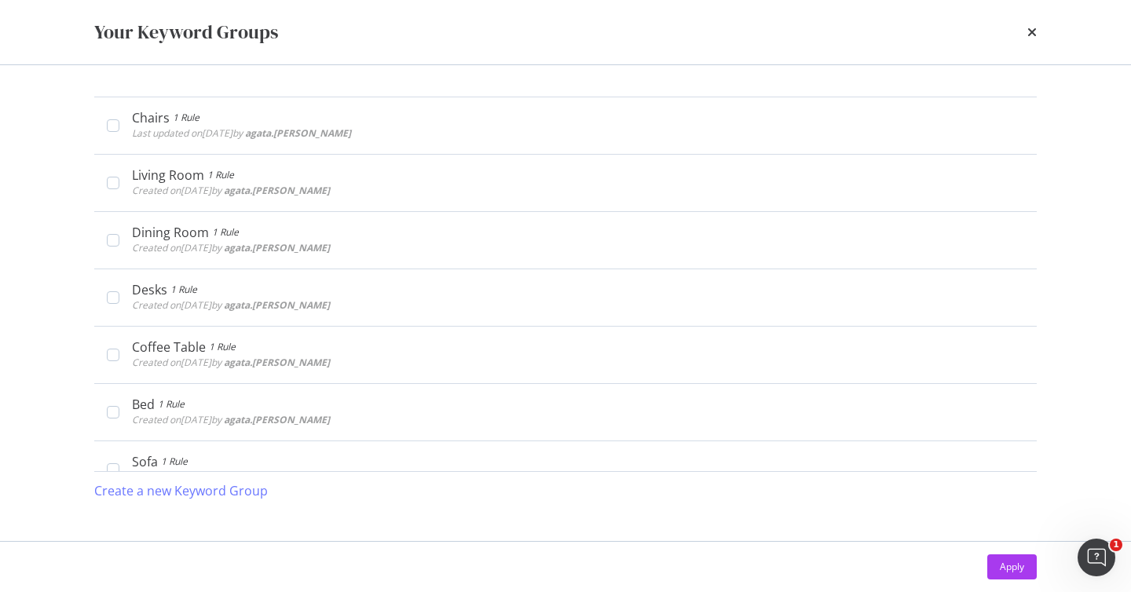
click at [152, 524] on div "Chairs 1 Rule Last updated on [DATE] by [PERSON_NAME].[PERSON_NAME] Edit Delete…" at bounding box center [566, 303] width 1006 height 476
click at [157, 493] on div "Create a new Keyword Group" at bounding box center [181, 491] width 174 height 18
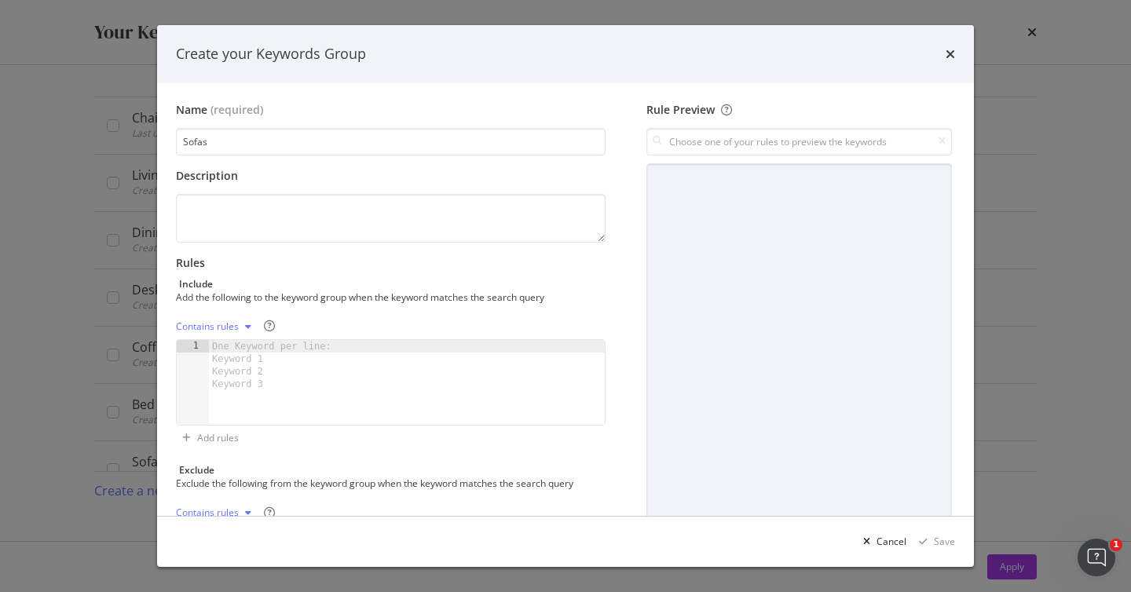
type input "Sofas"
click at [424, 84] on div "Name (required) Sofas Description Rules Include Add the following to the keywor…" at bounding box center [565, 299] width 817 height 433
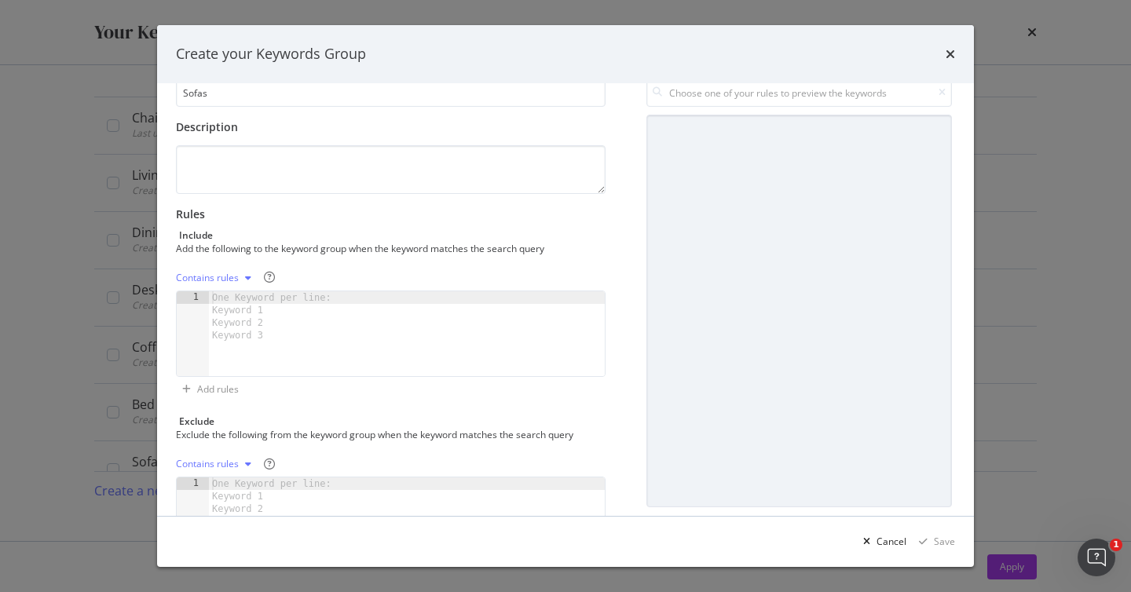
scroll to position [140, 0]
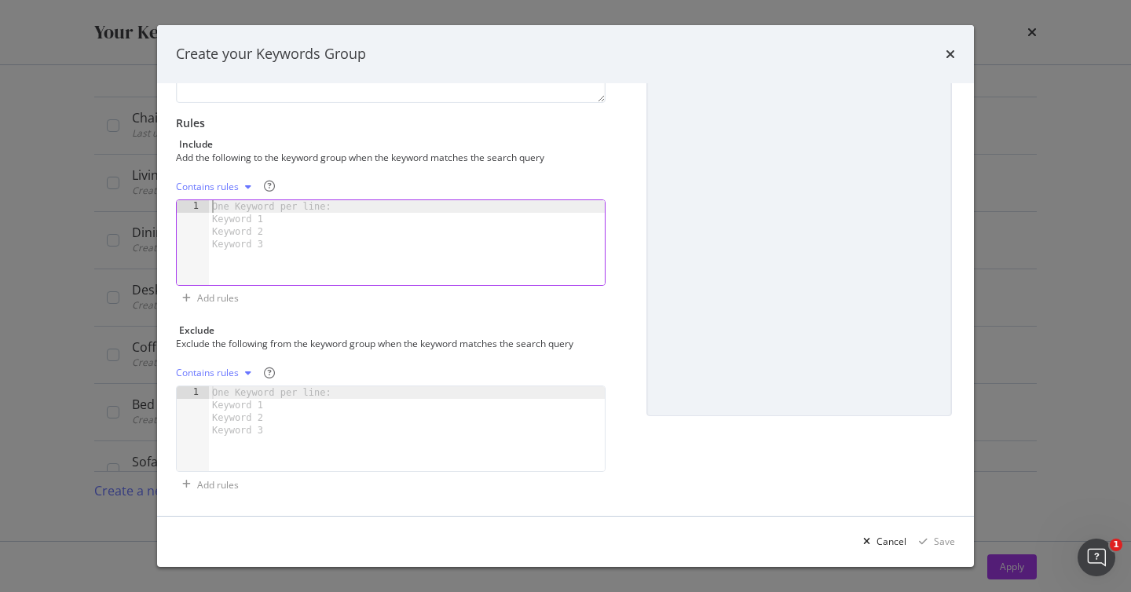
click at [269, 213] on div "One Keyword per line: Keyword 1 Keyword 2 Keyword 3" at bounding box center [274, 225] width 131 height 50
type textarea "sofa"
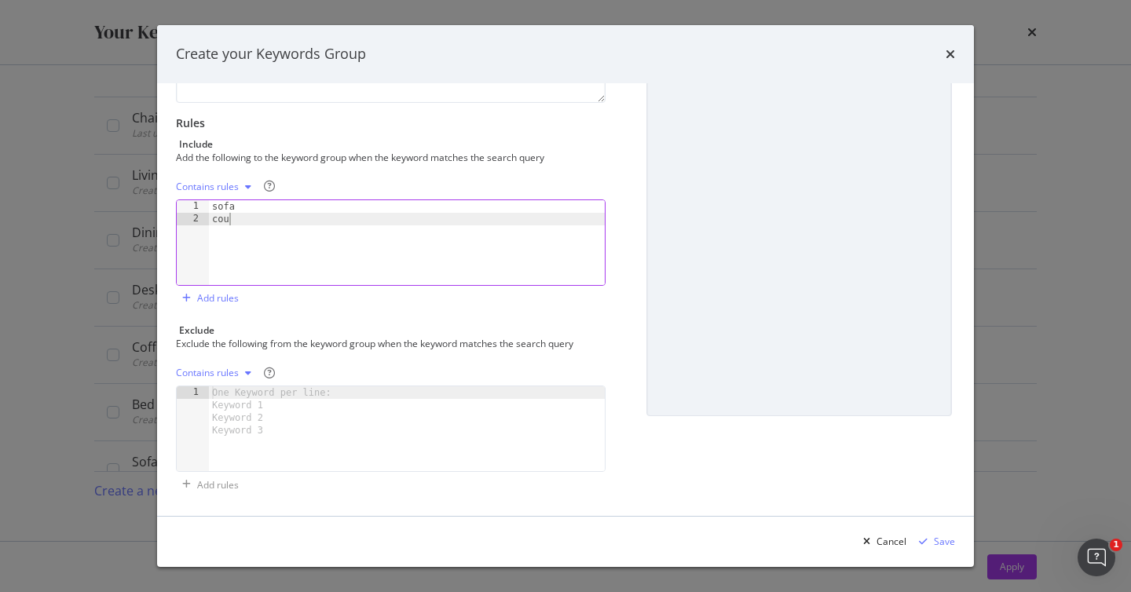
scroll to position [0, 2]
type textarea "couch"
click at [307, 308] on div "Contains rules couch 1 2 sofa couch XXXXXXXXXXXXXXXXXXXXXXXXXXXXXXXXXXXXXXXXXXX…" at bounding box center [391, 242] width 430 height 137
click at [217, 189] on div "Contains rules" at bounding box center [207, 186] width 63 height 9
click at [388, 188] on div "Contains rules" at bounding box center [391, 186] width 430 height 25
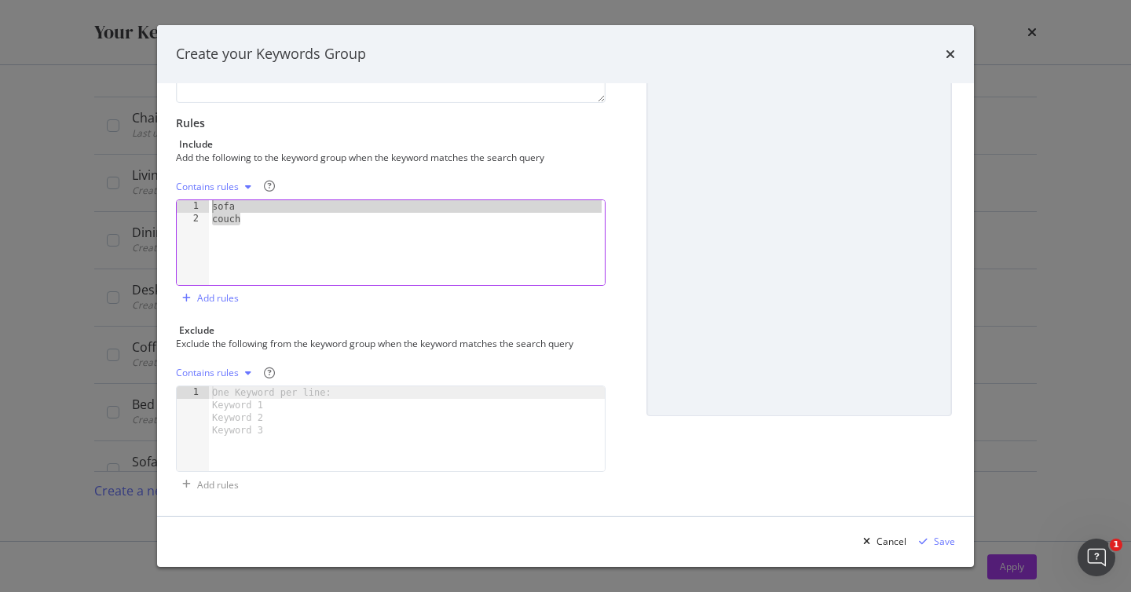
drag, startPoint x: 244, startPoint y: 223, endPoint x: 208, endPoint y: 214, distance: 37.4
click at [208, 214] on div "couch 1 2 sofa couch XXXXXXXXXXXXXXXXXXXXXXXXXXXXXXXXXXXXXXXXXXXXXXXXXXXXXXXXXX…" at bounding box center [391, 243] width 430 height 86
drag, startPoint x: 302, startPoint y: 220, endPoint x: 222, endPoint y: 178, distance: 90.7
click at [302, 220] on div "sofa couch" at bounding box center [407, 255] width 396 height 110
click at [222, 406] on div "One Keyword per line: Keyword 1 Keyword 2 Keyword 3" at bounding box center [274, 412] width 131 height 50
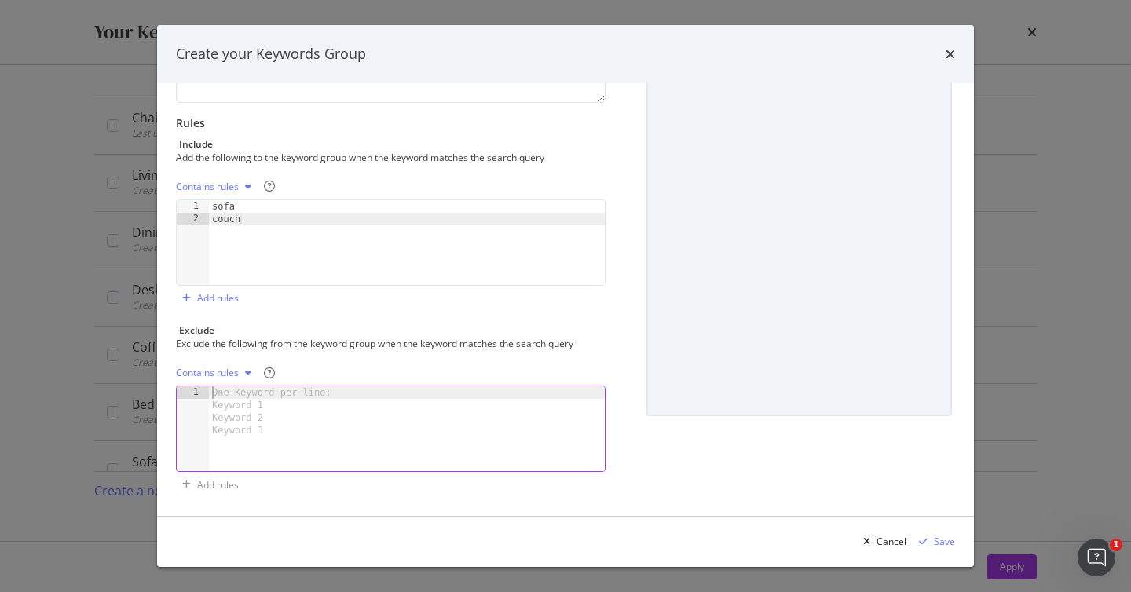
click at [226, 186] on div "Contains rules" at bounding box center [207, 186] width 63 height 9
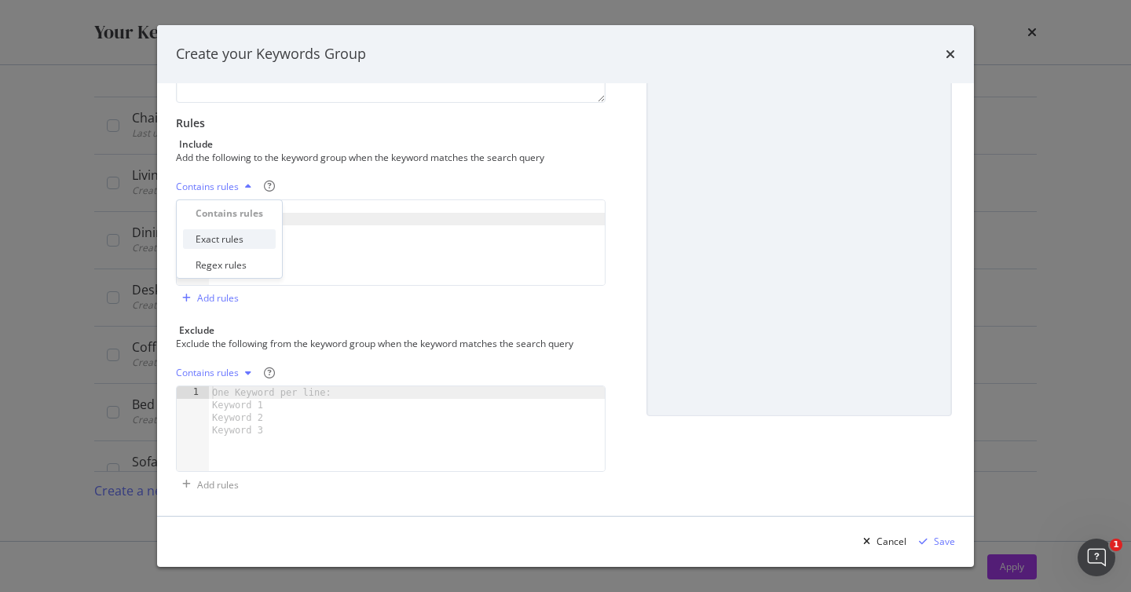
click at [227, 244] on div "Exact rules" at bounding box center [220, 239] width 48 height 13
click at [222, 187] on div "Exact rules" at bounding box center [200, 186] width 48 height 9
click at [359, 186] on div "Exact rules" at bounding box center [391, 186] width 430 height 25
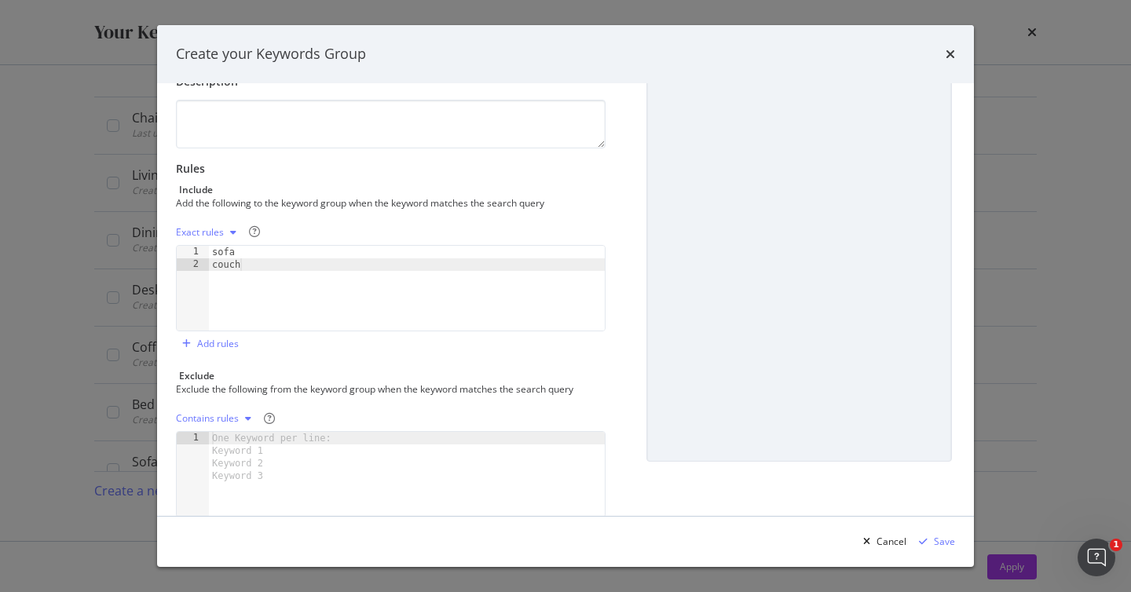
scroll to position [0, 0]
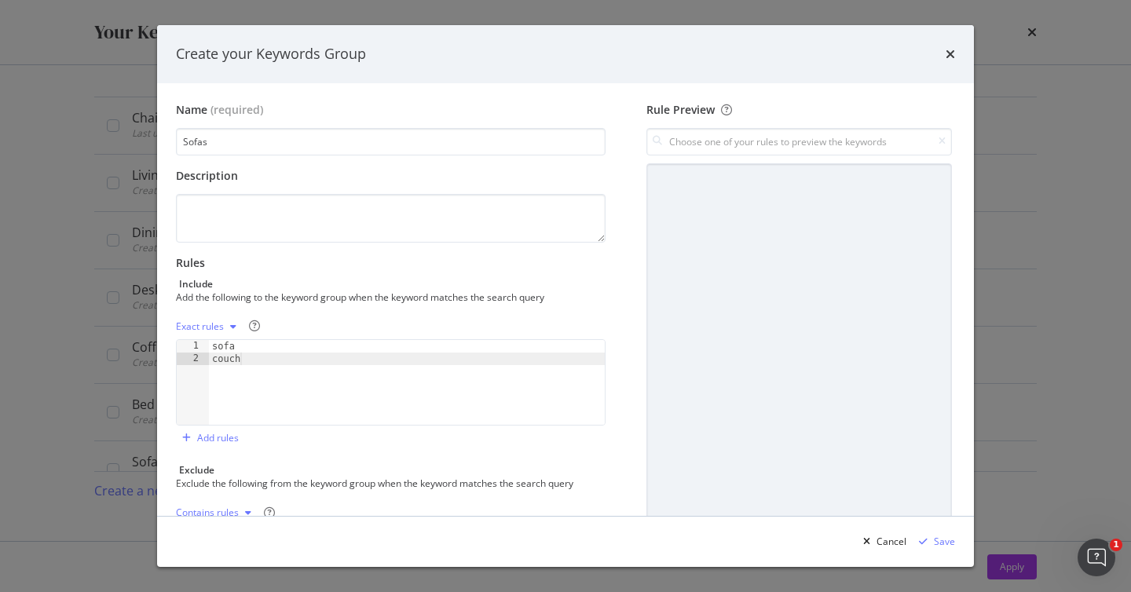
type textarea "sofa"
click at [245, 347] on div "sofa couch" at bounding box center [407, 395] width 396 height 110
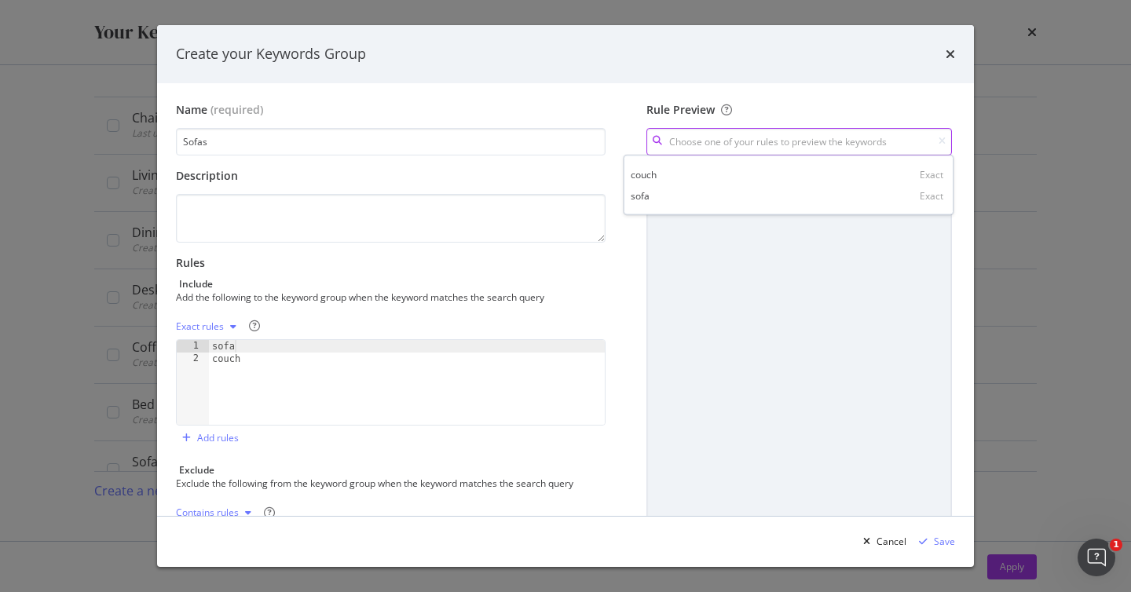
click at [804, 145] on input "modal" at bounding box center [800, 142] width 306 height 28
click at [640, 203] on div "sofa Exact" at bounding box center [789, 195] width 324 height 21
type input "sofa"
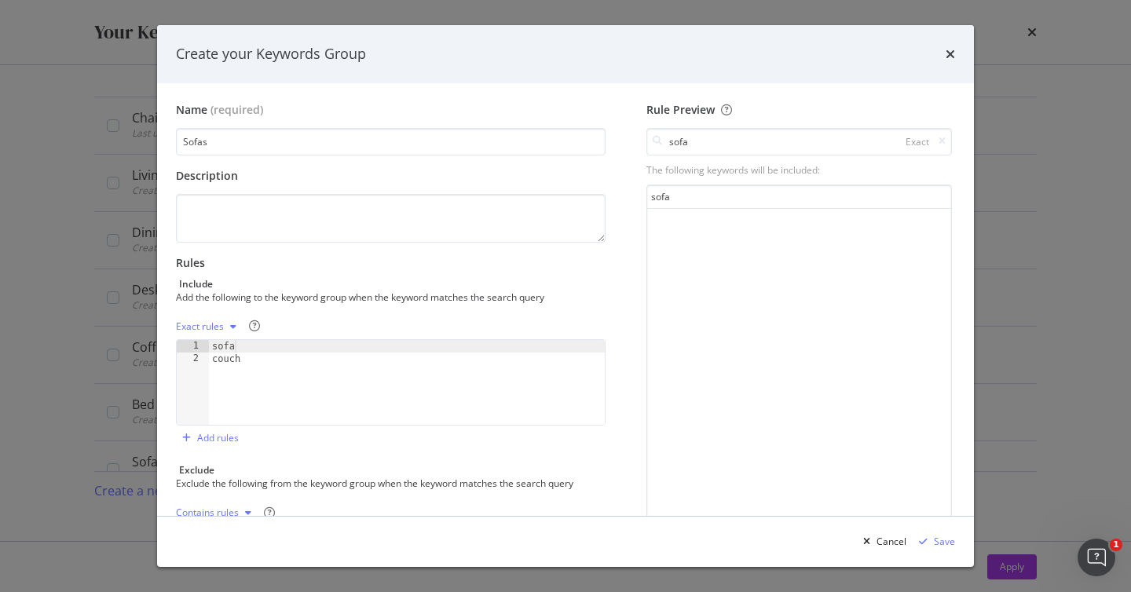
click at [211, 329] on div "Exact rules" at bounding box center [200, 326] width 48 height 9
click at [211, 355] on div "Contains rules" at bounding box center [227, 353] width 63 height 13
click at [719, 148] on input "sofa" at bounding box center [800, 142] width 306 height 28
click at [897, 175] on div "sofa Contains" at bounding box center [789, 174] width 324 height 21
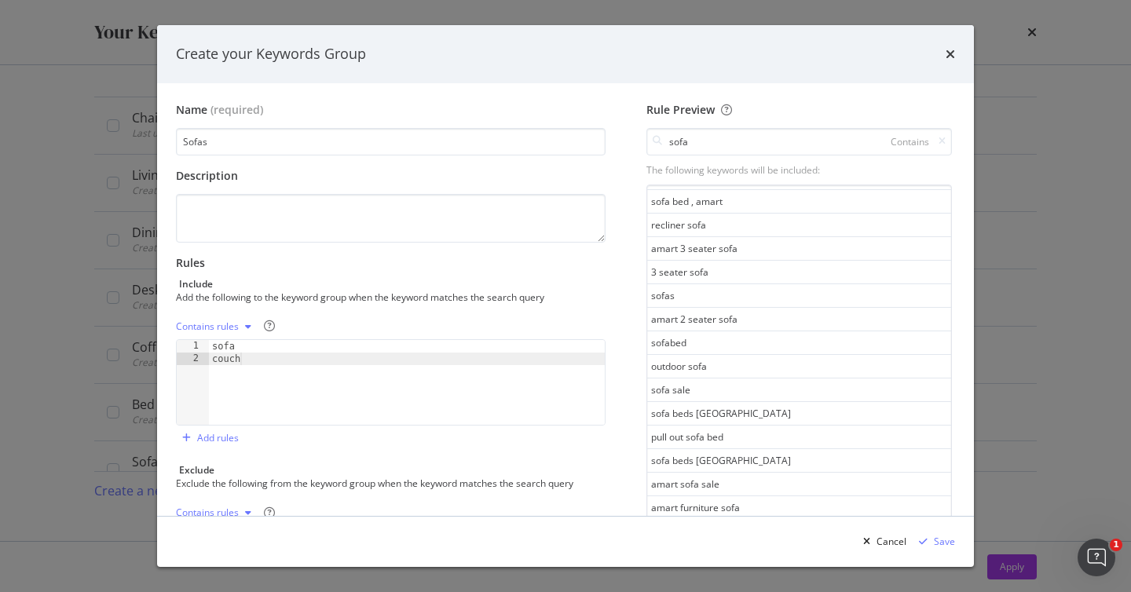
scroll to position [303, 0]
click at [893, 537] on div "Cancel" at bounding box center [892, 541] width 30 height 13
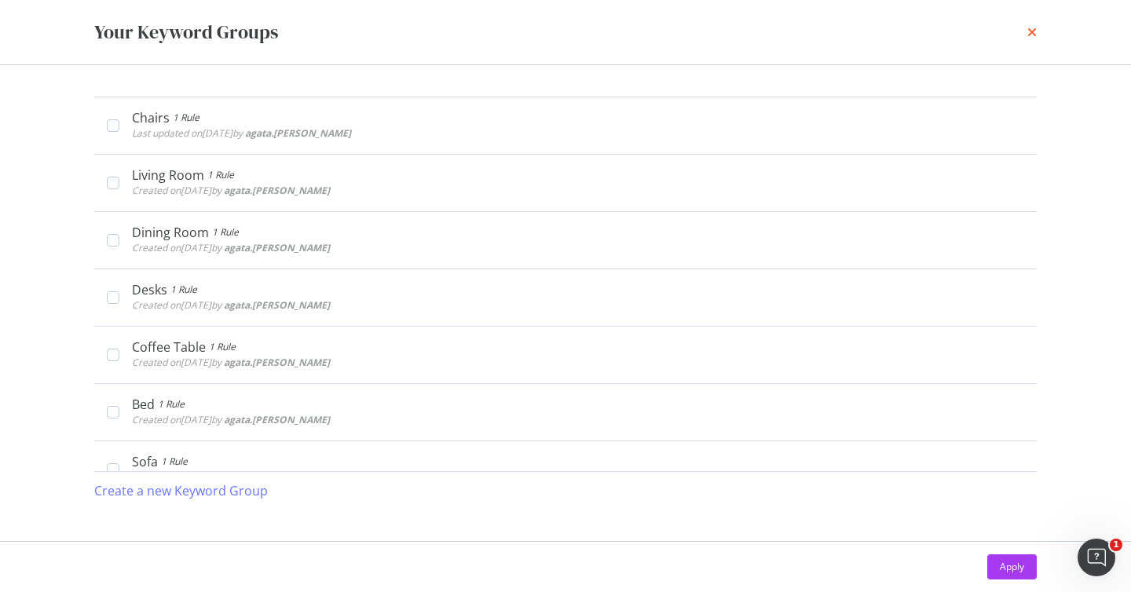
click at [1030, 34] on icon "times" at bounding box center [1032, 32] width 9 height 13
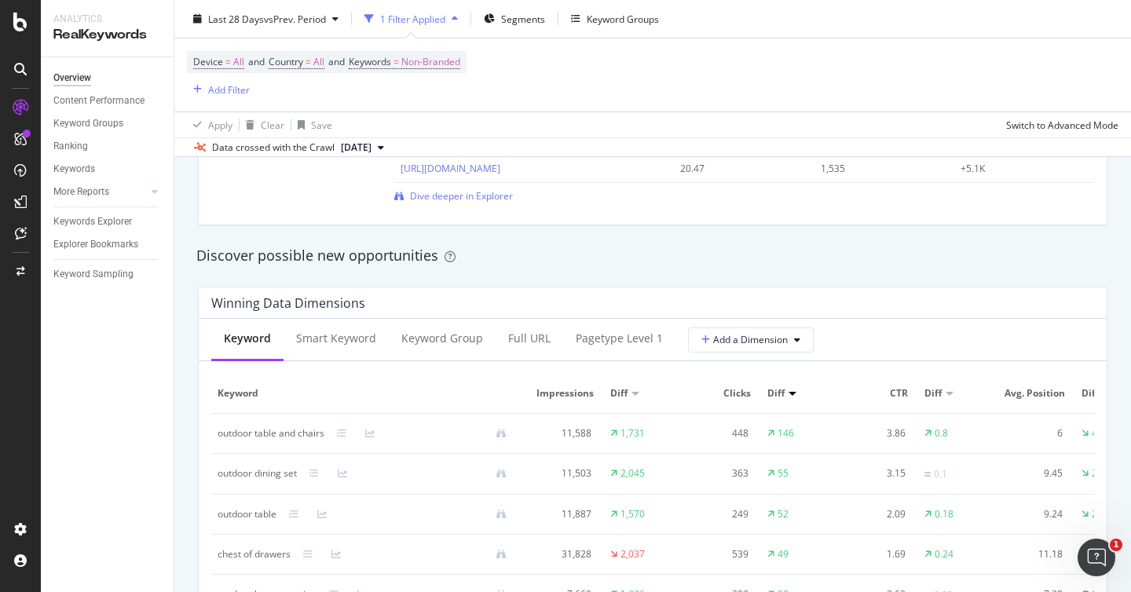
scroll to position [1524, 0]
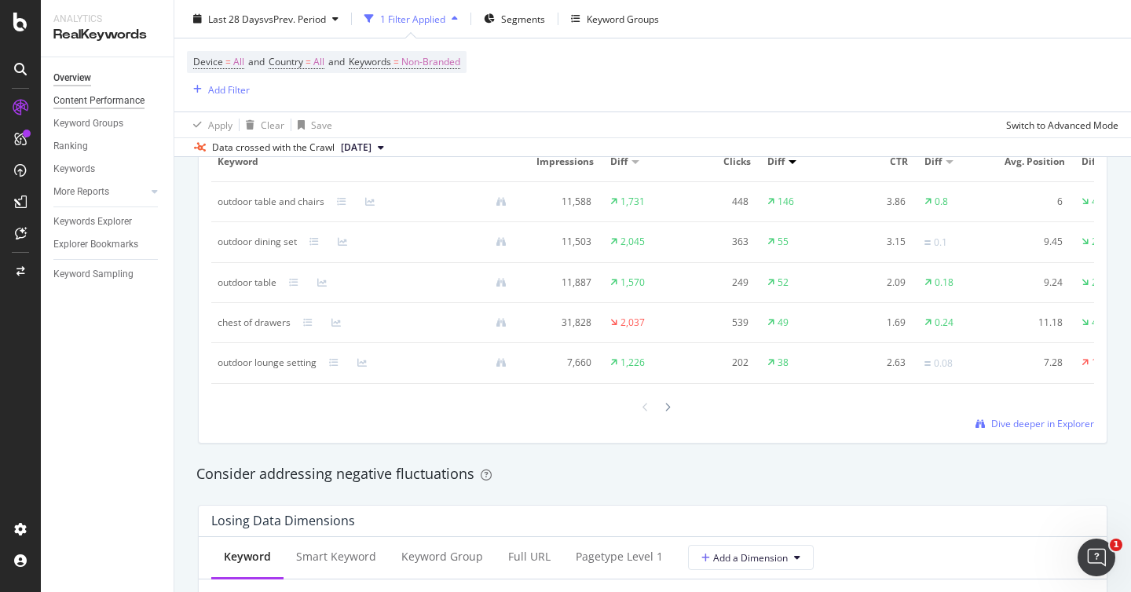
drag, startPoint x: 108, startPoint y: 97, endPoint x: 97, endPoint y: 102, distance: 12.7
click at [108, 98] on div "Content Performance" at bounding box center [98, 101] width 91 height 17
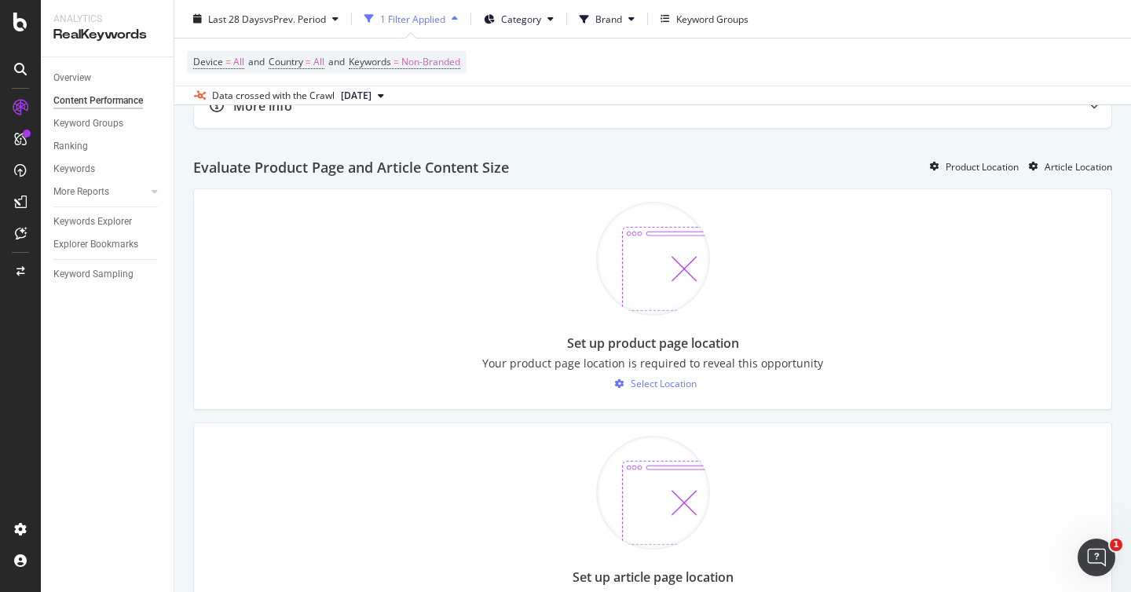
scroll to position [1131, 0]
drag, startPoint x: 379, startPoint y: 185, endPoint x: 564, endPoint y: 189, distance: 185.5
click at [564, 189] on div "Evaluate Product Page and Article Content Size Product Location Article Location" at bounding box center [652, 164] width 919 height 53
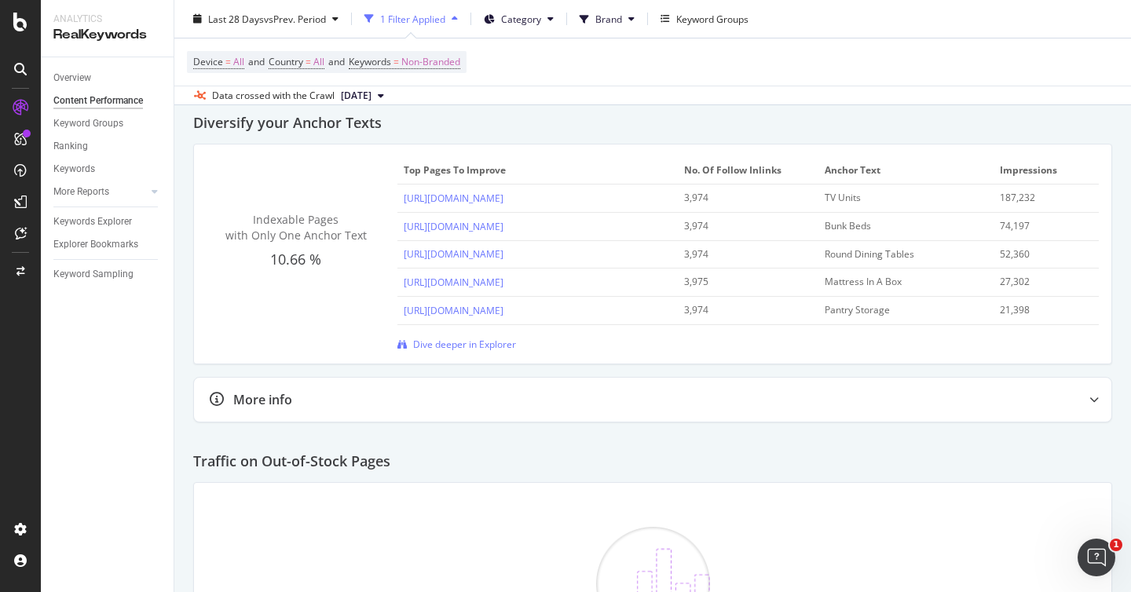
scroll to position [2071, 0]
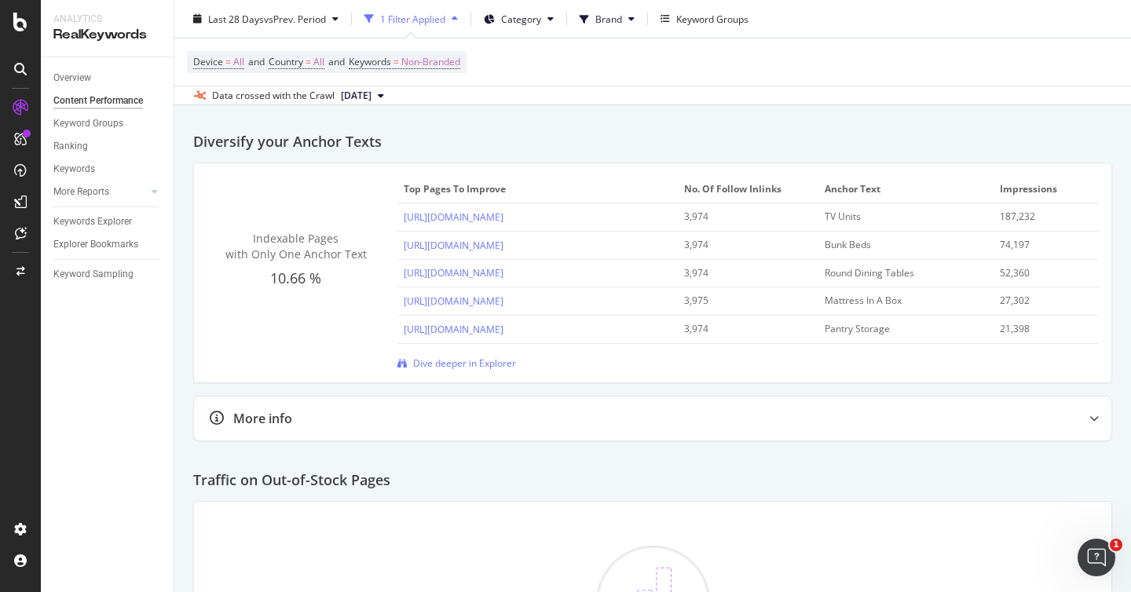
drag, startPoint x: 328, startPoint y: 303, endPoint x: 255, endPoint y: 286, distance: 74.9
click at [225, 310] on div "Indexable Pages with Only One Anchor Text 10.66 % Top pages to improve No. of F…" at bounding box center [653, 273] width 893 height 194
drag, startPoint x: 250, startPoint y: 274, endPoint x: 365, endPoint y: 276, distance: 114.7
click at [365, 262] on div "Indexable Pages with Only One Anchor Text" at bounding box center [296, 246] width 178 height 31
drag, startPoint x: 1027, startPoint y: 237, endPoint x: 971, endPoint y: 242, distance: 56.1
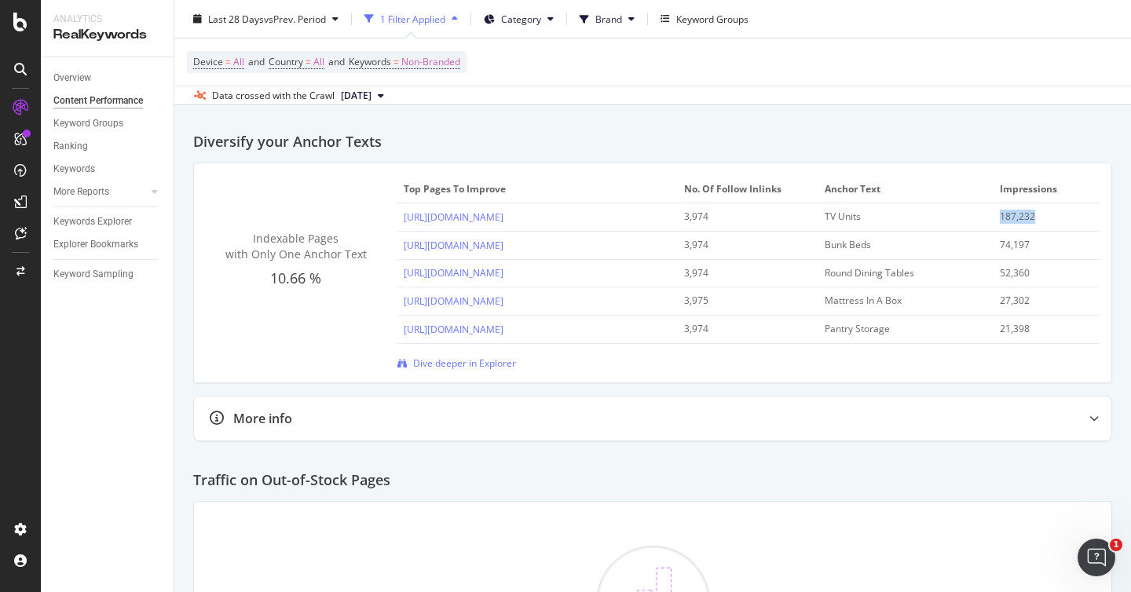
click at [971, 232] on tr "[URL][DOMAIN_NAME] 3,974 TV Units 187,232" at bounding box center [749, 218] width 702 height 28
drag, startPoint x: 859, startPoint y: 237, endPoint x: 813, endPoint y: 240, distance: 45.6
click at [819, 232] on td "TV Units" at bounding box center [906, 218] width 175 height 28
click at [864, 224] on div "TV Units" at bounding box center [898, 217] width 146 height 14
drag, startPoint x: 851, startPoint y: 237, endPoint x: 815, endPoint y: 237, distance: 36.2
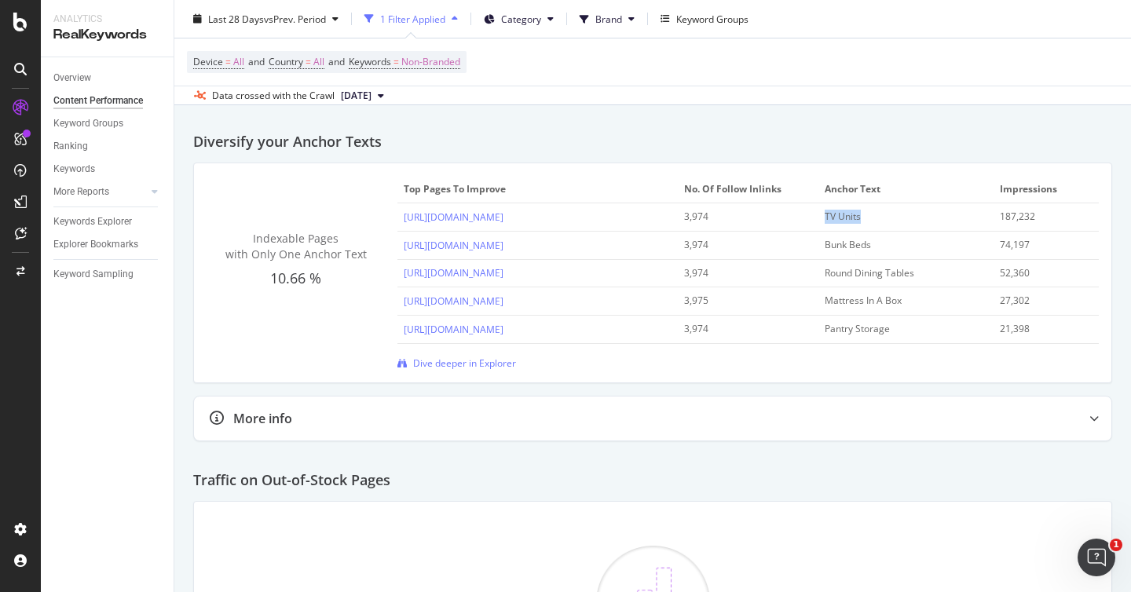
click at [819, 232] on td "TV Units" at bounding box center [906, 218] width 175 height 28
click at [21, 33] on div at bounding box center [20, 296] width 41 height 592
click at [20, 20] on icon at bounding box center [20, 22] width 14 height 19
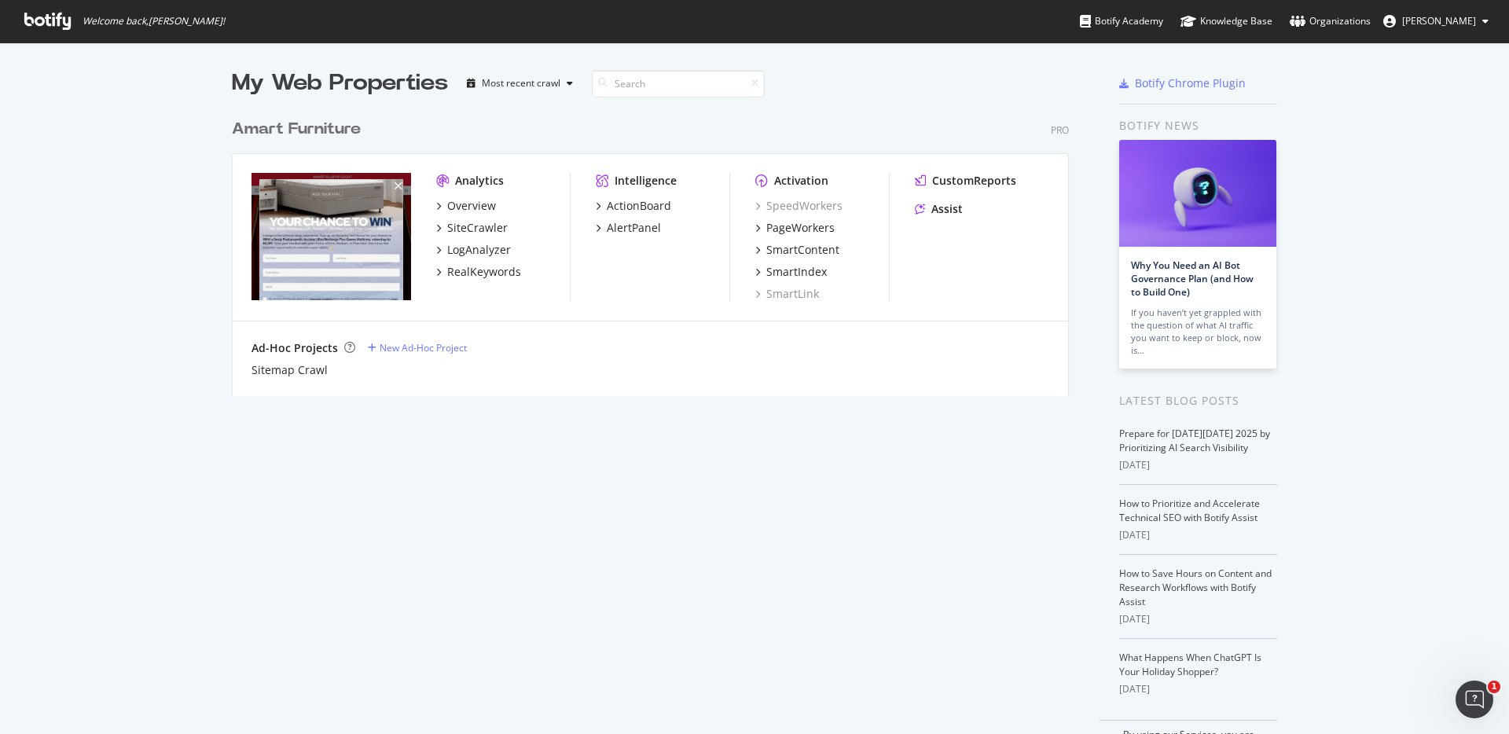
scroll to position [13, 13]
